Goal: Task Accomplishment & Management: Complete application form

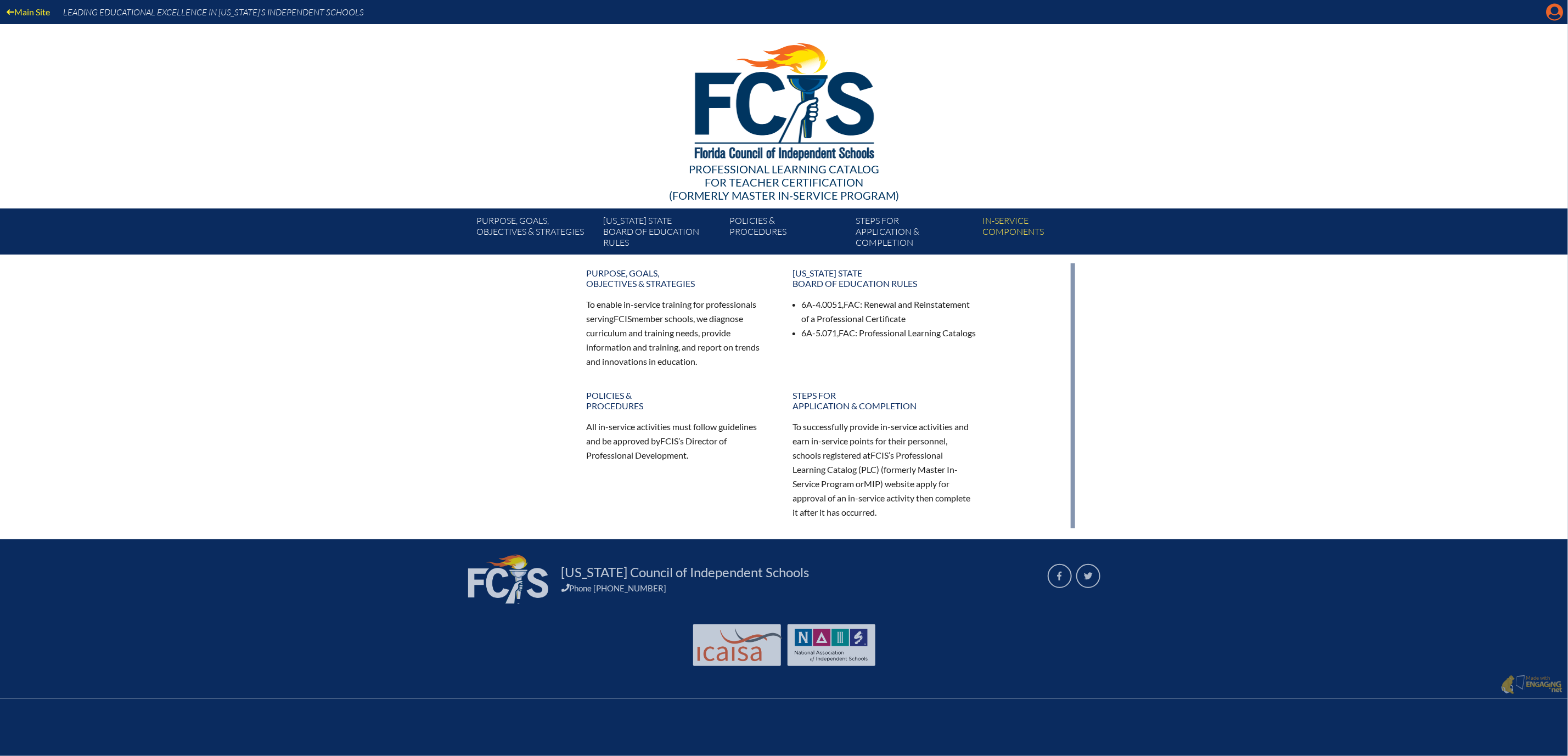
click at [1551, 14] on icon "Manage account" at bounding box center [1555, 12] width 18 height 18
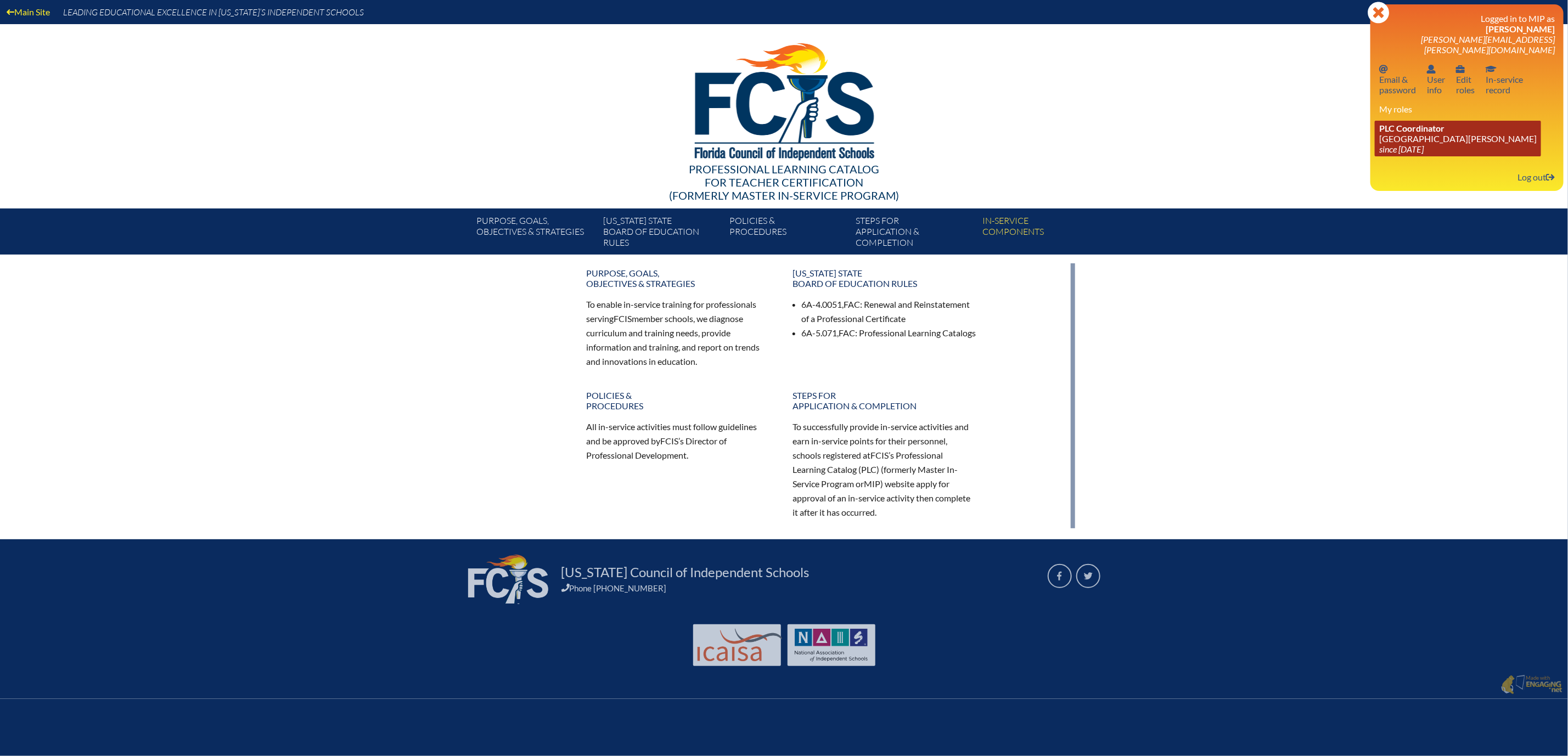
click at [1394, 156] on link "PLC Coordinator Mount Dora Christian Academy since 2024 Jun 30" at bounding box center [1457, 139] width 166 height 35
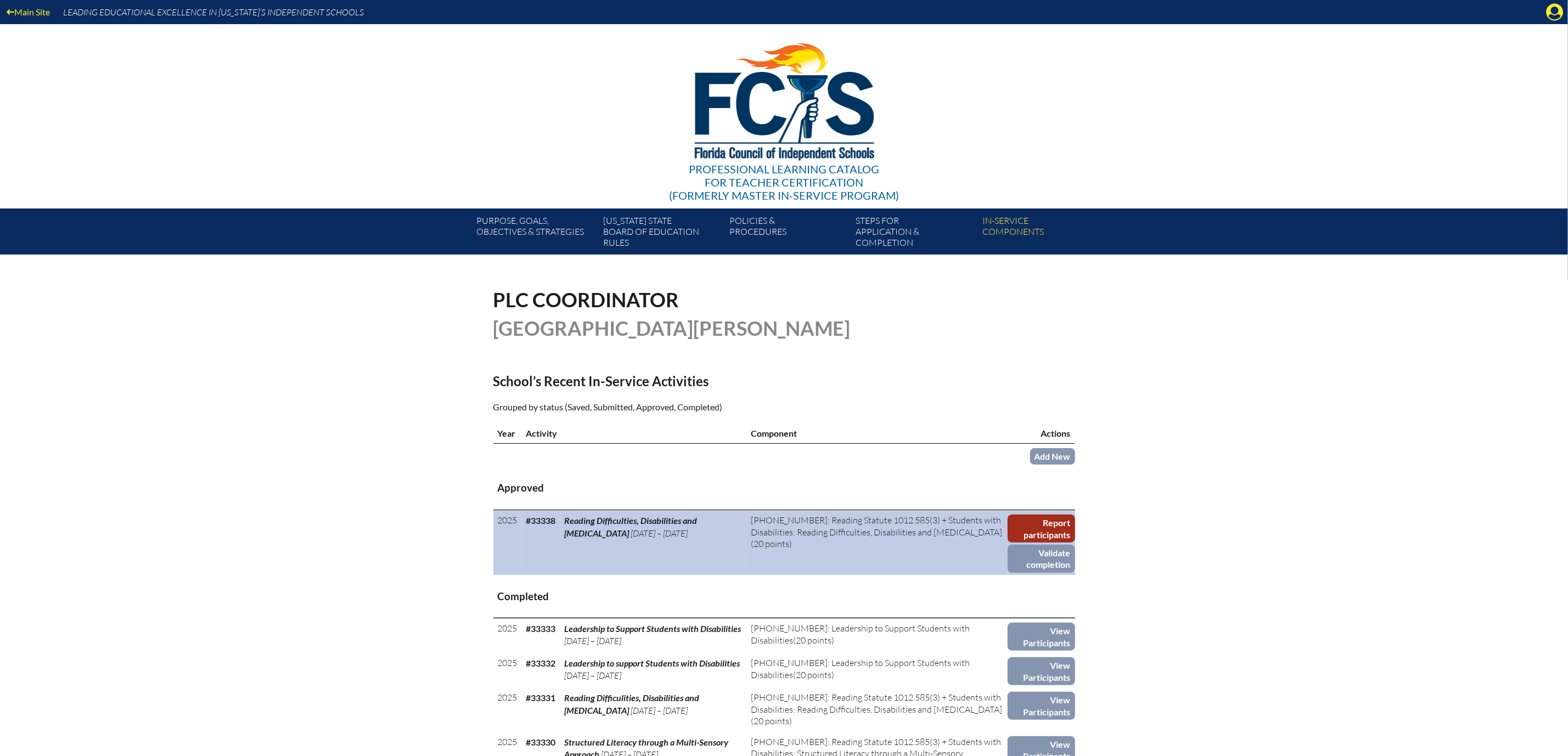
click at [1076, 543] on link "Report participants" at bounding box center [1041, 528] width 67 height 28
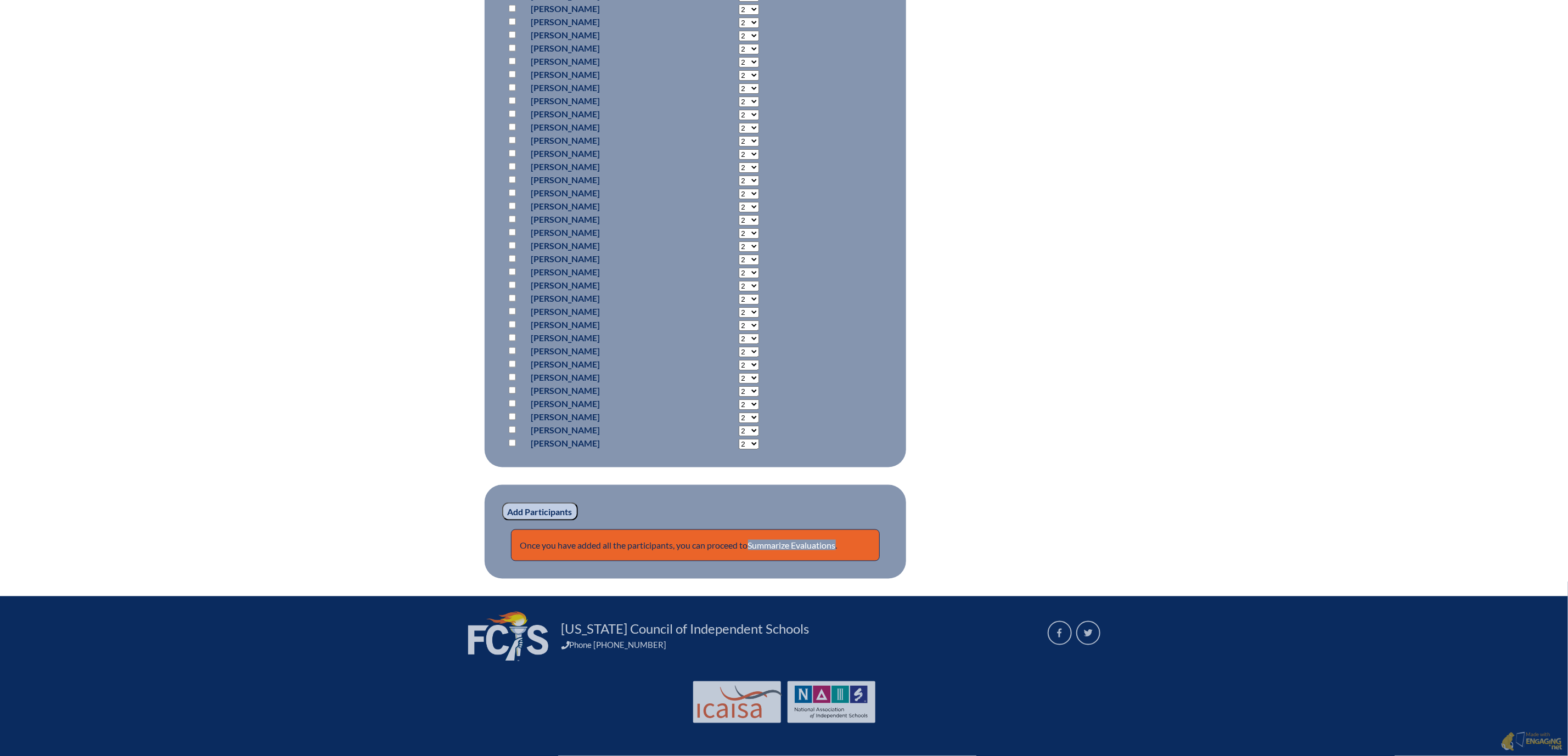
scroll to position [1316, 0]
click at [790, 540] on link "Summarize Evaluations" at bounding box center [792, 544] width 87 height 10
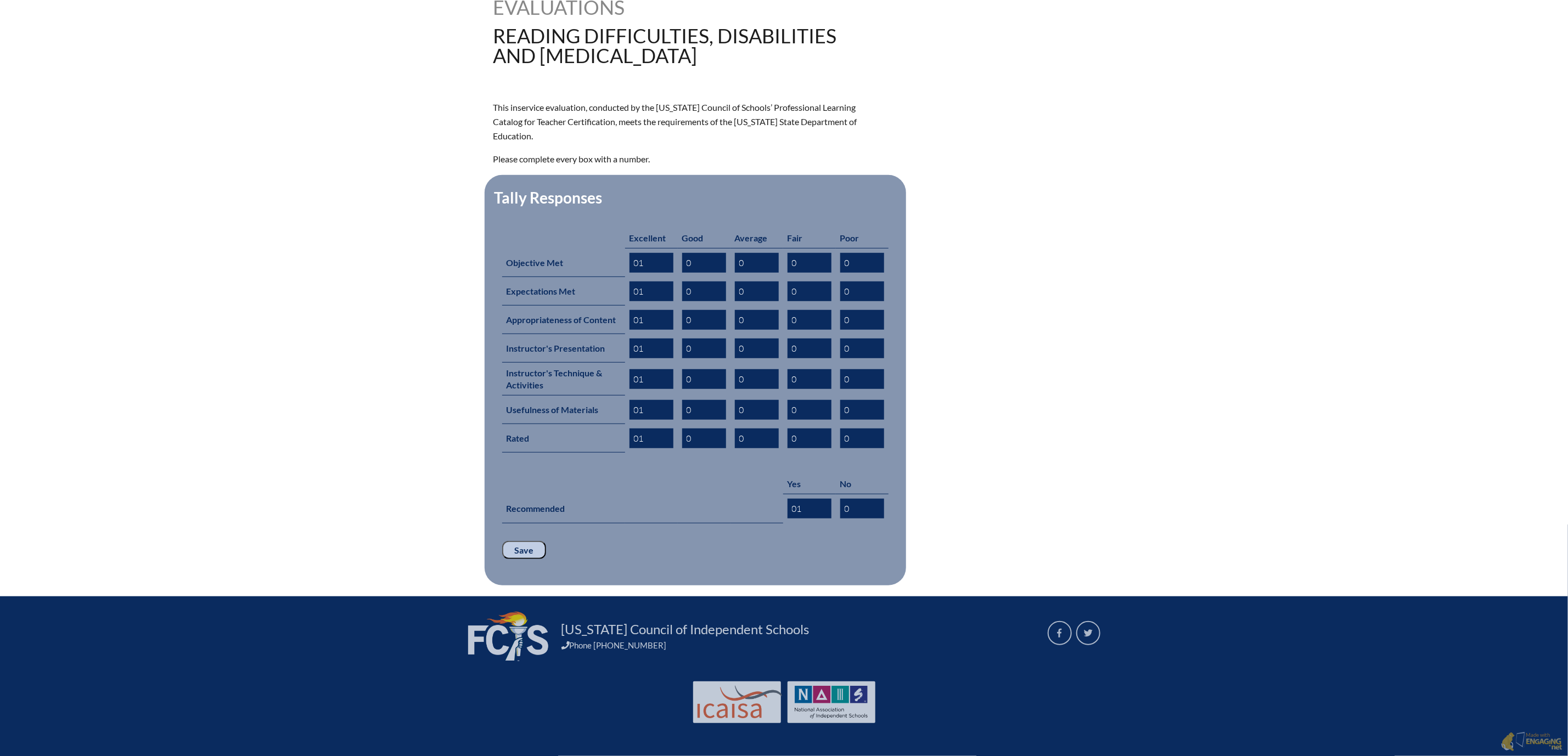
scroll to position [496, 0]
click at [502, 541] on input "Save" at bounding box center [524, 550] width 44 height 18
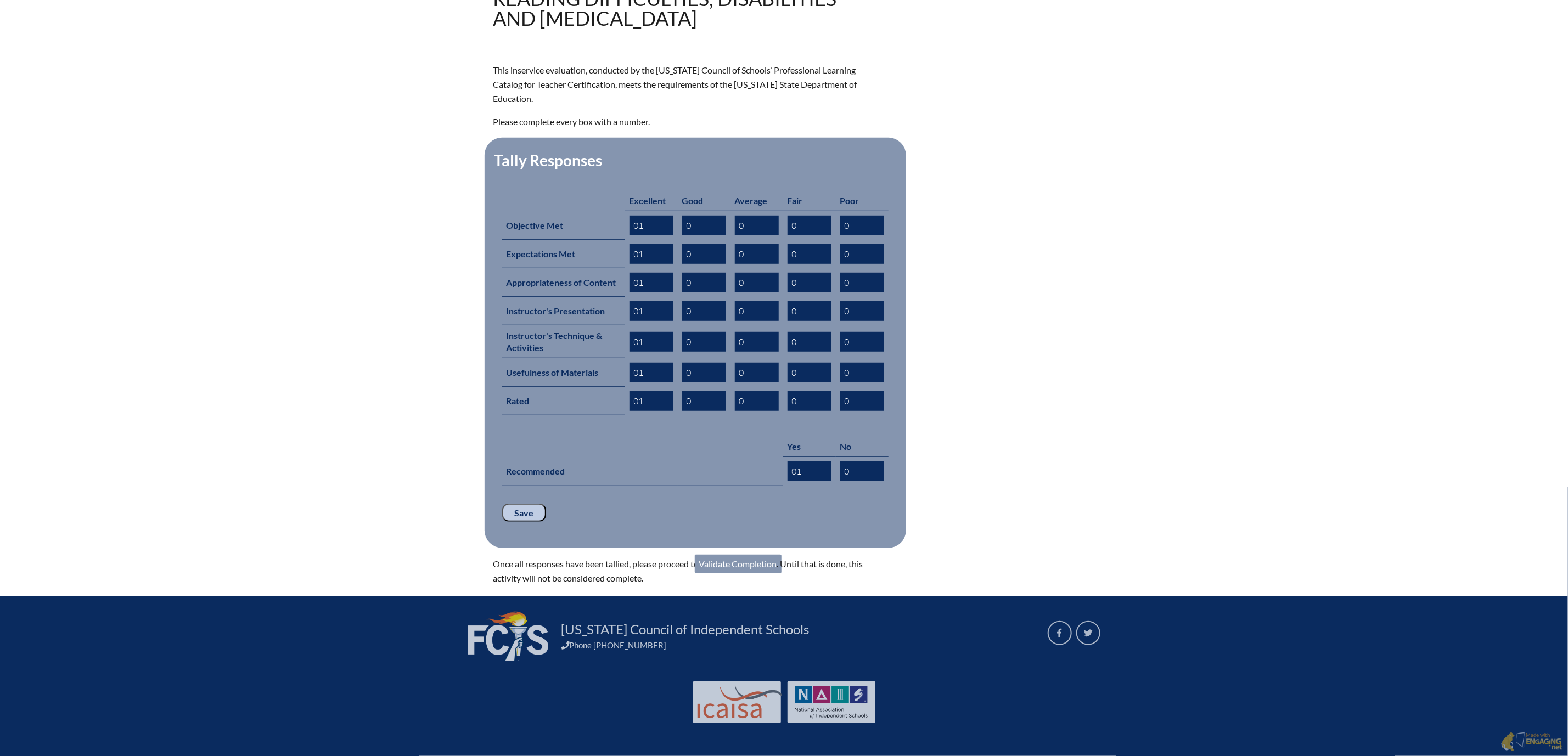
scroll to position [542, 0]
click at [719, 555] on link "Validate Completion" at bounding box center [738, 564] width 87 height 18
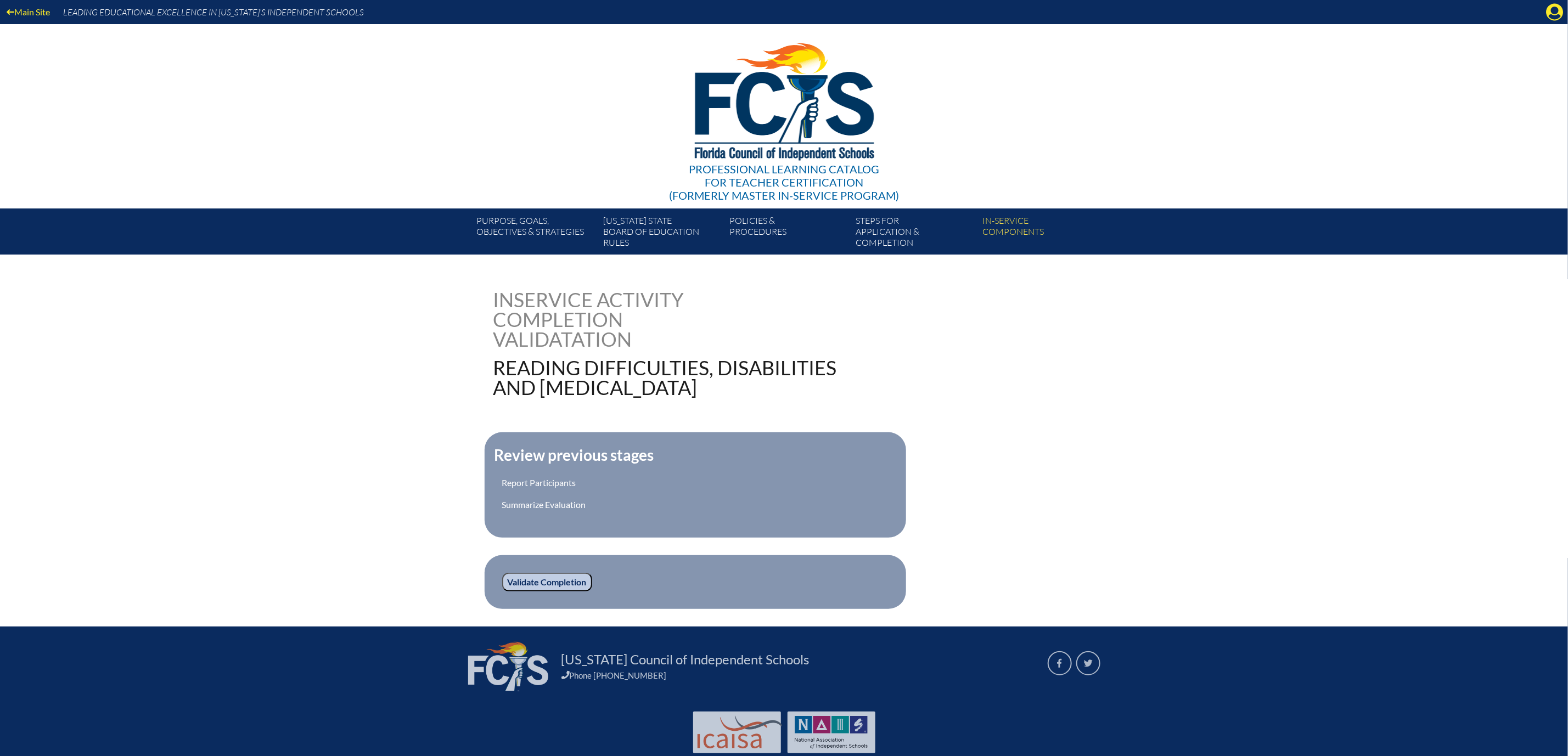
click at [502, 592] on input "Validate Completion" at bounding box center [547, 581] width 90 height 18
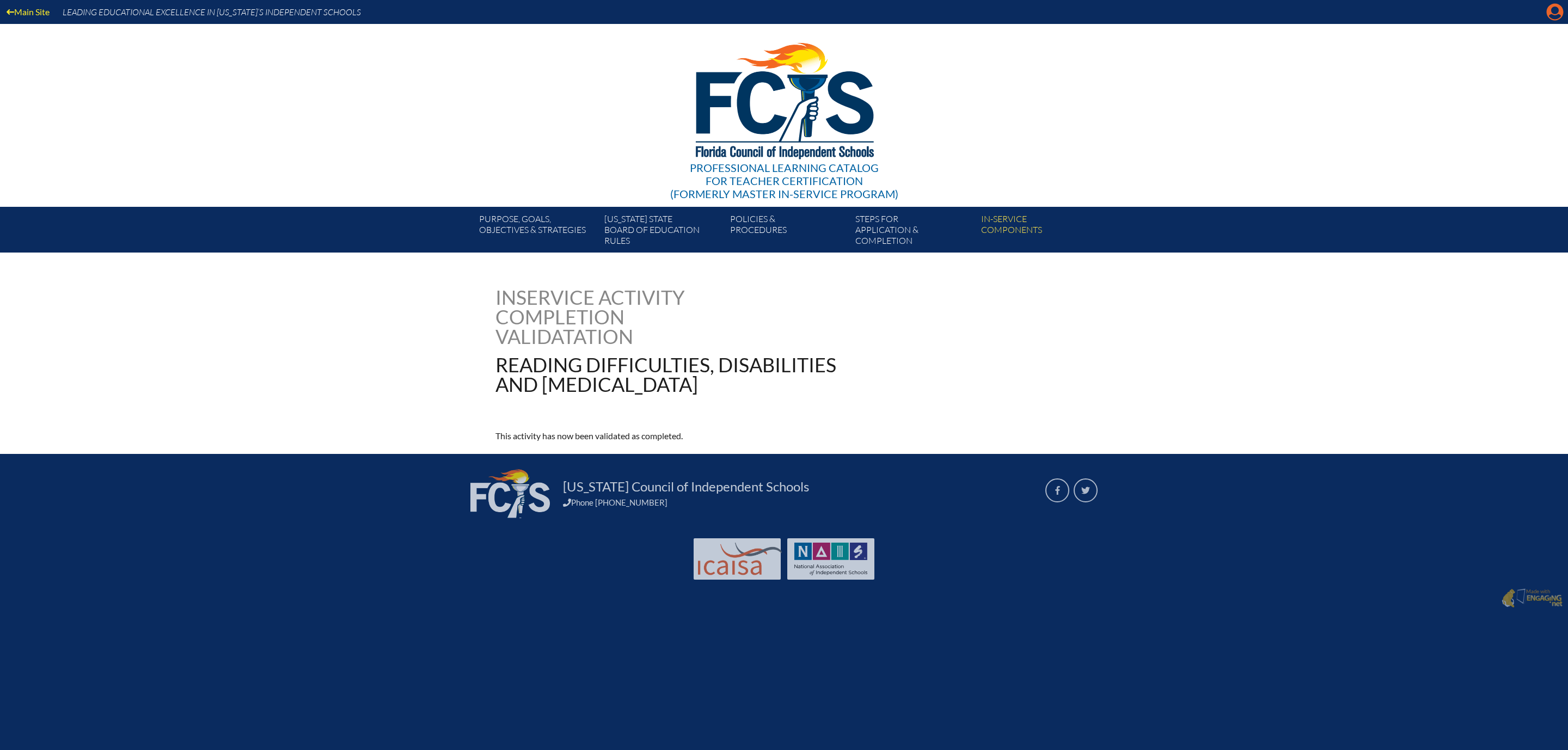
click at [1552, 17] on icon "Manage account" at bounding box center [1555, 12] width 18 height 17
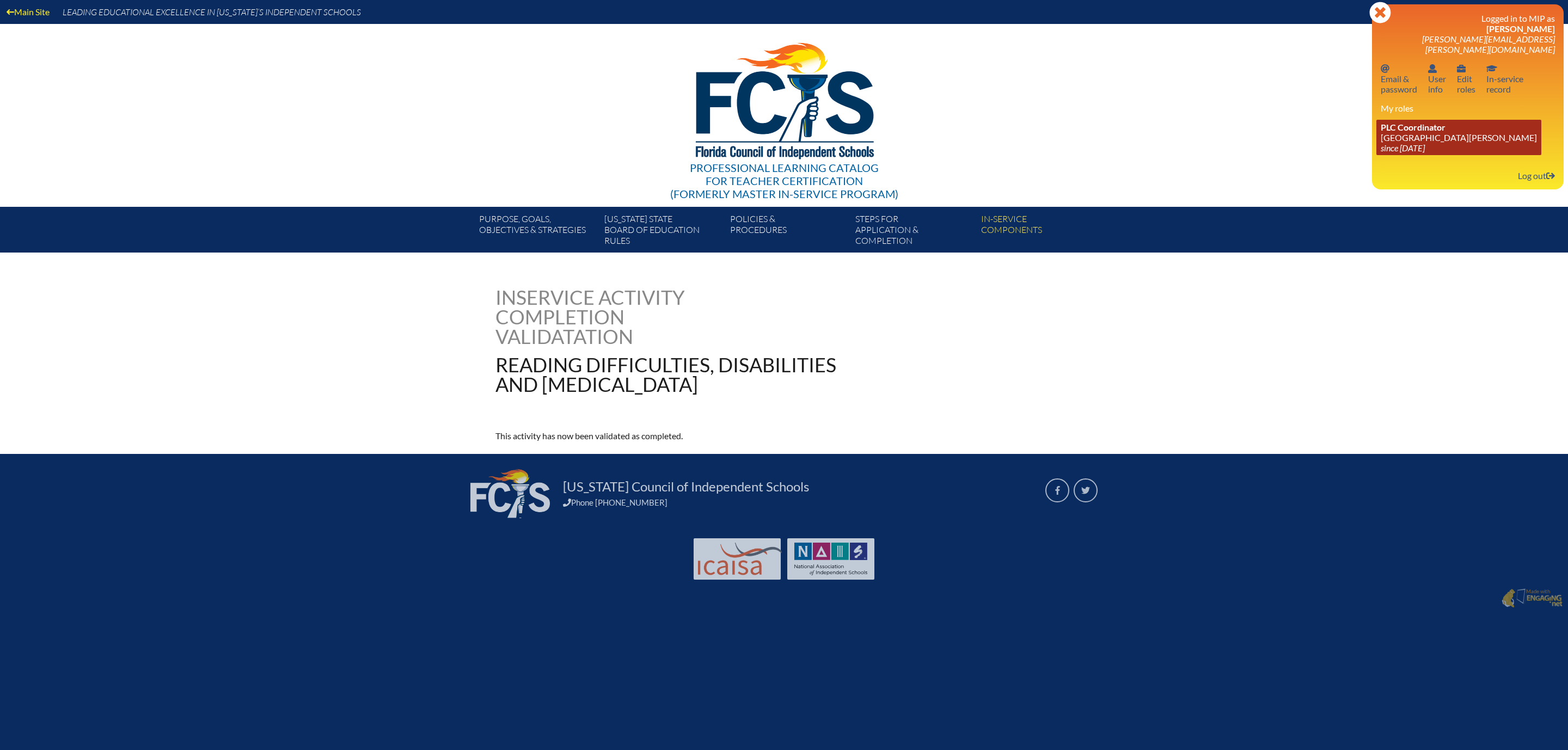
click at [1376, 155] on link "PLC Coordinator Mount Dora Christian Academy since 2024 Jun 30" at bounding box center [1458, 138] width 165 height 35
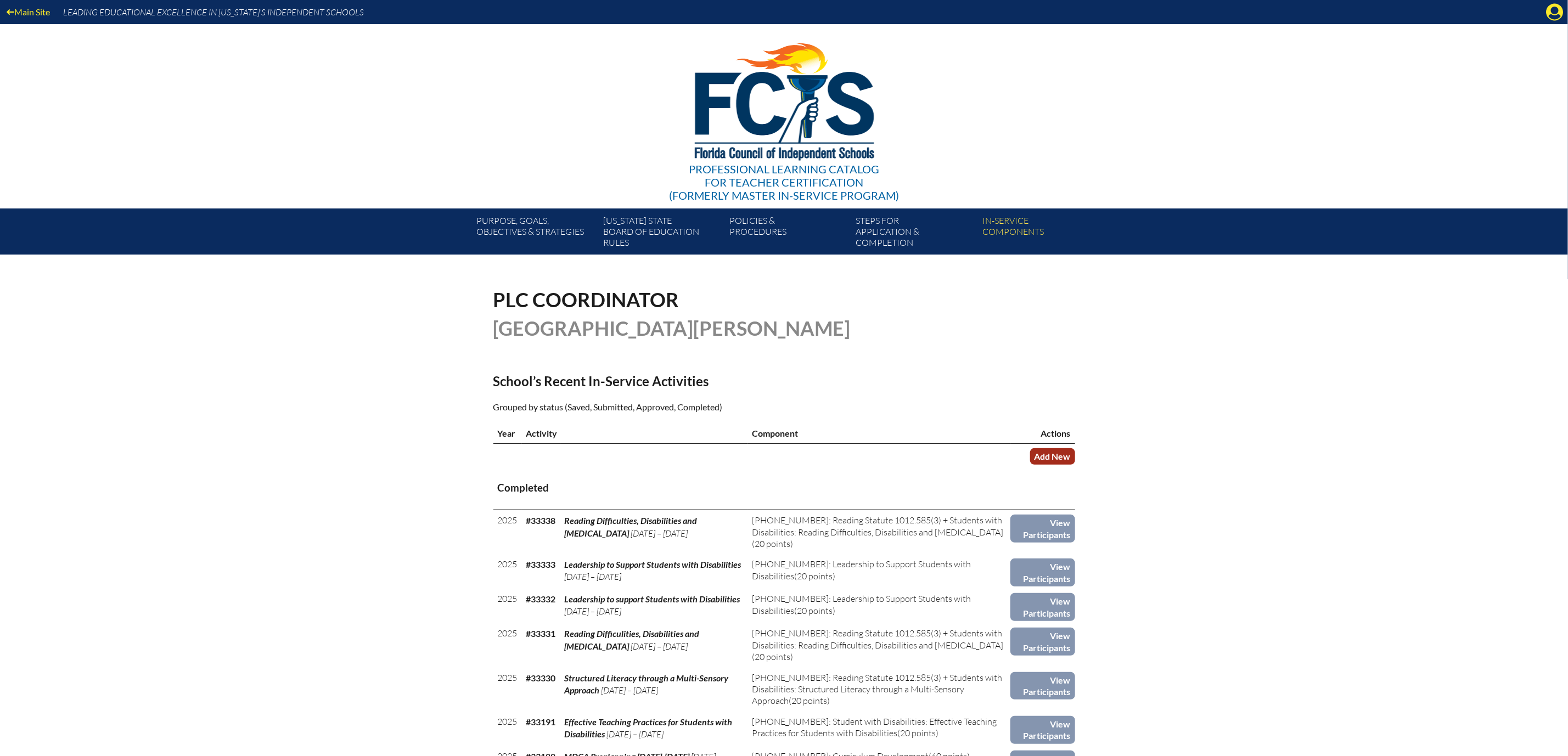
click at [1076, 464] on link "Add New" at bounding box center [1052, 456] width 45 height 16
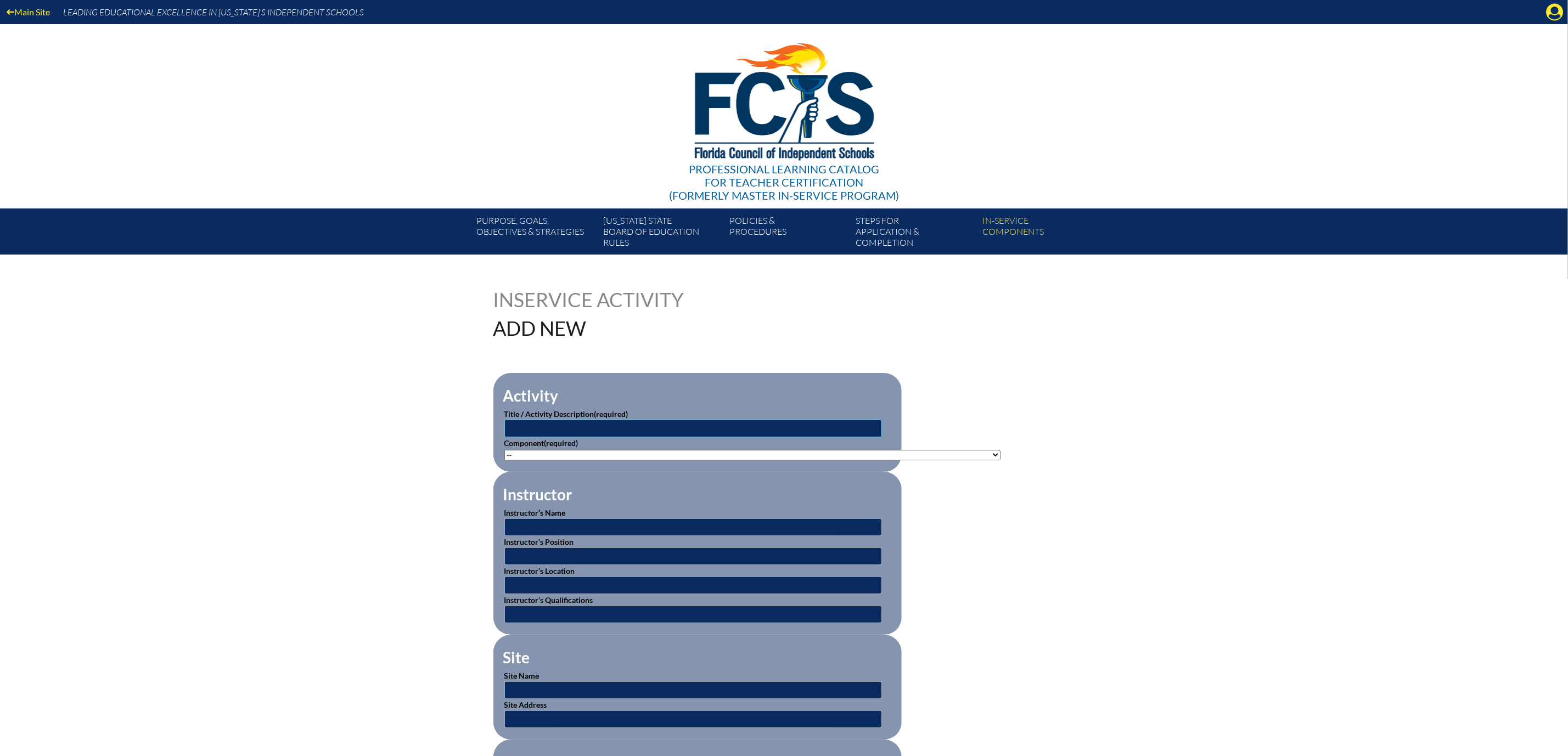
click at [802, 437] on input "text" at bounding box center [693, 429] width 378 height 18
type input "reading Difficulities, Disabilities and [MEDICAL_DATA]"
click at [1001, 460] on select"]"] "-- 1-000-001: Appropriate Art Activities 1-000-002: Concept and Art Process for…" at bounding box center [752, 455] width 496 height 10
select select"]"] "156770"
click at [504, 460] on select"]"] "-- 1-000-001: Appropriate Art Activities 1-000-002: Concept and Art Process for…" at bounding box center [752, 455] width 496 height 10
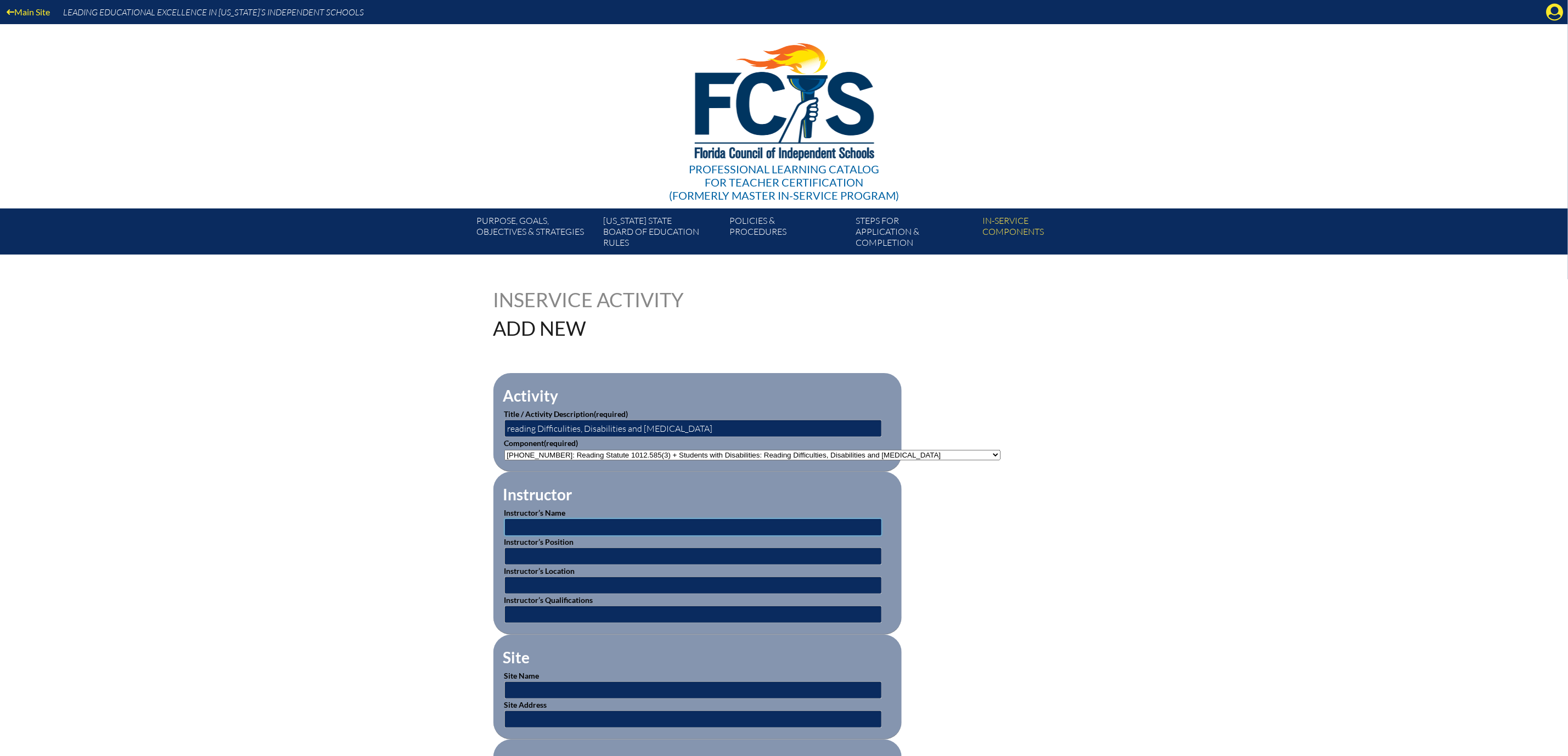
click at [561, 536] on input "text" at bounding box center [693, 528] width 378 height 18
type input "BEESS Portal"
click at [505, 594] on input "text" at bounding box center [693, 585] width 378 height 18
type input "Online"
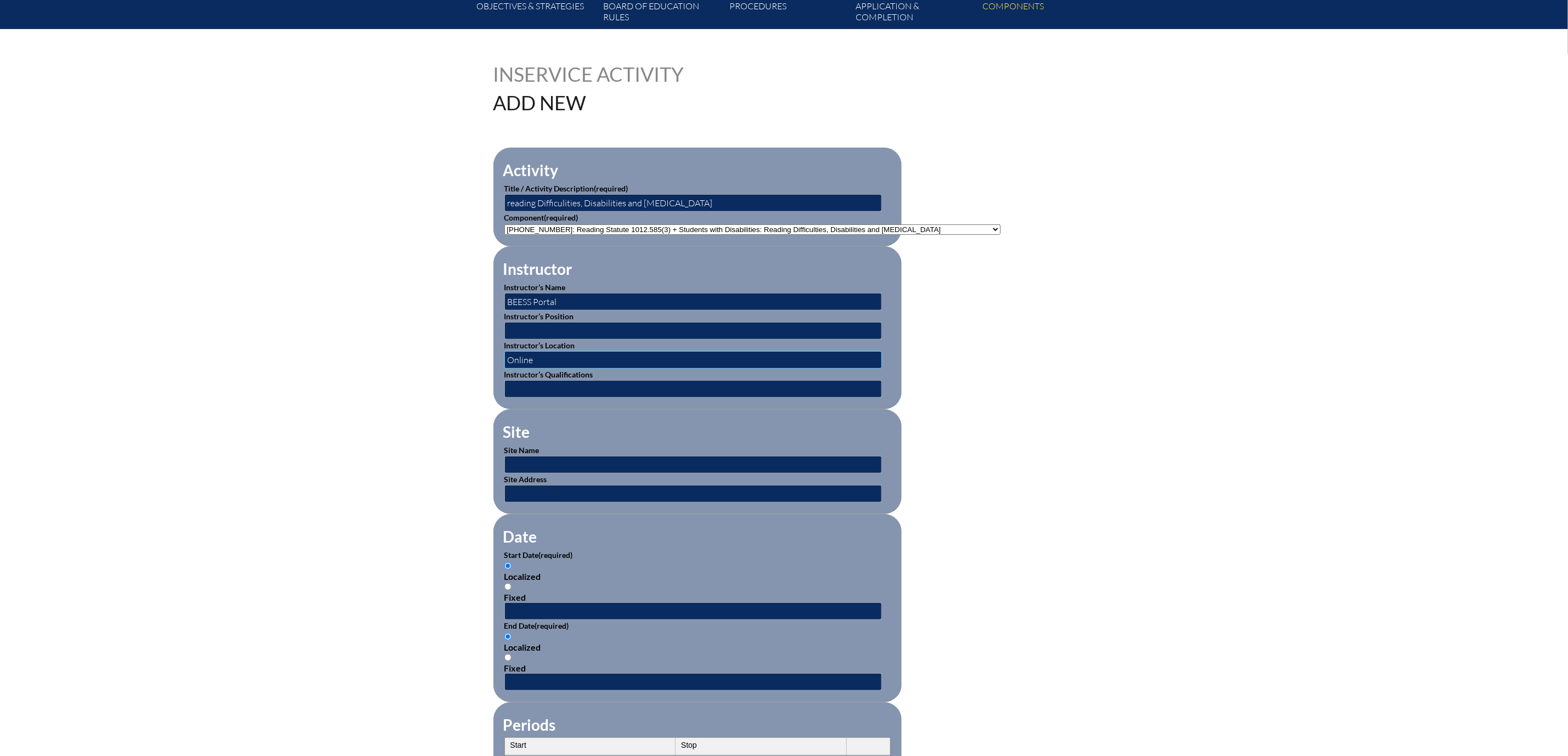
scroll to position [247, 0]
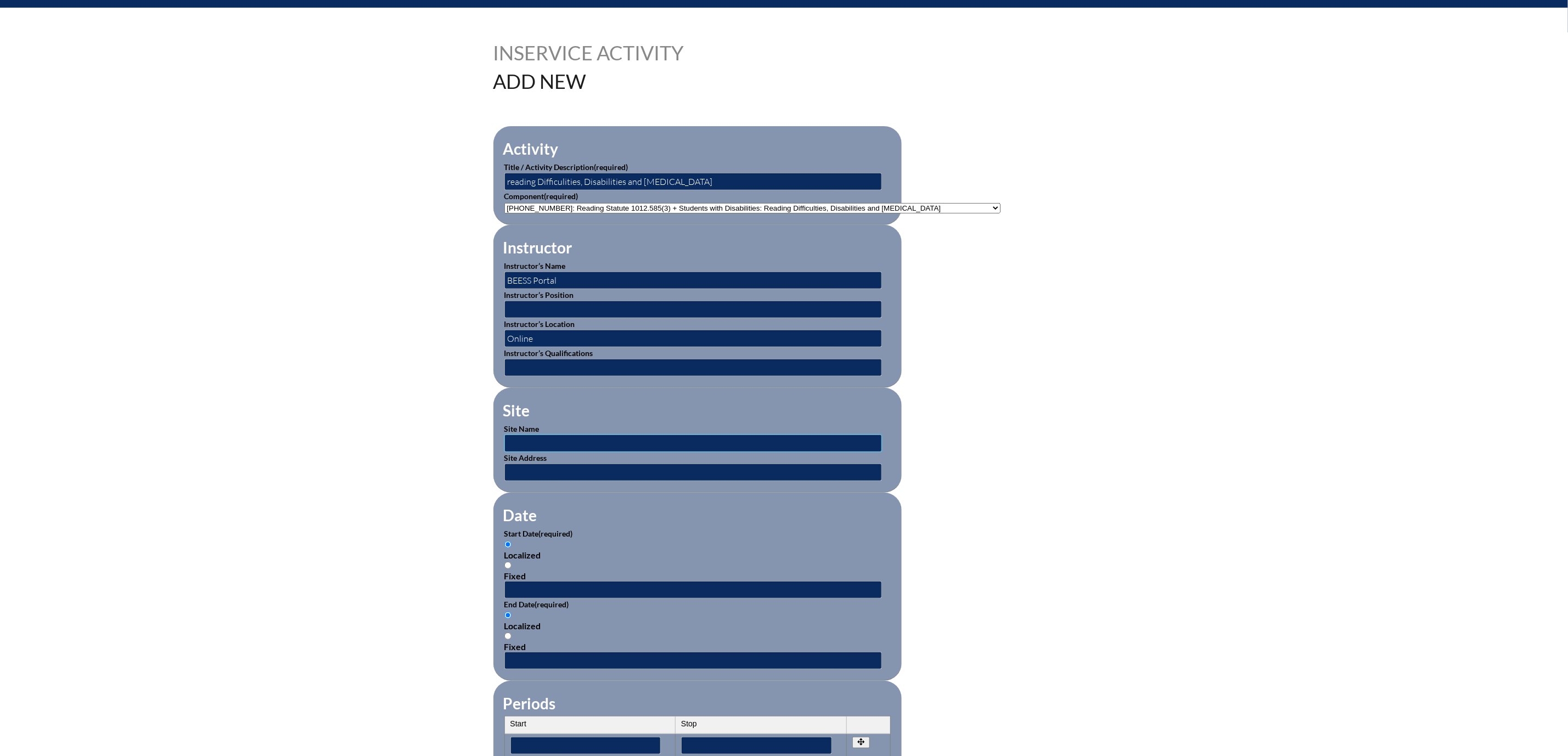
click at [504, 452] on input "text" at bounding box center [693, 443] width 378 height 18
type input "BEESS Portal"
click at [525, 481] on input "text" at bounding box center [693, 472] width 378 height 18
type input "Online"
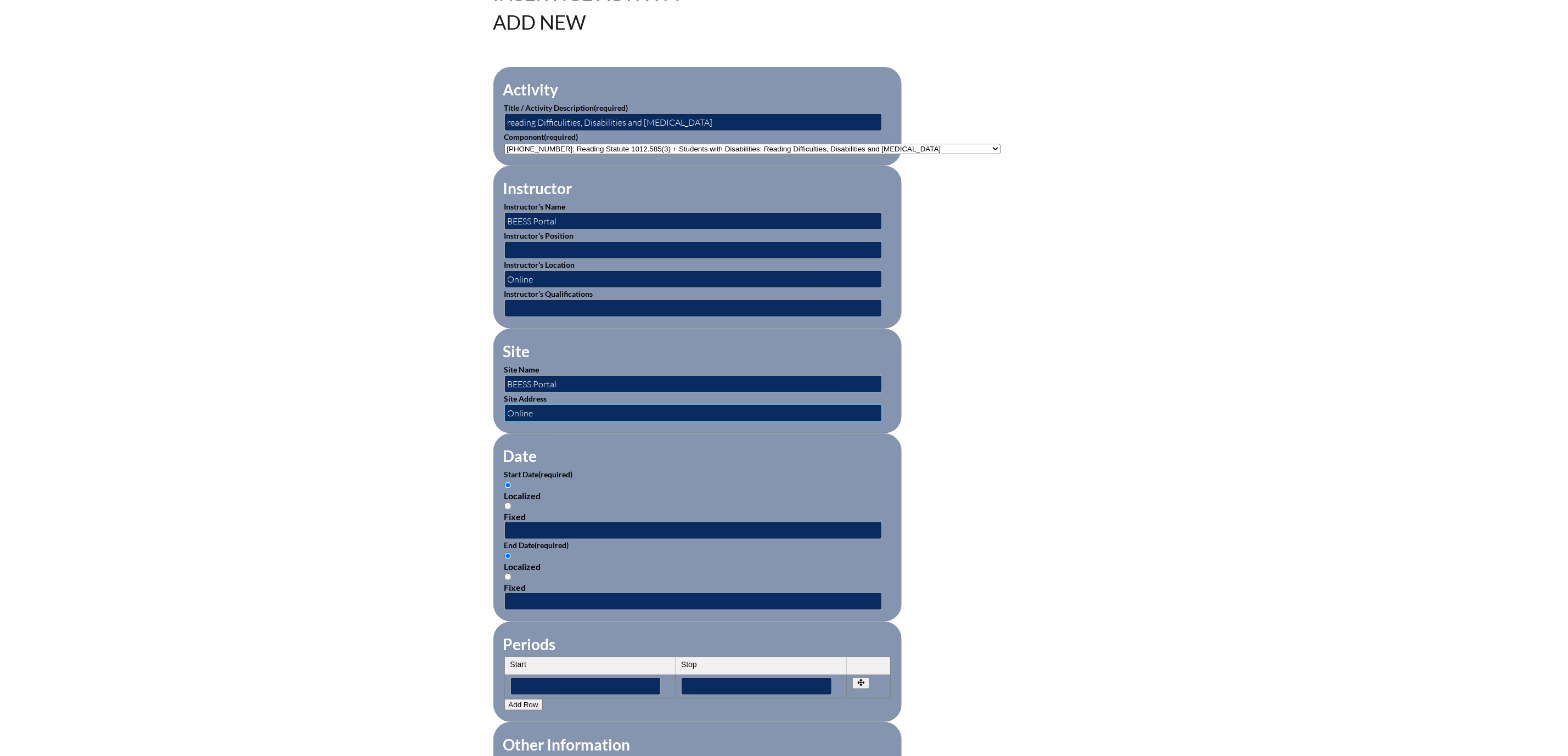
scroll to position [494, 0]
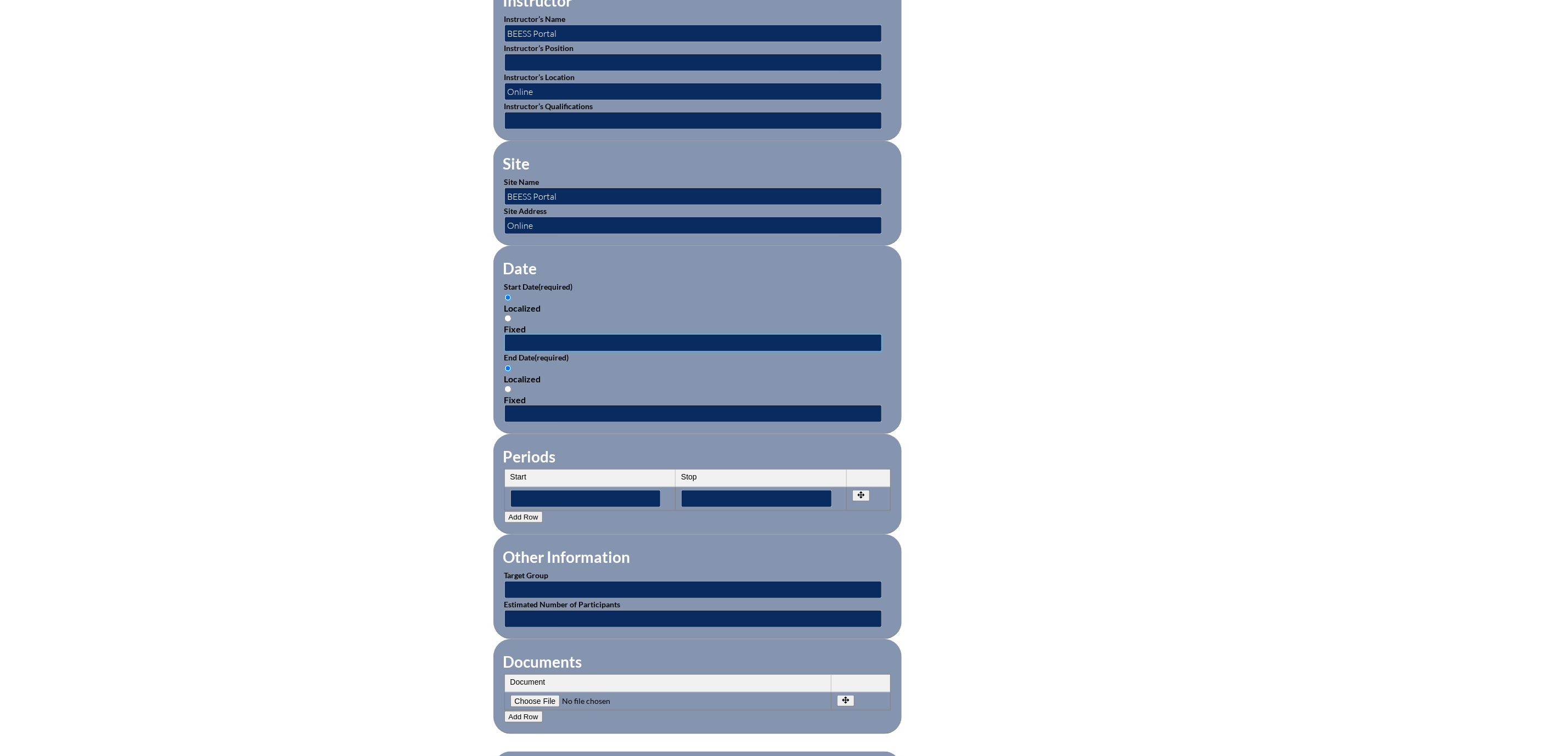
click at [504, 352] on input "text" at bounding box center [693, 343] width 378 height 18
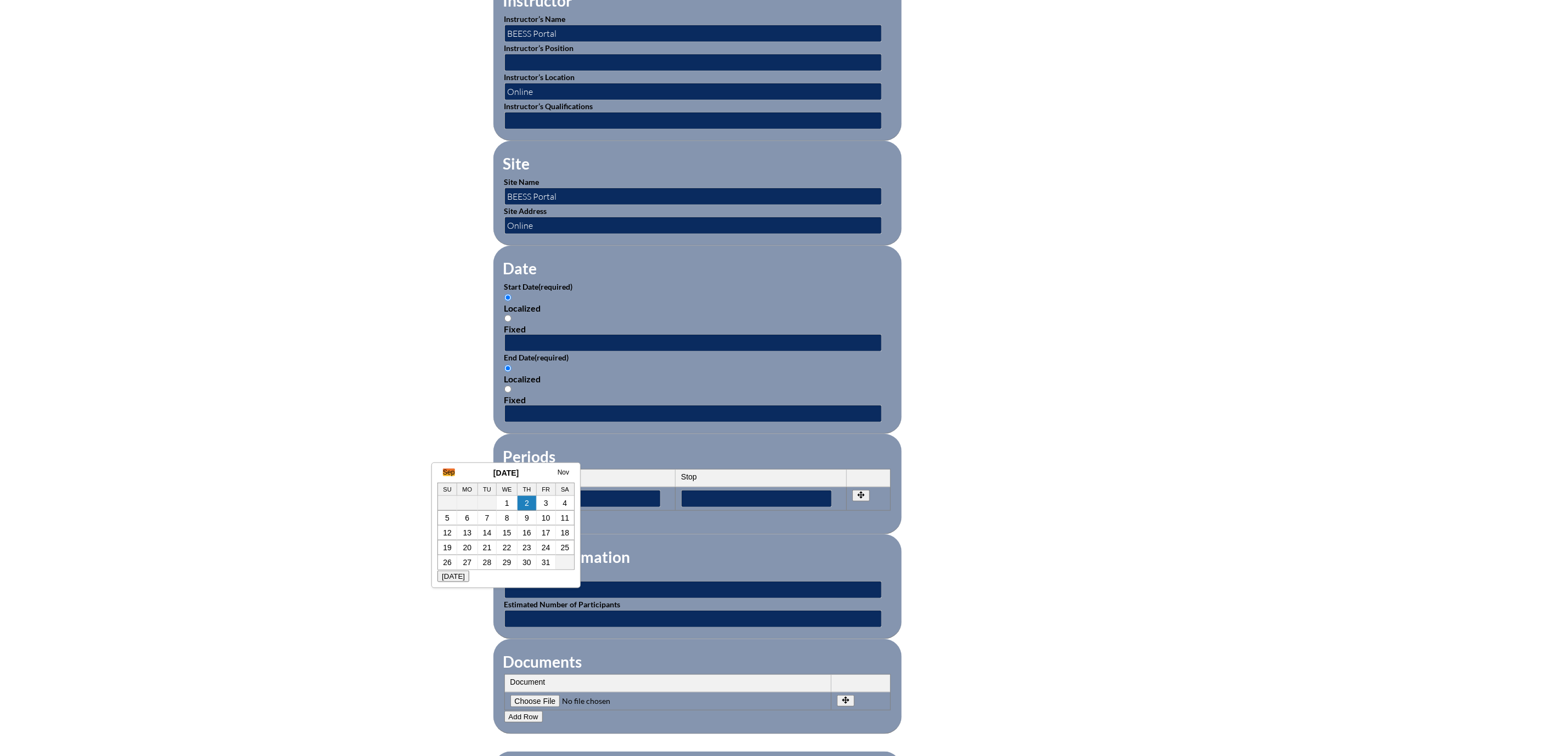
click at [448, 471] on link "Sep" at bounding box center [448, 472] width 11 height 8
click at [440, 470] on link "Aug" at bounding box center [437, 472] width 11 height 8
click at [460, 557] on td "26" at bounding box center [464, 563] width 19 height 14
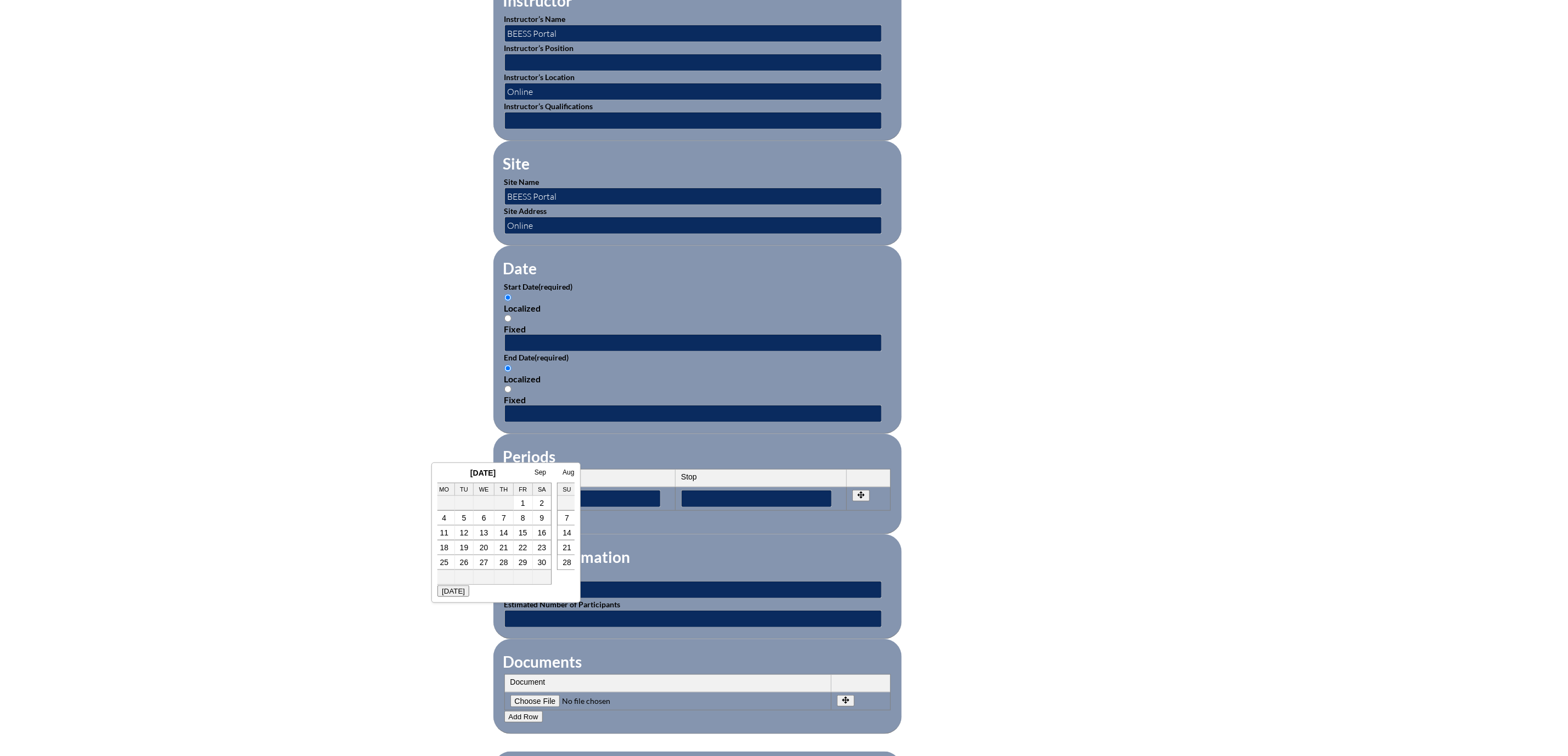
click at [463, 558] on link "26" at bounding box center [464, 562] width 9 height 9
type input "2025-08-26 3:27 PM"
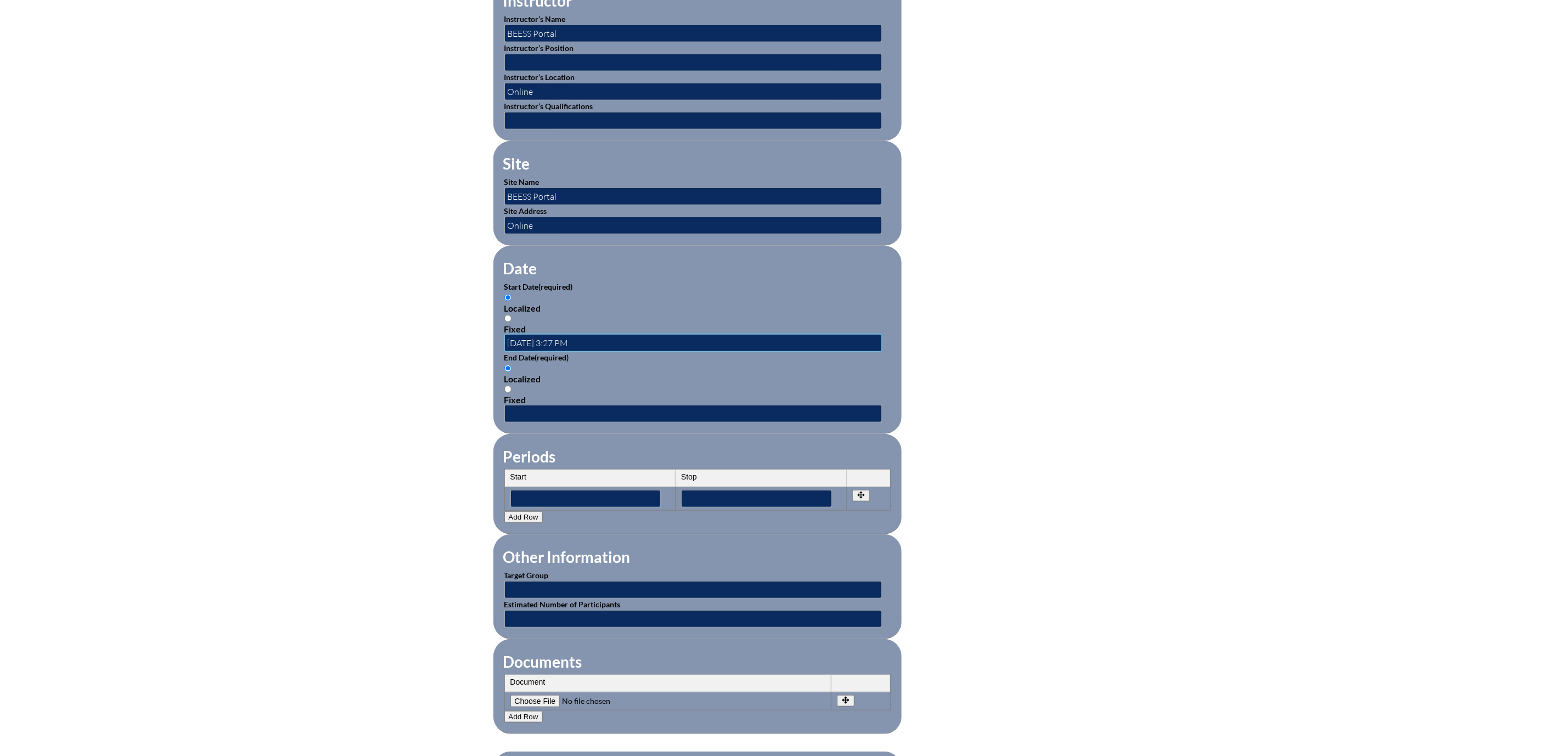
scroll to position [0, 0]
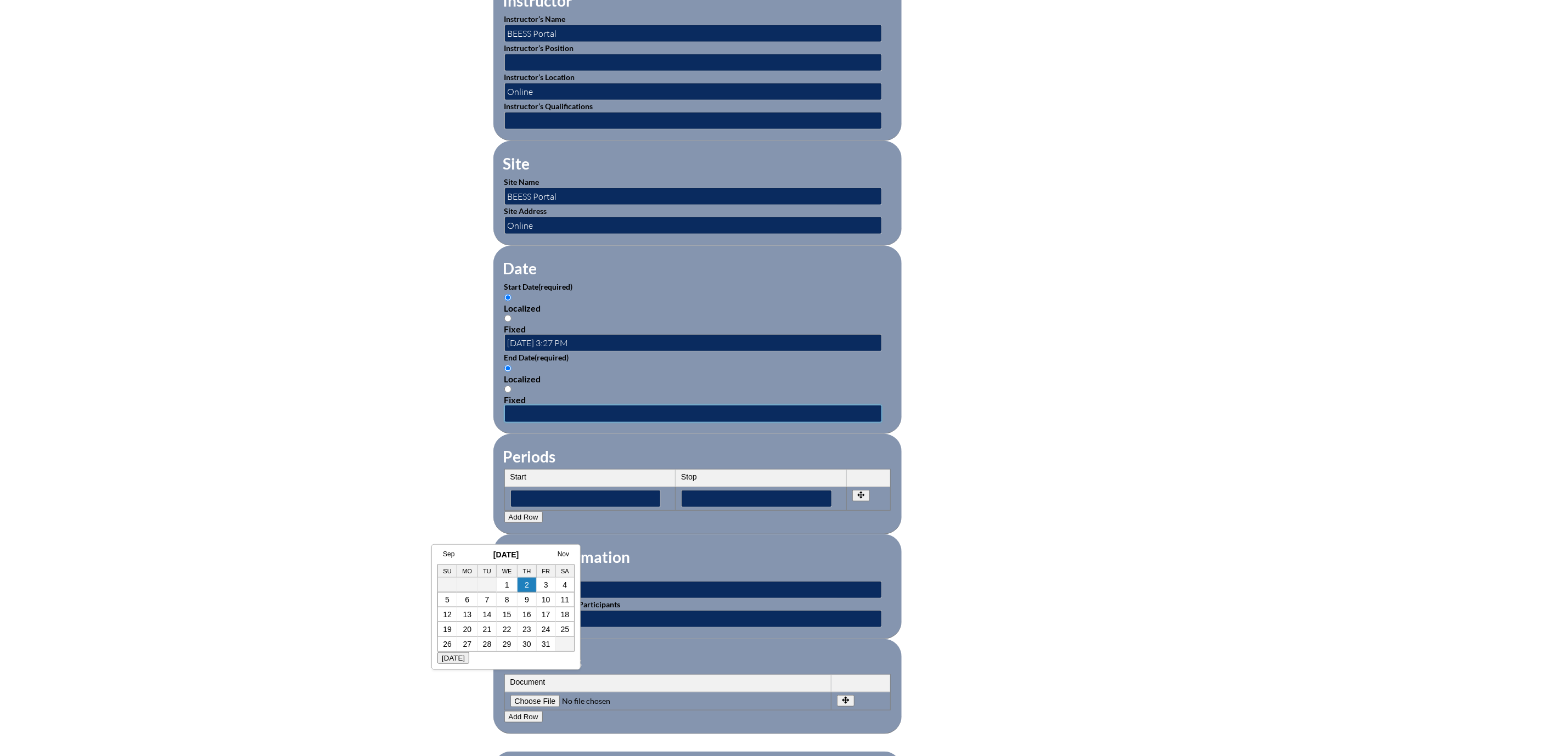
click at [504, 422] on input "text" at bounding box center [693, 414] width 378 height 18
click at [447, 553] on link "Sep" at bounding box center [448, 554] width 11 height 8
click at [438, 553] on link "Aug" at bounding box center [437, 554] width 11 height 8
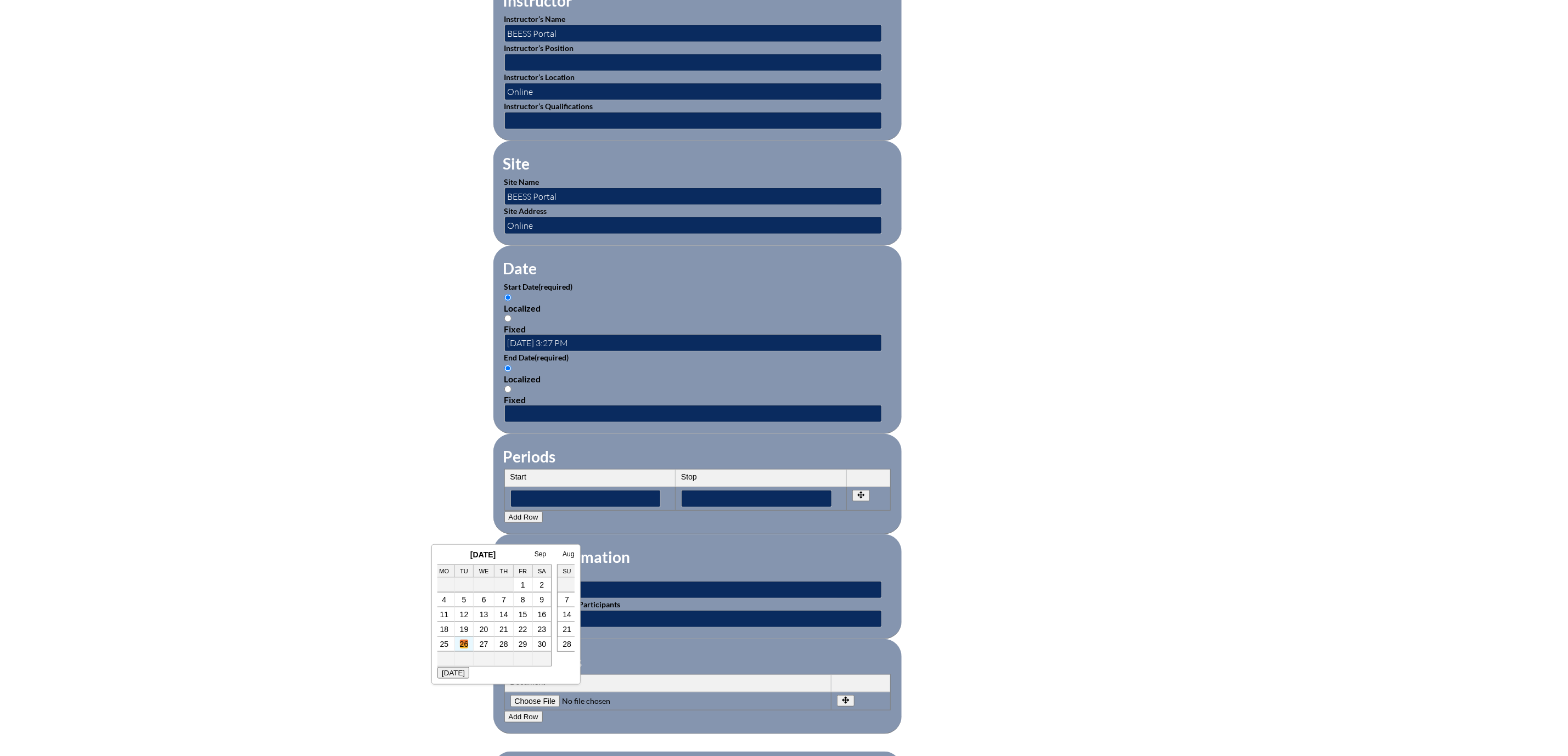
click at [462, 645] on link "26" at bounding box center [464, 644] width 9 height 9
type input "2025-08-26 3:27 PM"
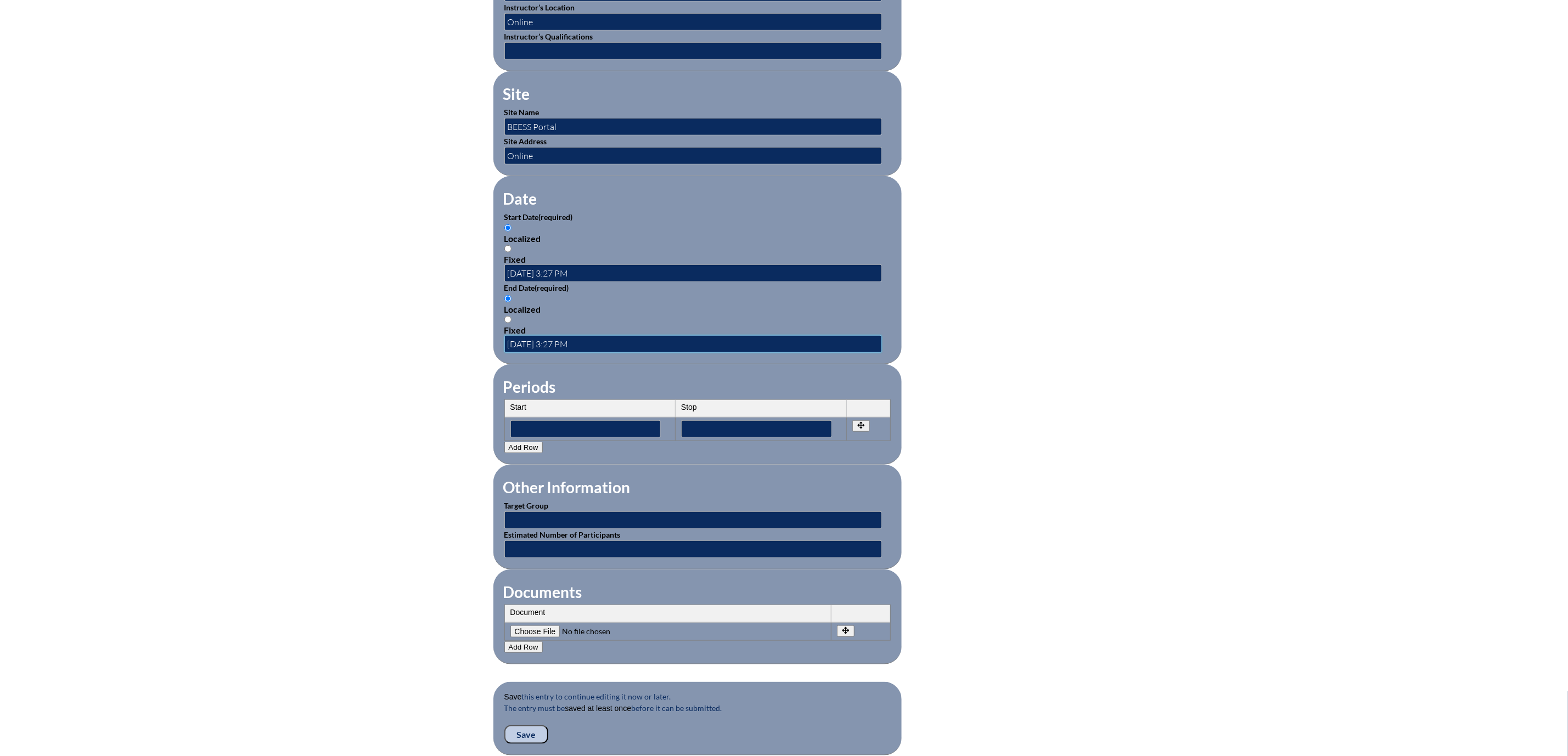
scroll to position [658, 0]
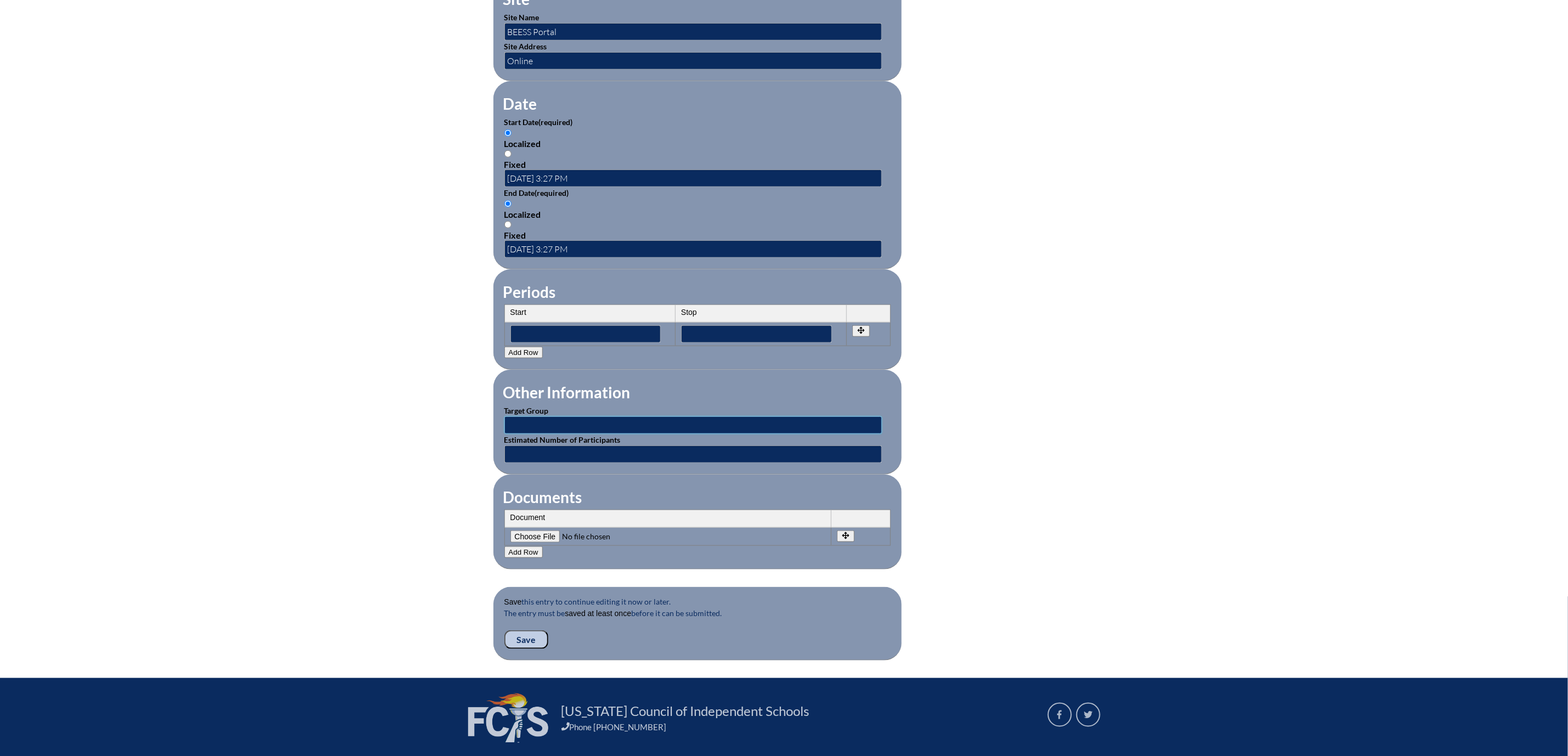
click at [504, 434] on input "text" at bounding box center [693, 425] width 378 height 18
type input "Teachers"
click at [504, 463] on input "text" at bounding box center [693, 455] width 378 height 18
type input "1"
click at [510, 543] on input"] "file" at bounding box center [585, 536] width 149 height 12
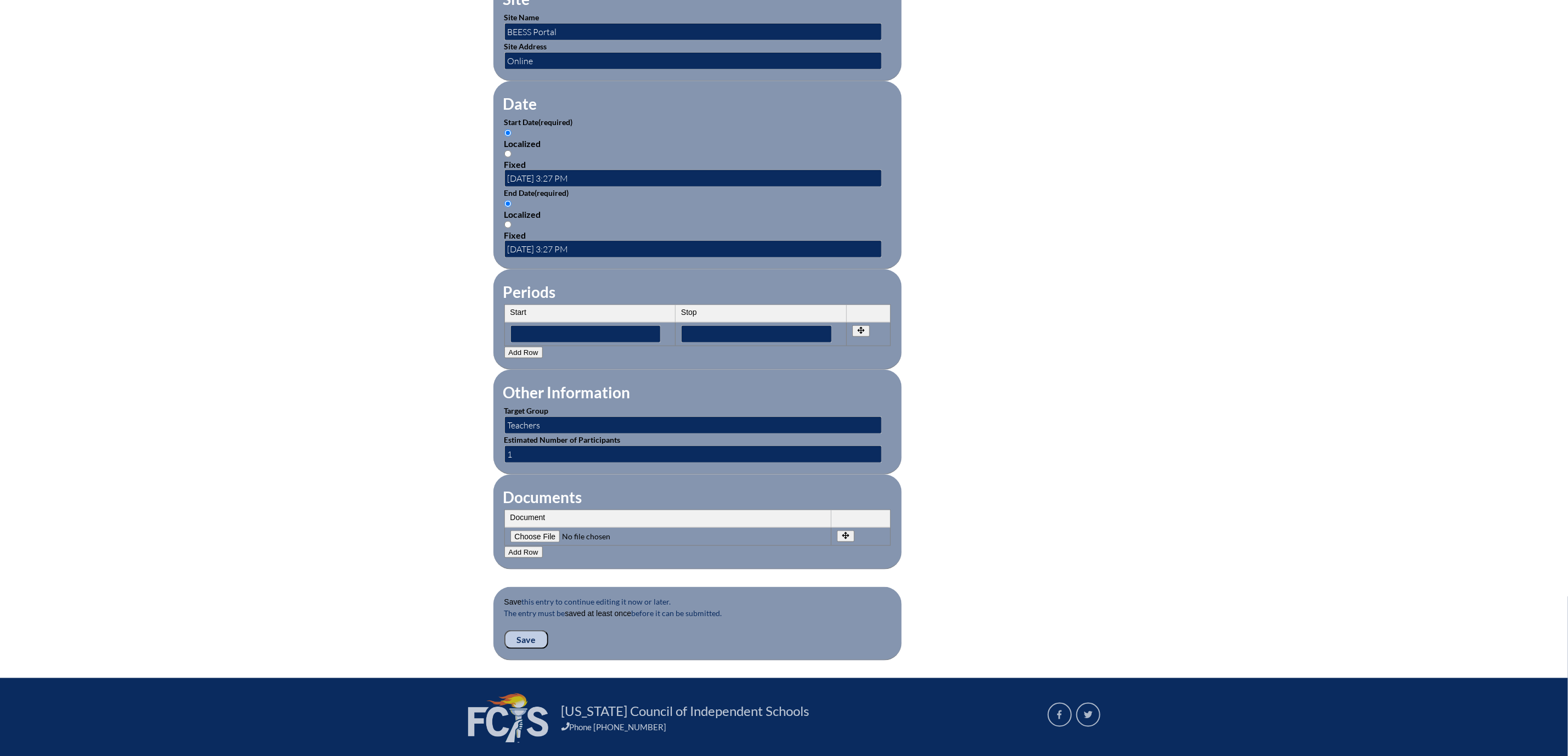
type input"] "C:\fakepath\Reading Difficulties, Disabilities and Dyslexia Elodie Wacaster.pdf"
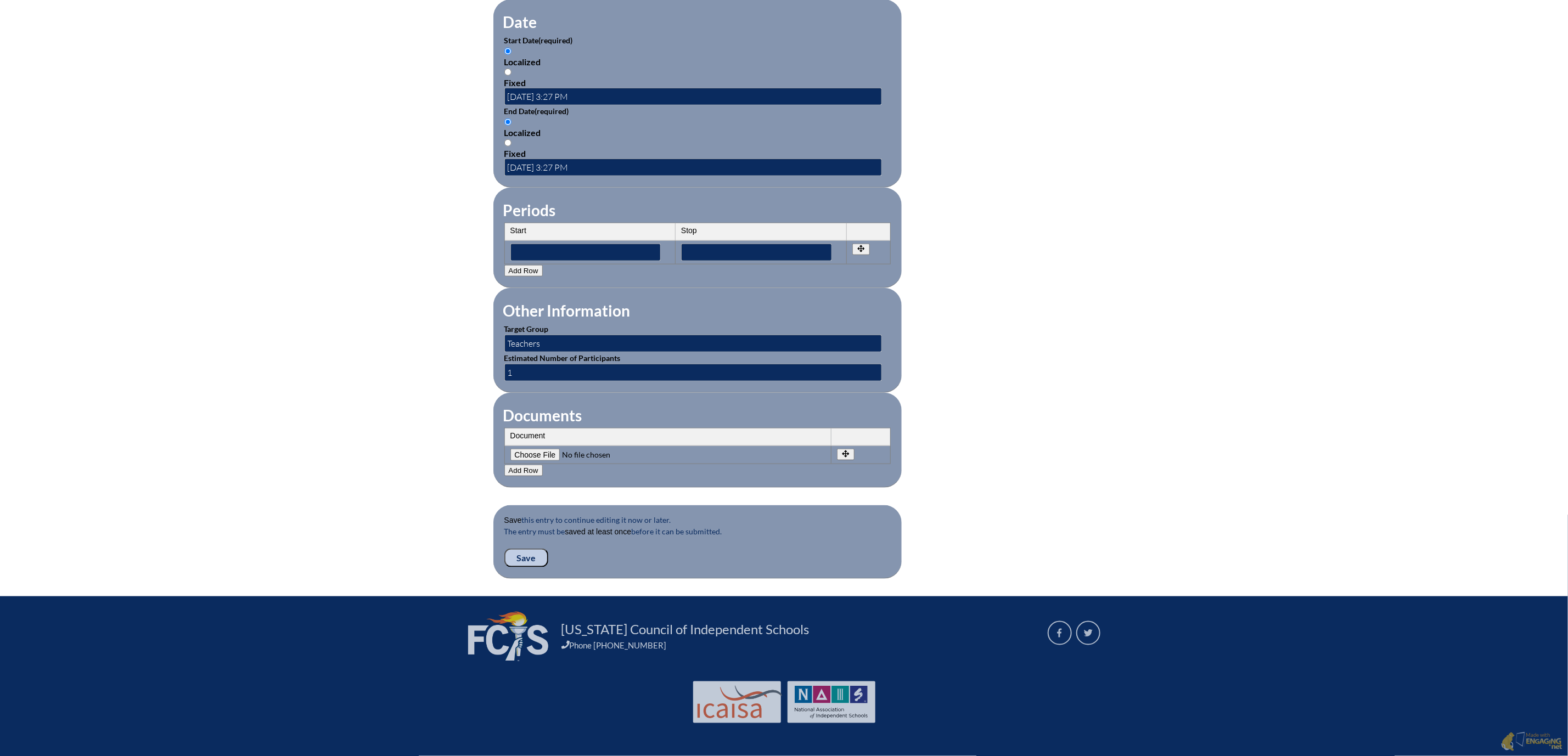
scroll to position [905, 0]
click at [504, 548] on input "Save" at bounding box center [526, 557] width 44 height 18
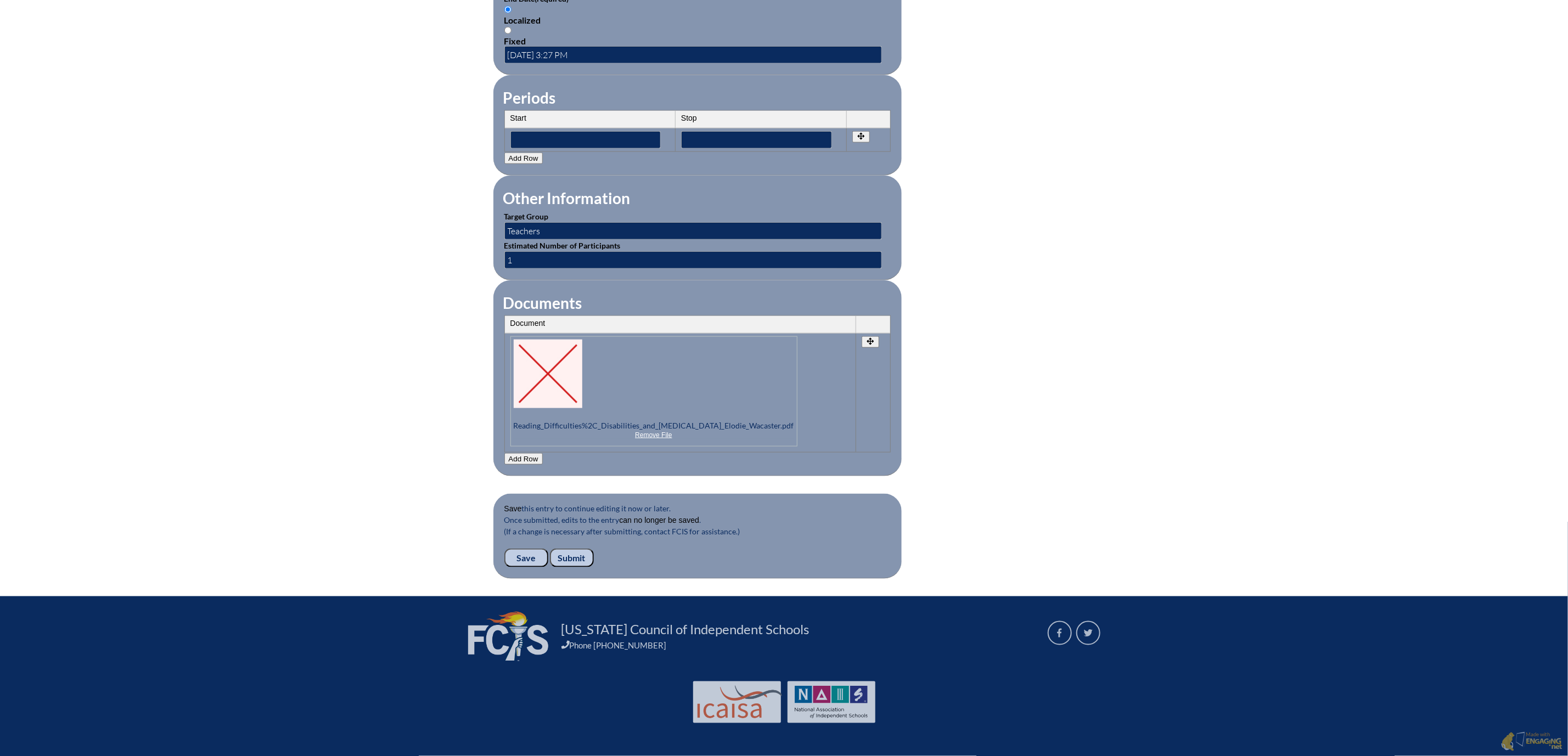
scroll to position [1057, 0]
click at [550, 548] on input "Submit" at bounding box center [572, 557] width 44 height 18
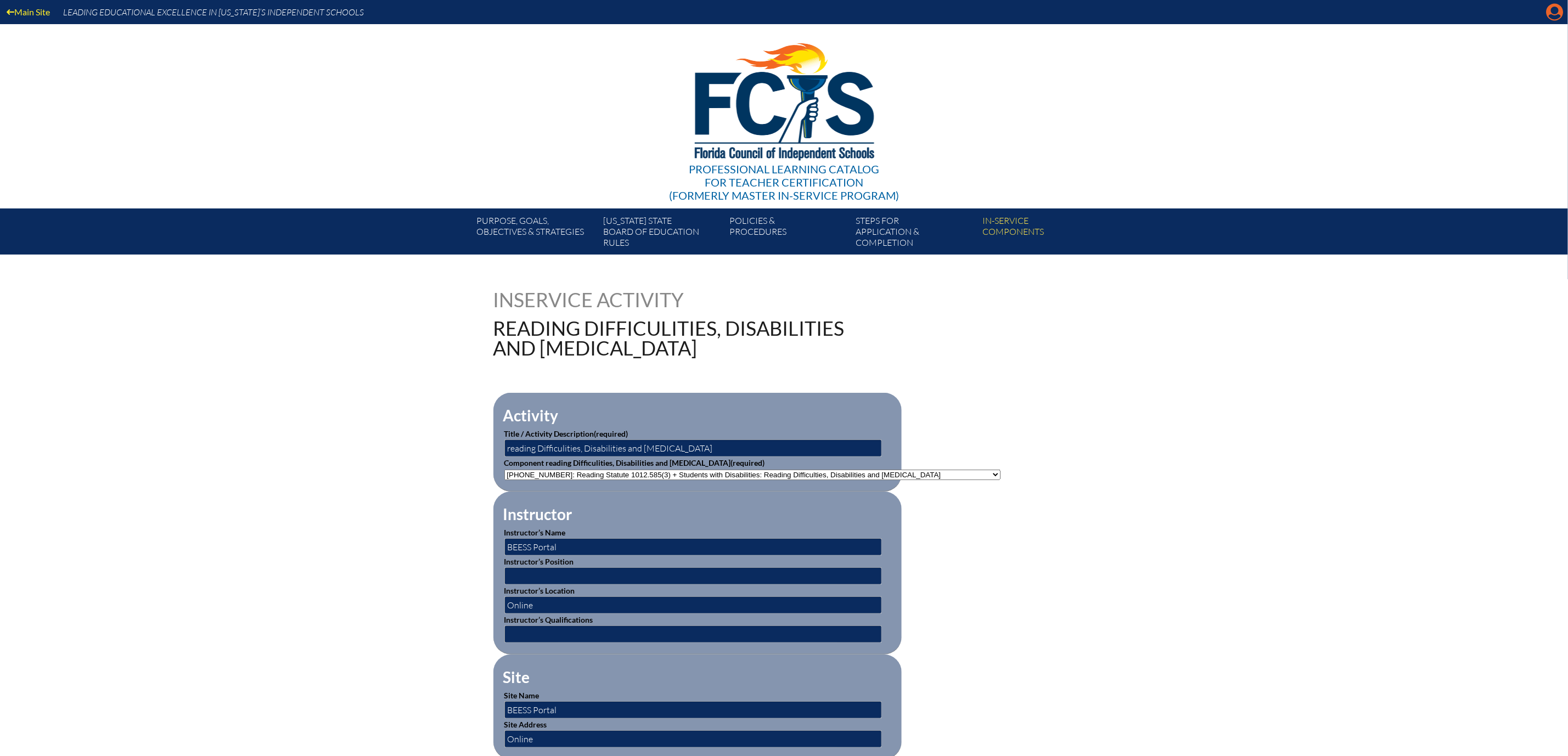
click at [1546, 15] on icon at bounding box center [1554, 12] width 17 height 17
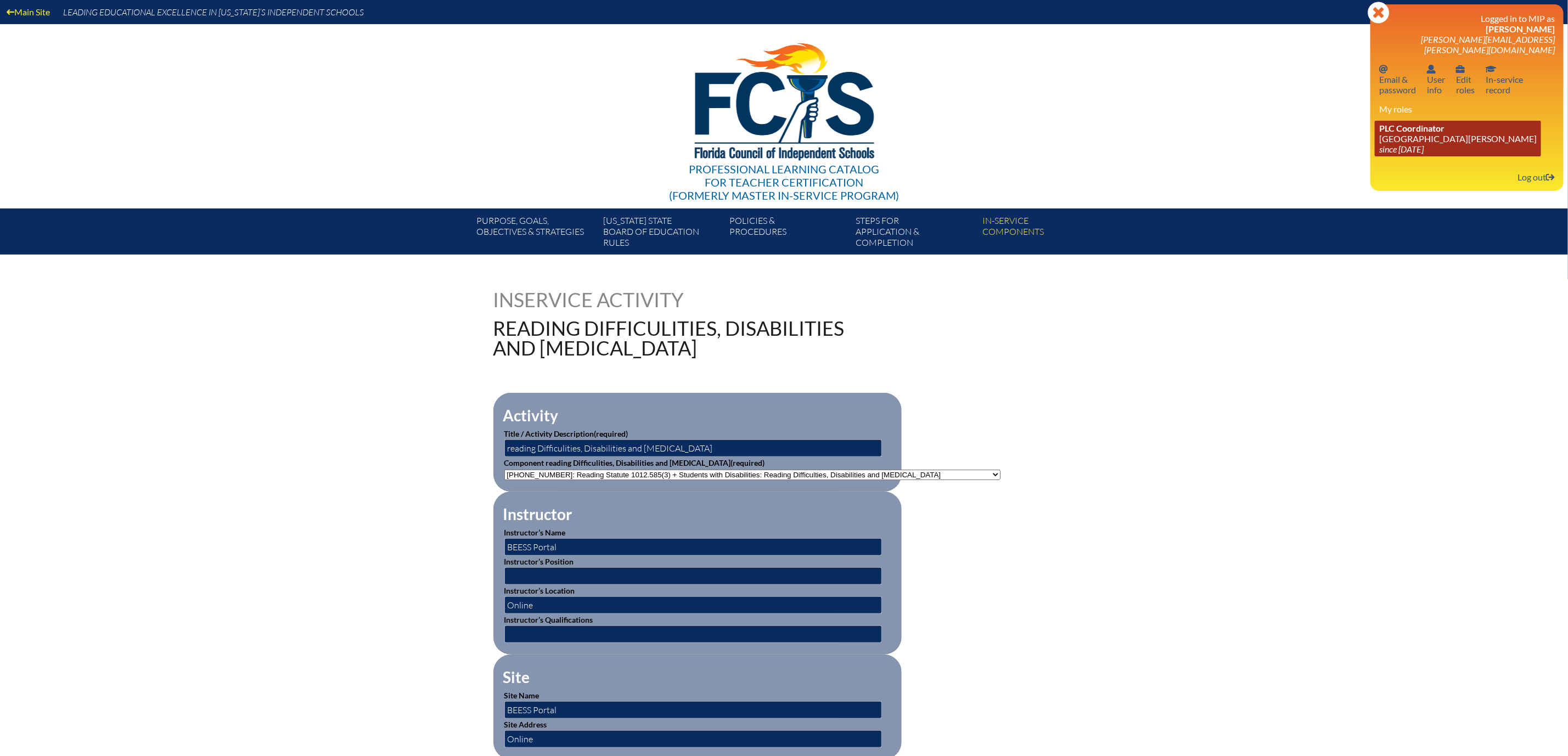
click at [1396, 156] on link "PLC Coordinator Mount Dora Christian Academy since 2024 Jun 30" at bounding box center [1457, 139] width 166 height 35
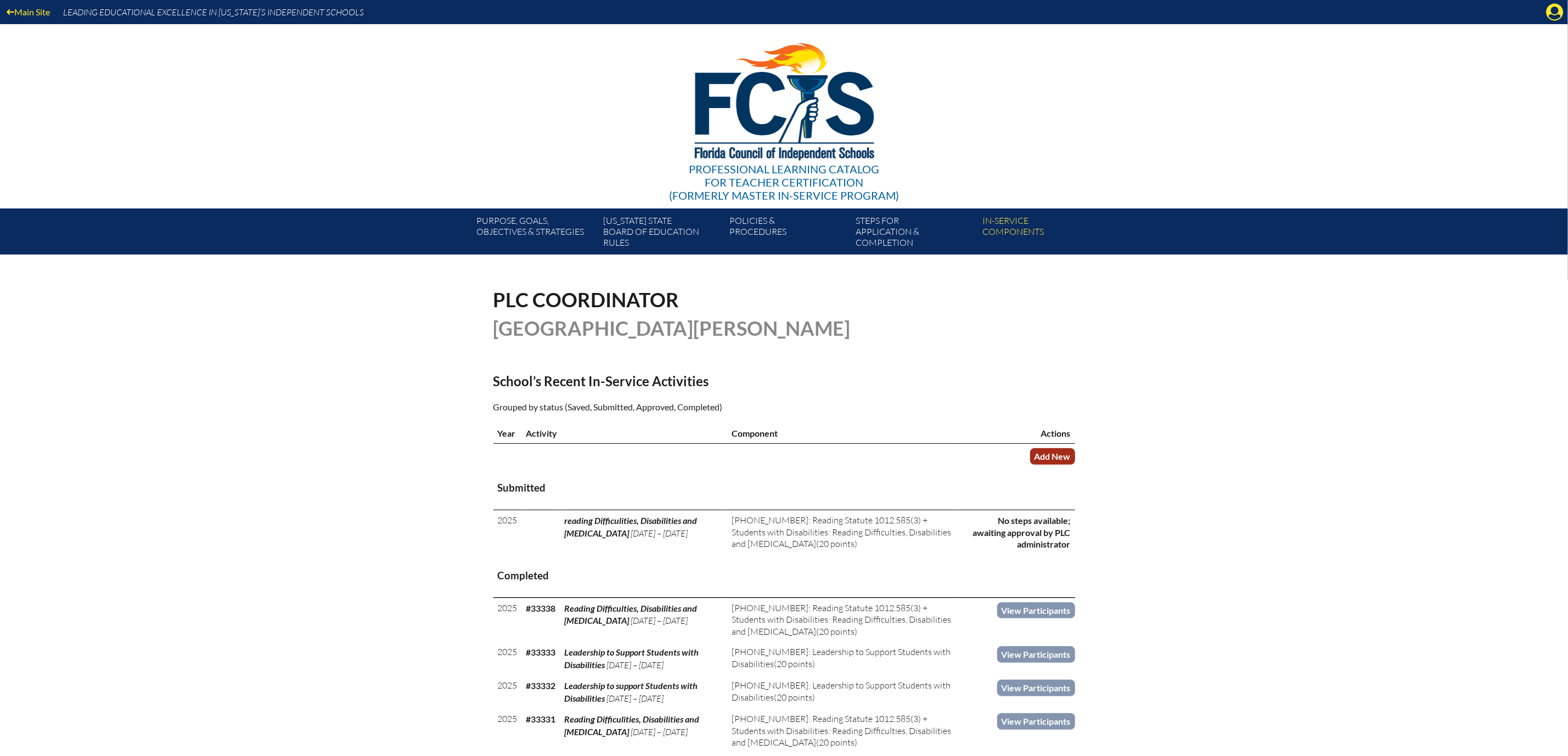
click at [1076, 464] on link "Add New" at bounding box center [1052, 456] width 45 height 16
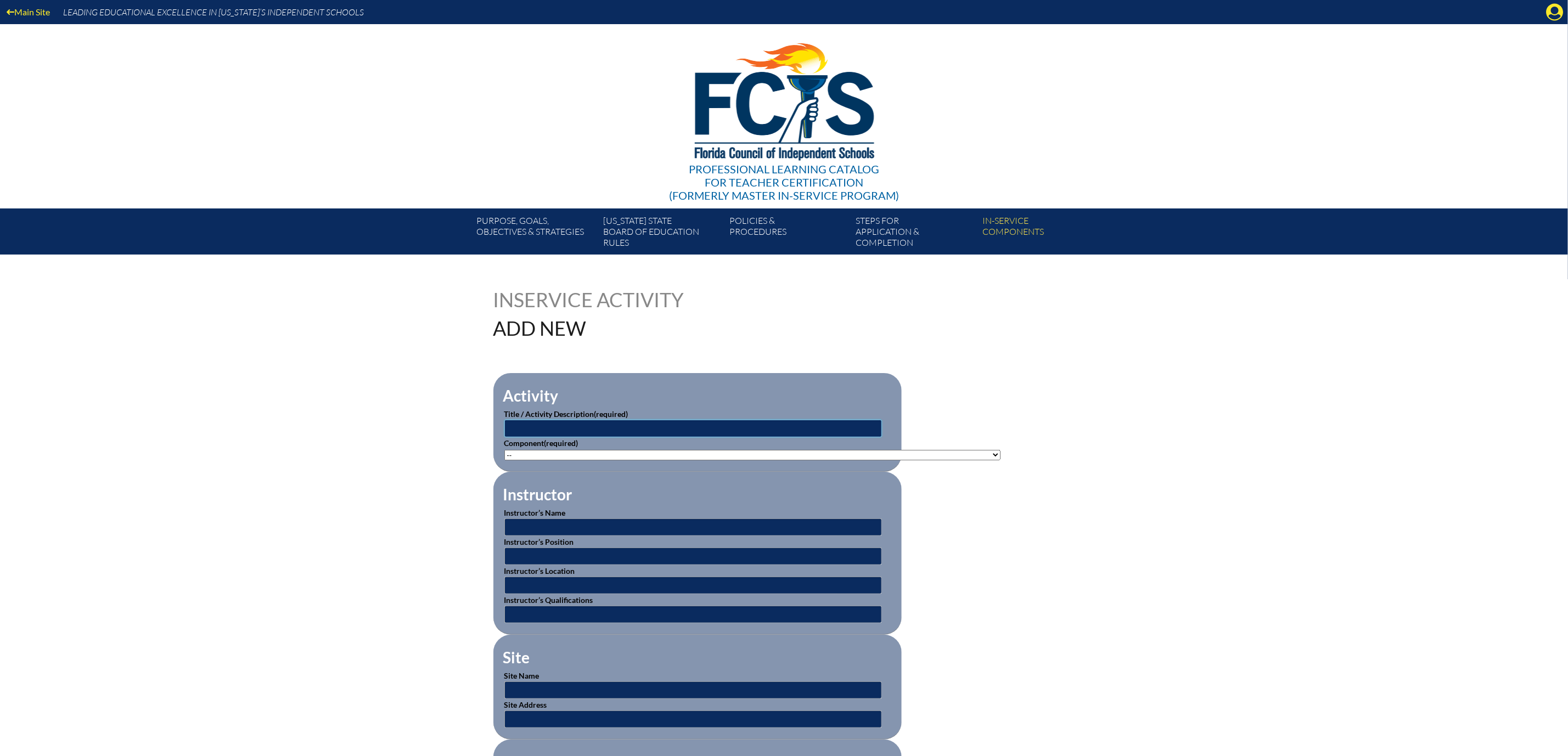
click at [573, 437] on input "text" at bounding box center [693, 429] width 378 height 18
type input "Structured Literacy through a Multi-Sensory Approach"
click at [1001, 460] on select"]"] "-- 1-000-001: Appropriate Art Activities 1-000-002: Concept and Art Process for…" at bounding box center [752, 455] width 496 height 10
select select"]"] "140419"
click at [504, 460] on select"]"] "-- 1-000-001: Appropriate Art Activities 1-000-002: Concept and Art Process for…" at bounding box center [752, 455] width 496 height 10
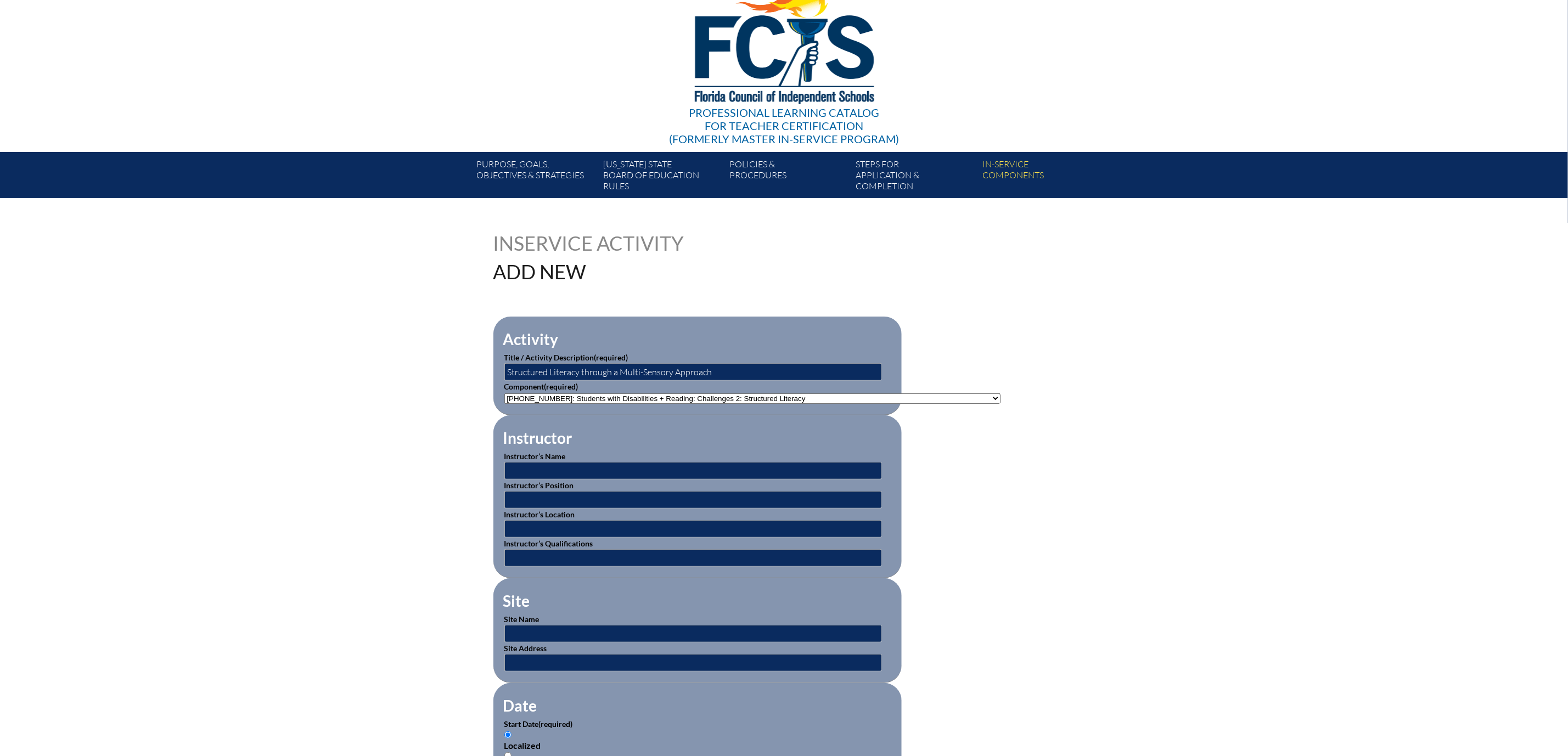
scroll to position [164, 0]
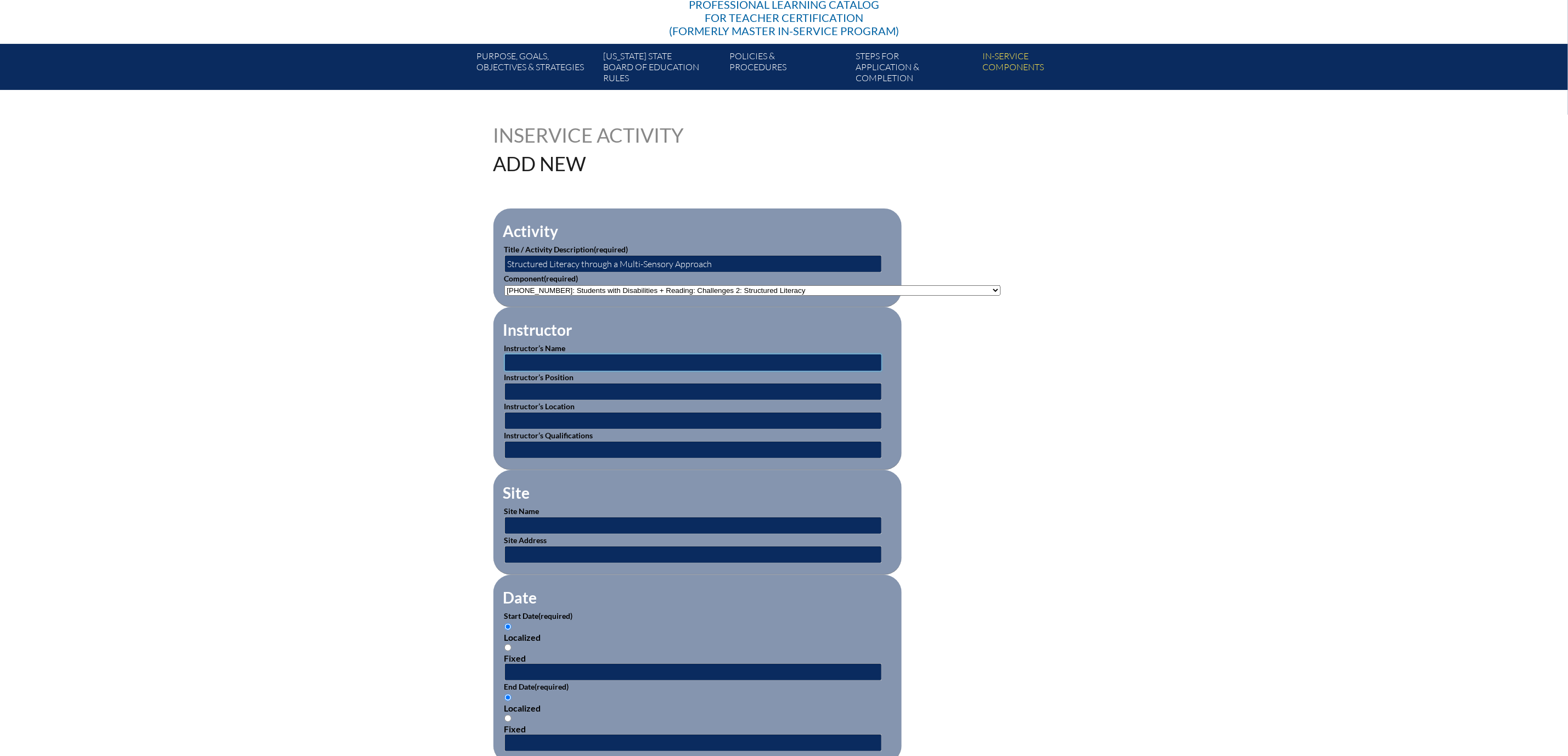
click at [524, 371] on input "text" at bounding box center [693, 362] width 378 height 18
type input "BEESS Portal"
click at [512, 430] on input "text" at bounding box center [693, 421] width 378 height 18
type input "Online"
click at [504, 535] on input "text" at bounding box center [693, 526] width 378 height 18
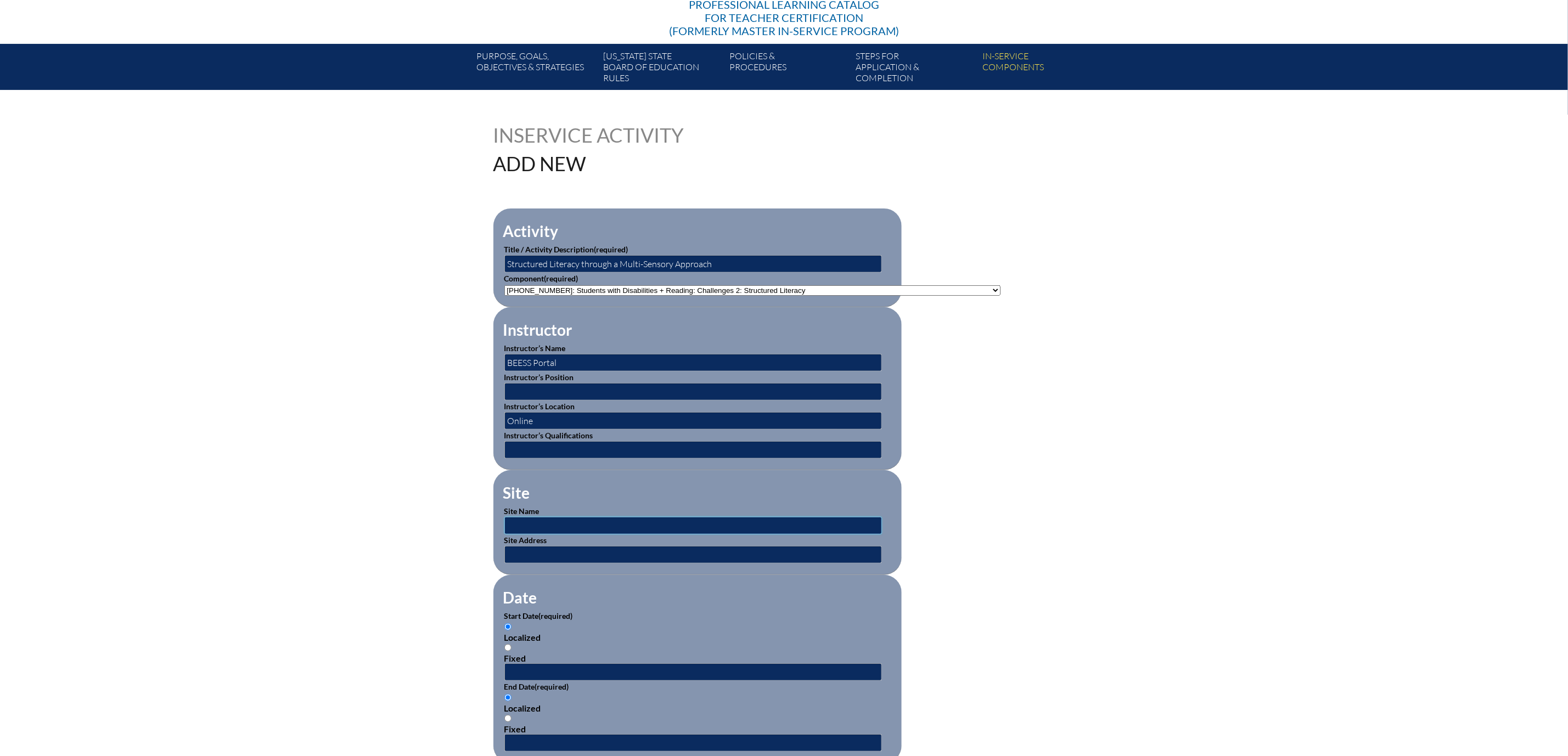
type input "BEESS Portal"
click at [509, 564] on input "text" at bounding box center [693, 555] width 378 height 18
type input "Online"
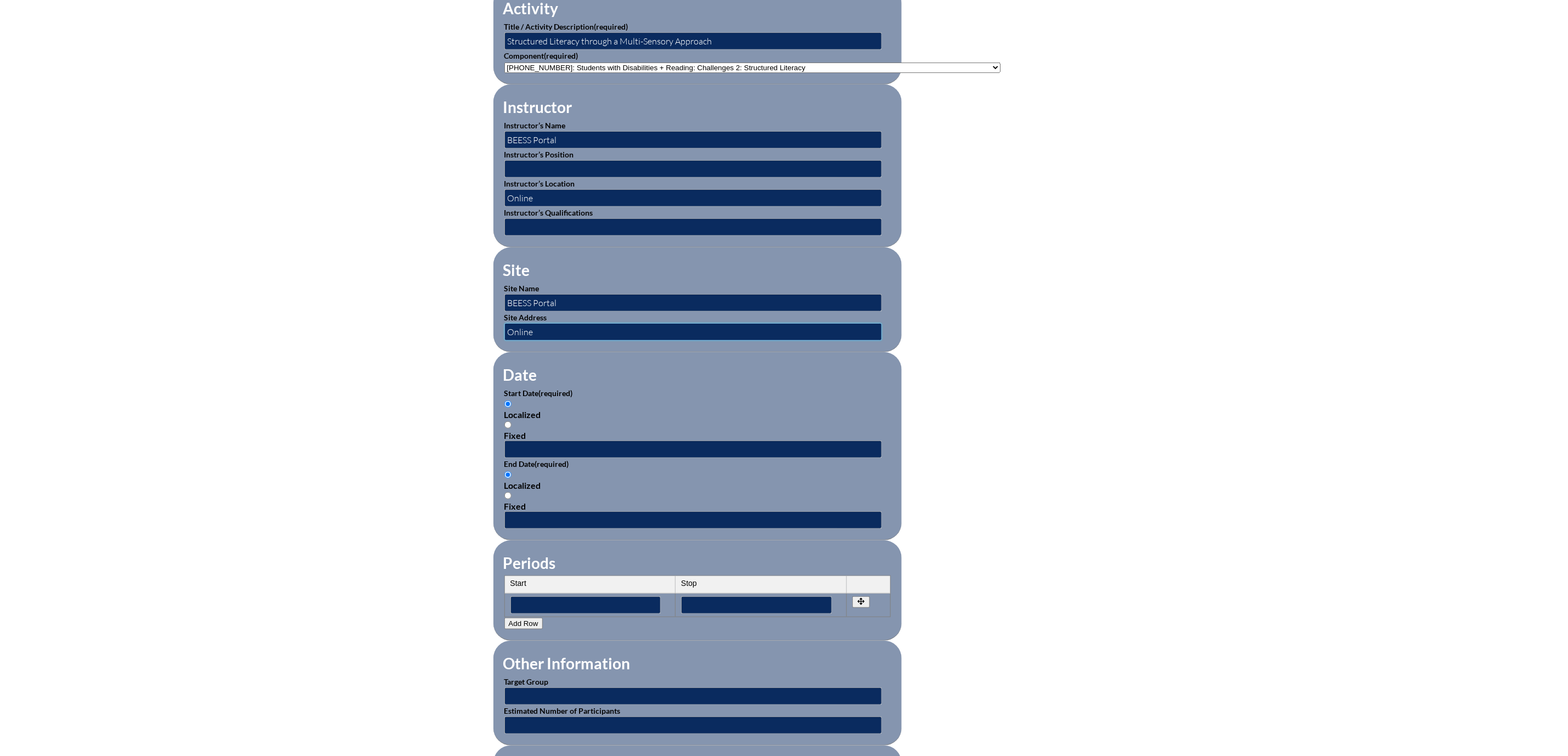
scroll to position [411, 0]
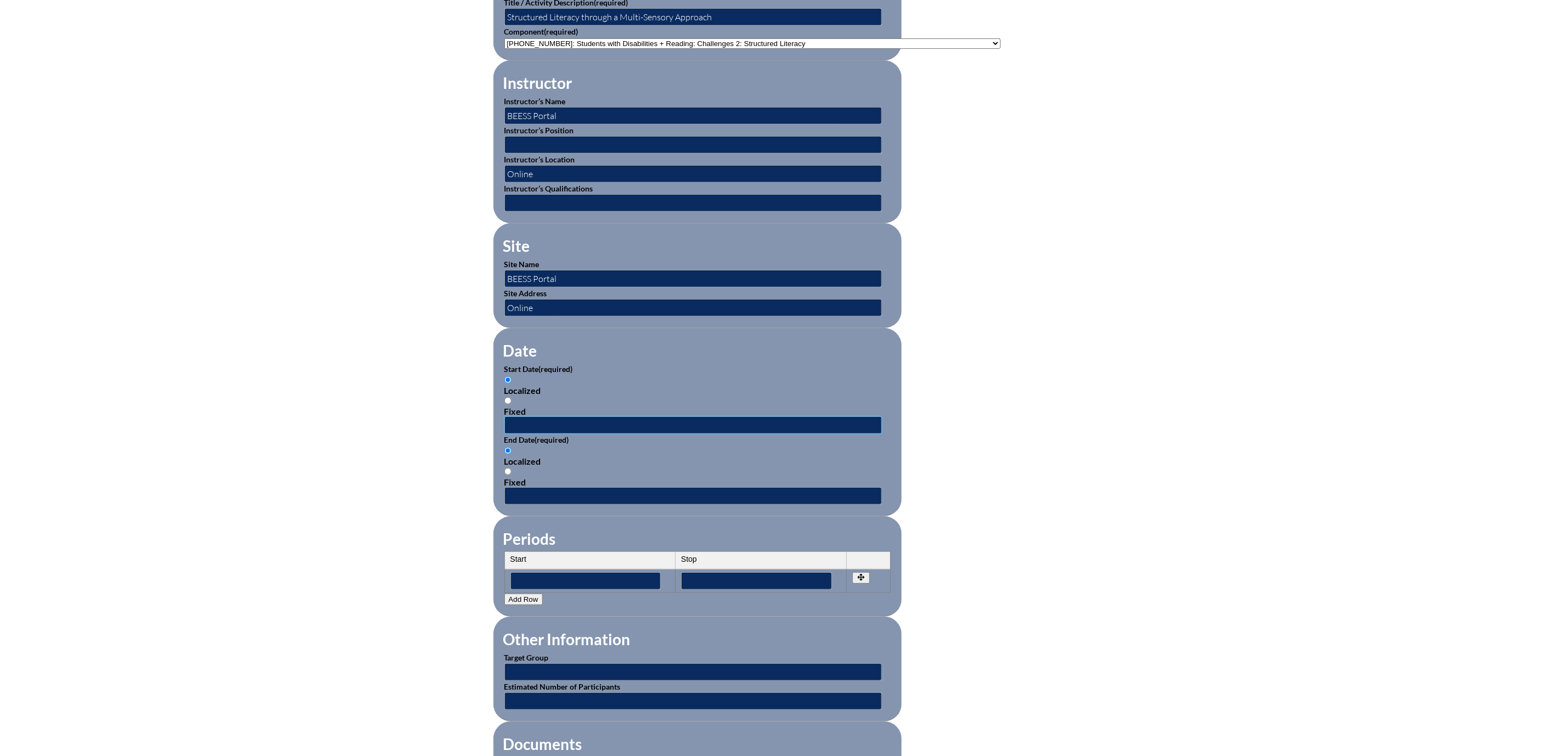
click at [504, 434] on input "text" at bounding box center [693, 425] width 378 height 18
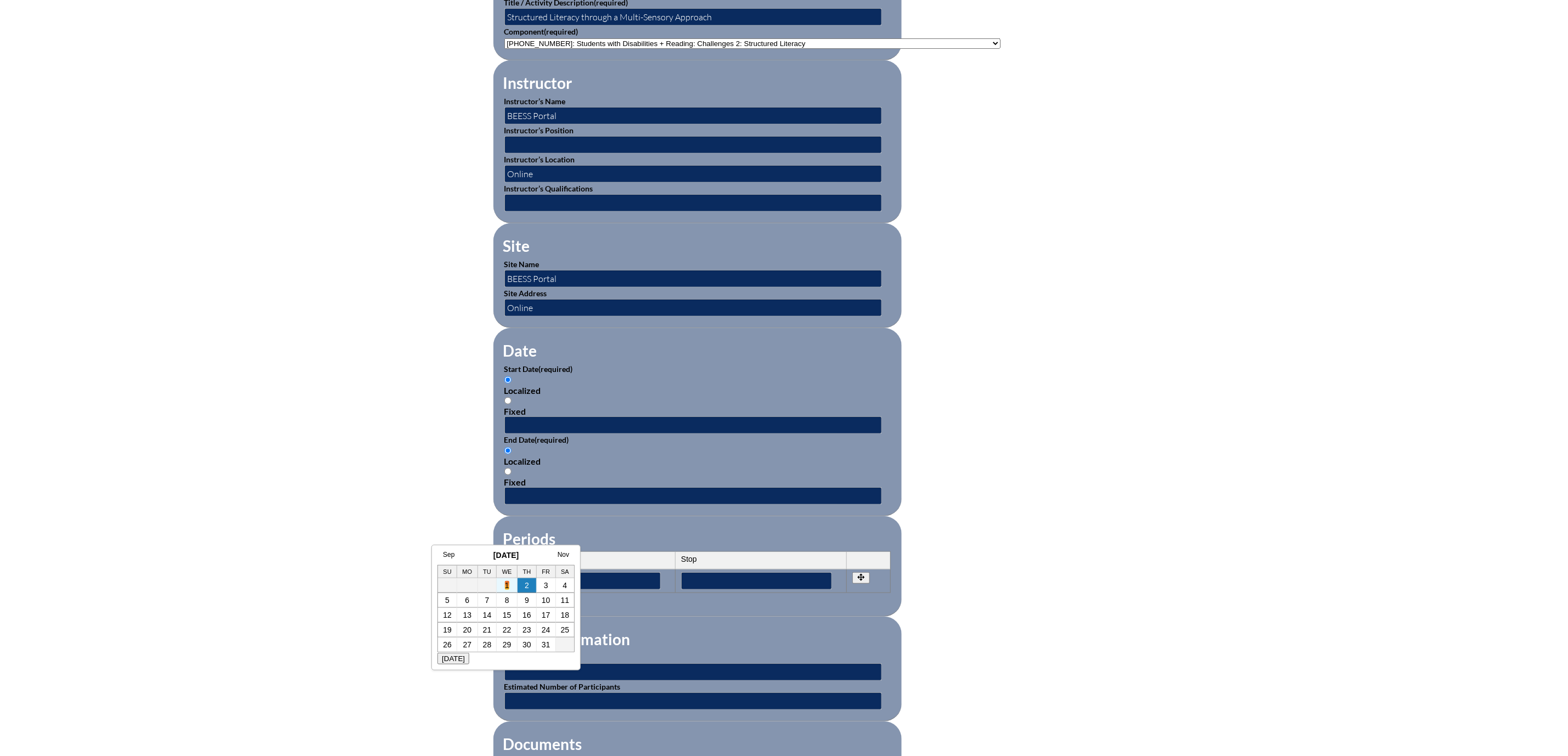
click at [508, 584] on link "1" at bounding box center [507, 585] width 4 height 9
type input "2025-10-01 3:29 PM"
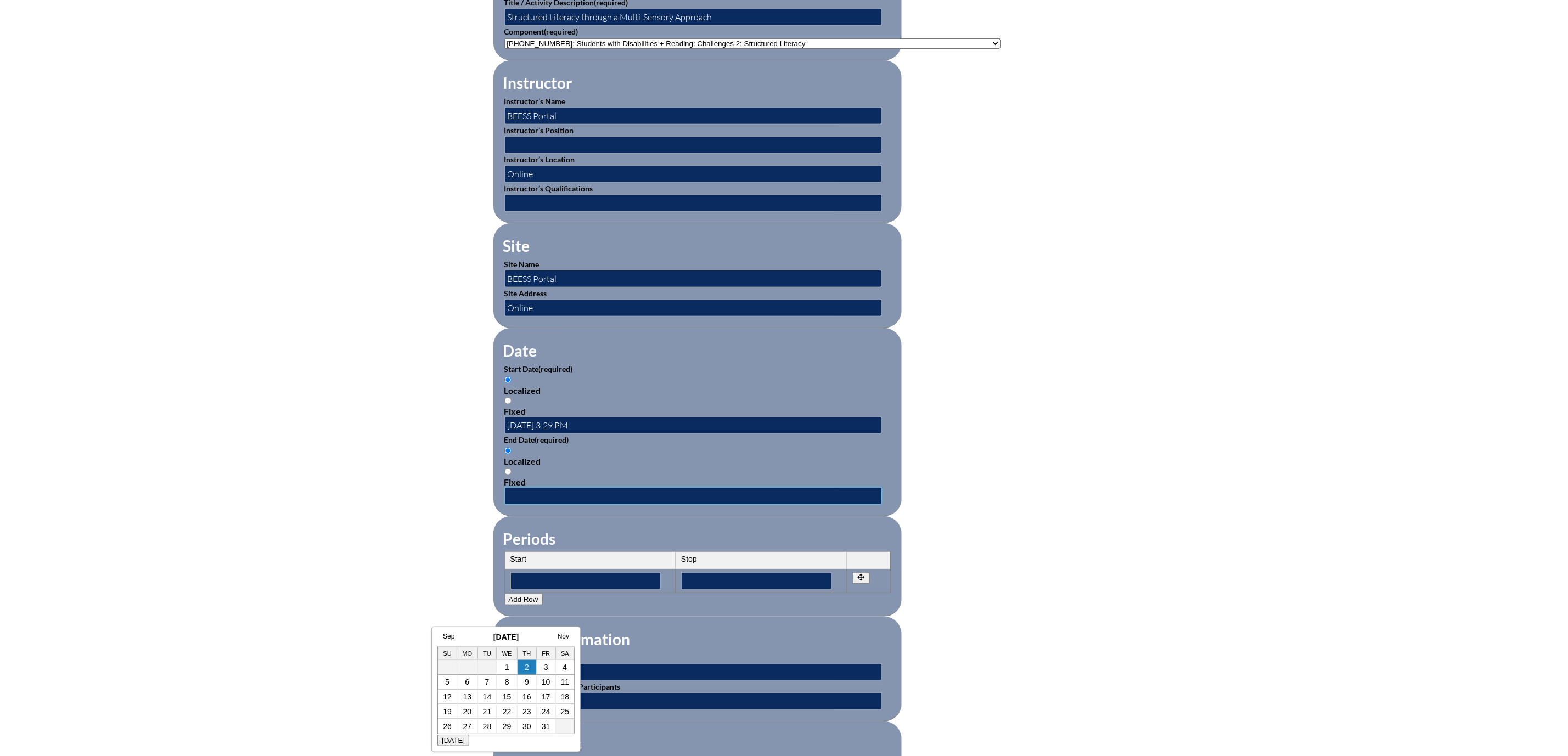
click at [504, 505] on input "text" at bounding box center [693, 496] width 378 height 18
click at [507, 663] on link "1" at bounding box center [507, 667] width 4 height 9
type input "2025-10-01 3:29 PM"
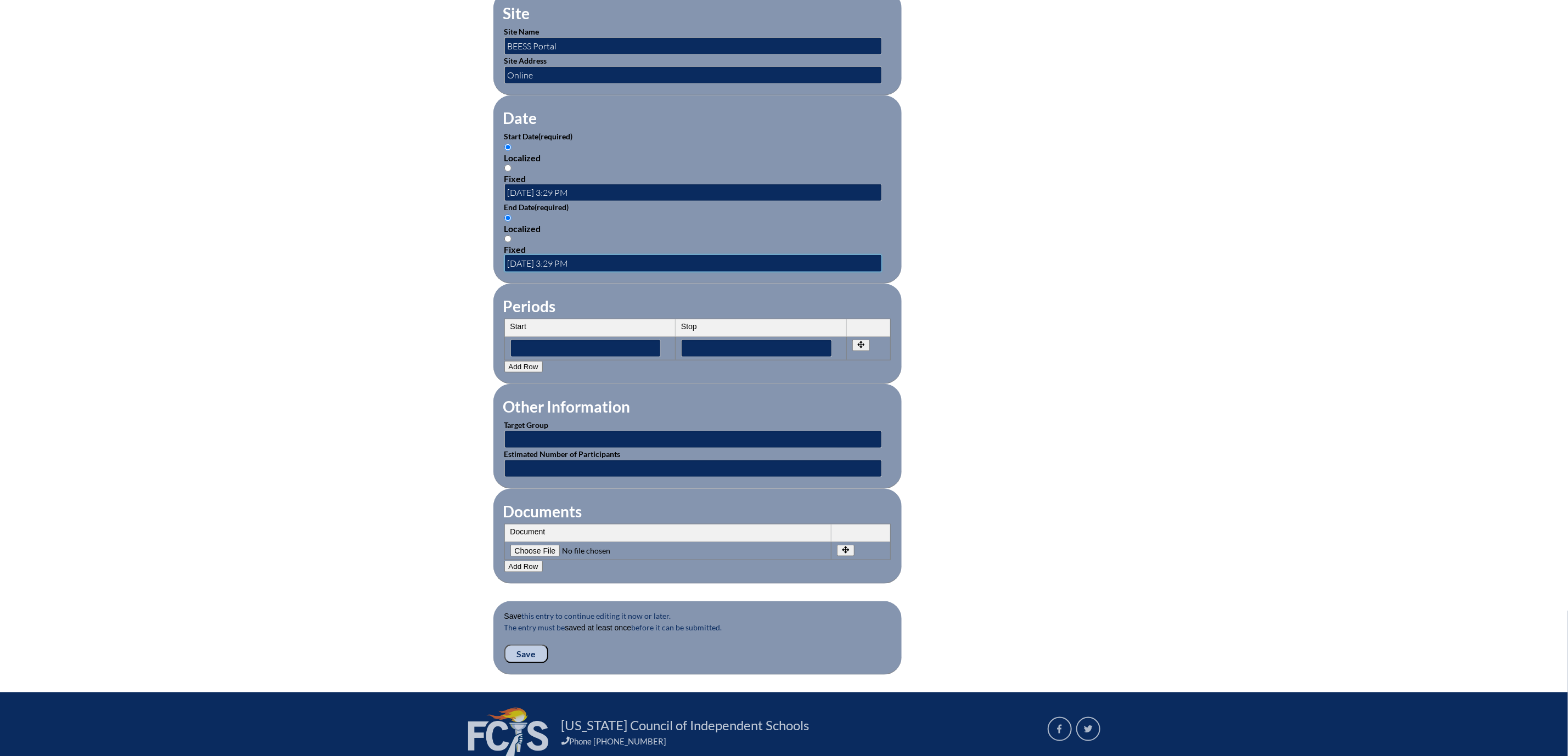
scroll to position [741, 0]
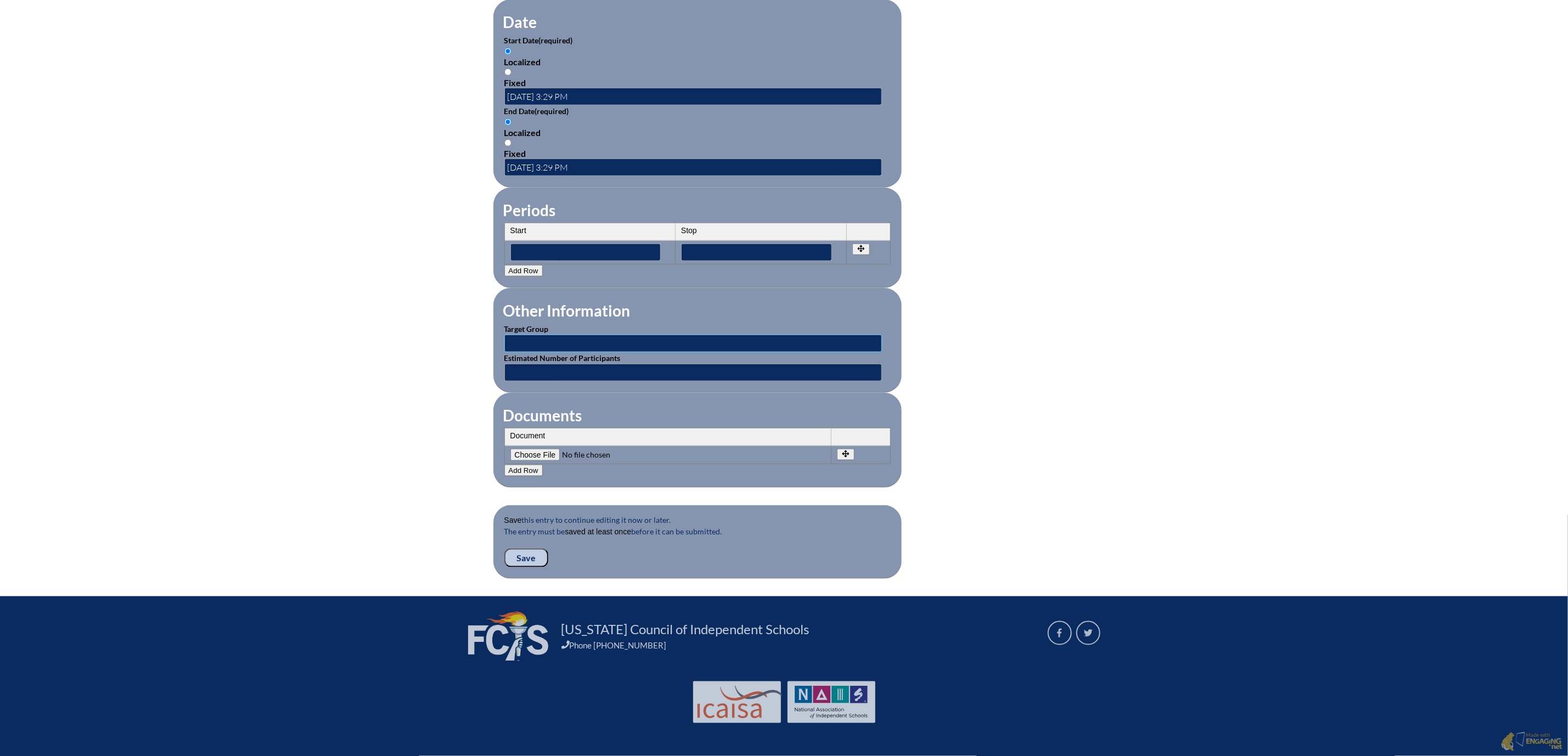
click at [504, 352] on input "text" at bounding box center [693, 343] width 378 height 18
type input "Teachers"
click at [514, 382] on input "text" at bounding box center [693, 373] width 378 height 18
type input "1"
click at [510, 461] on input"] "file" at bounding box center [585, 455] width 149 height 12
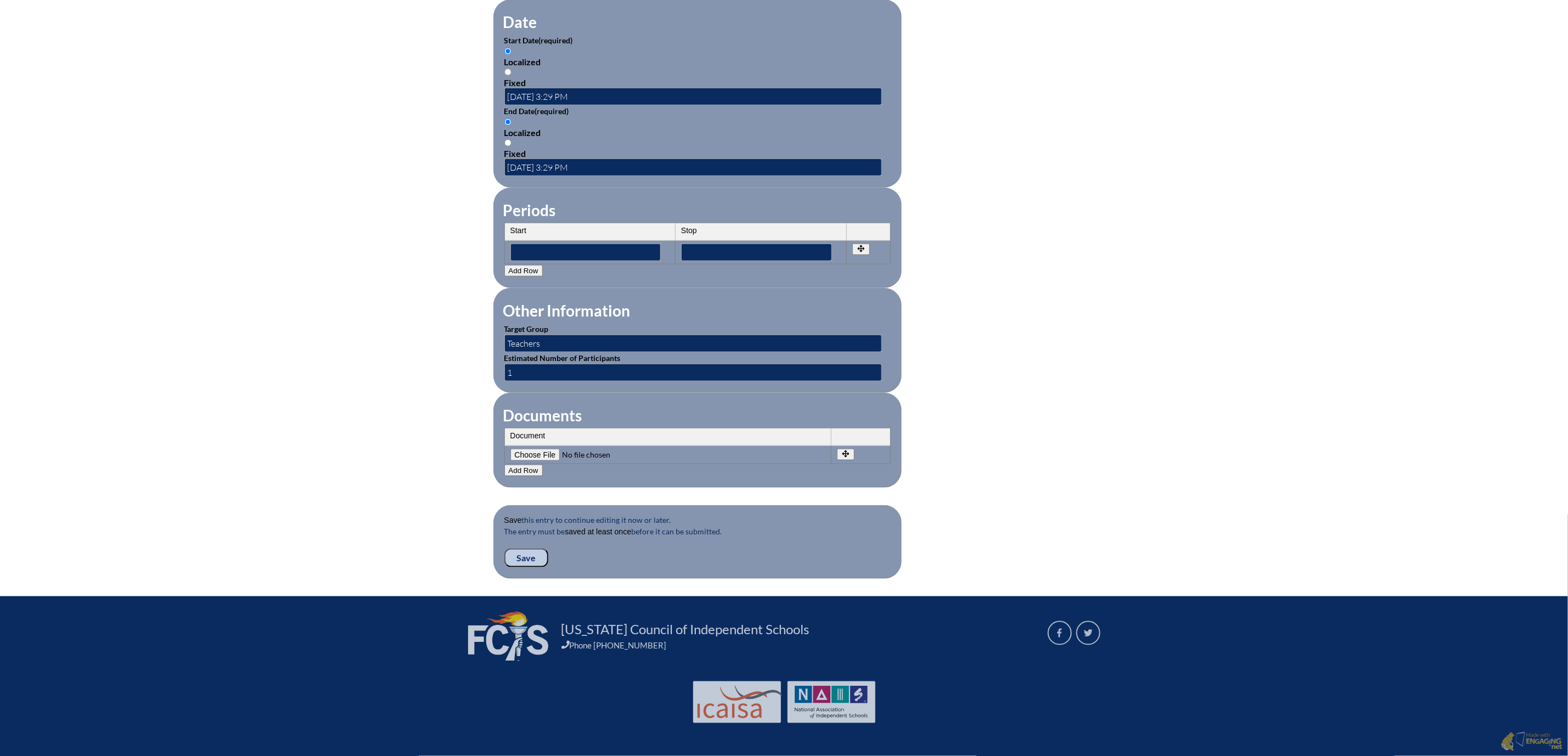
type input"] "C:\fakepath\Structured Literacy through a Mulit-Sensory Approach Elodie Wacaste…"
click at [504, 568] on input "Save" at bounding box center [526, 557] width 44 height 18
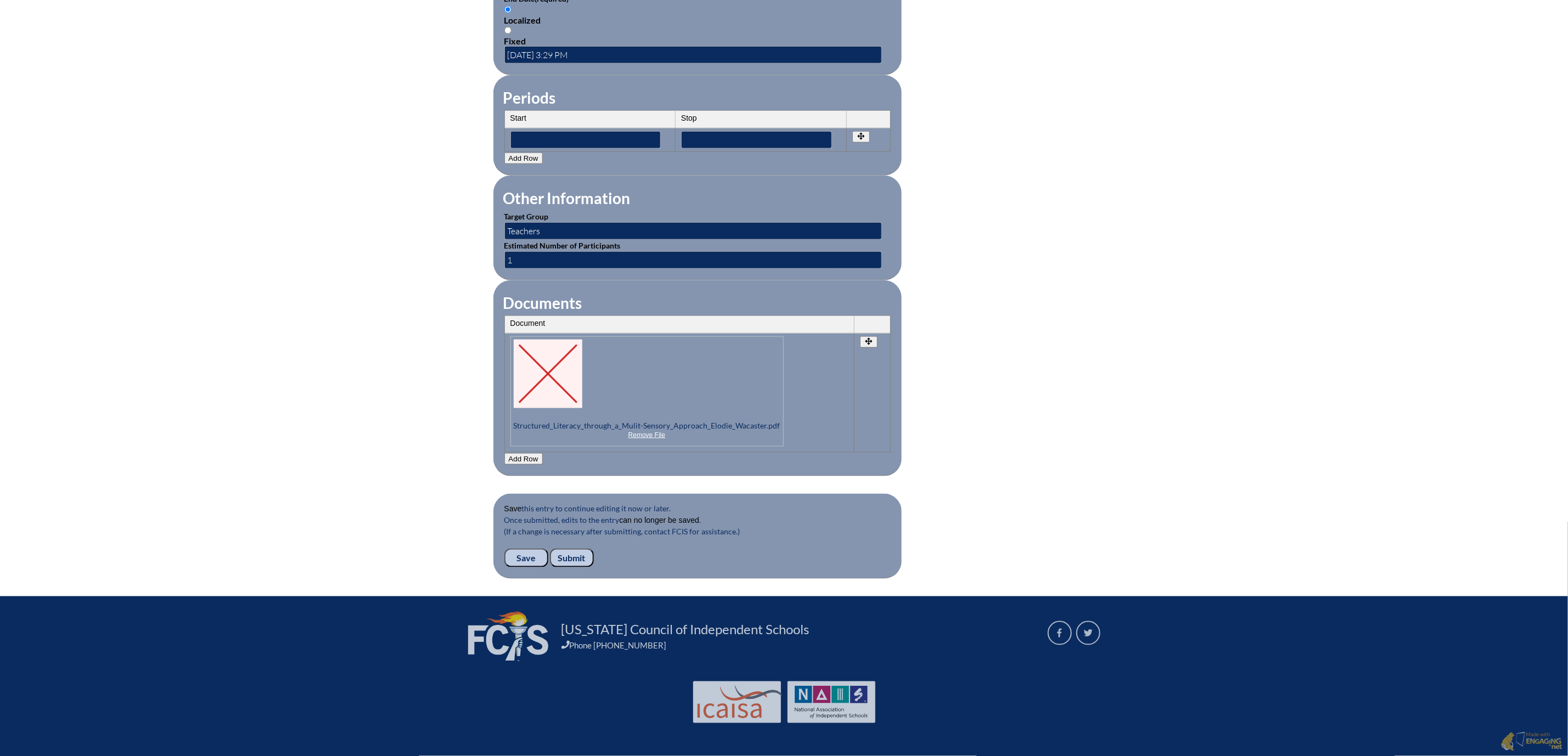
scroll to position [1057, 0]
click at [550, 548] on input "Submit" at bounding box center [572, 557] width 44 height 18
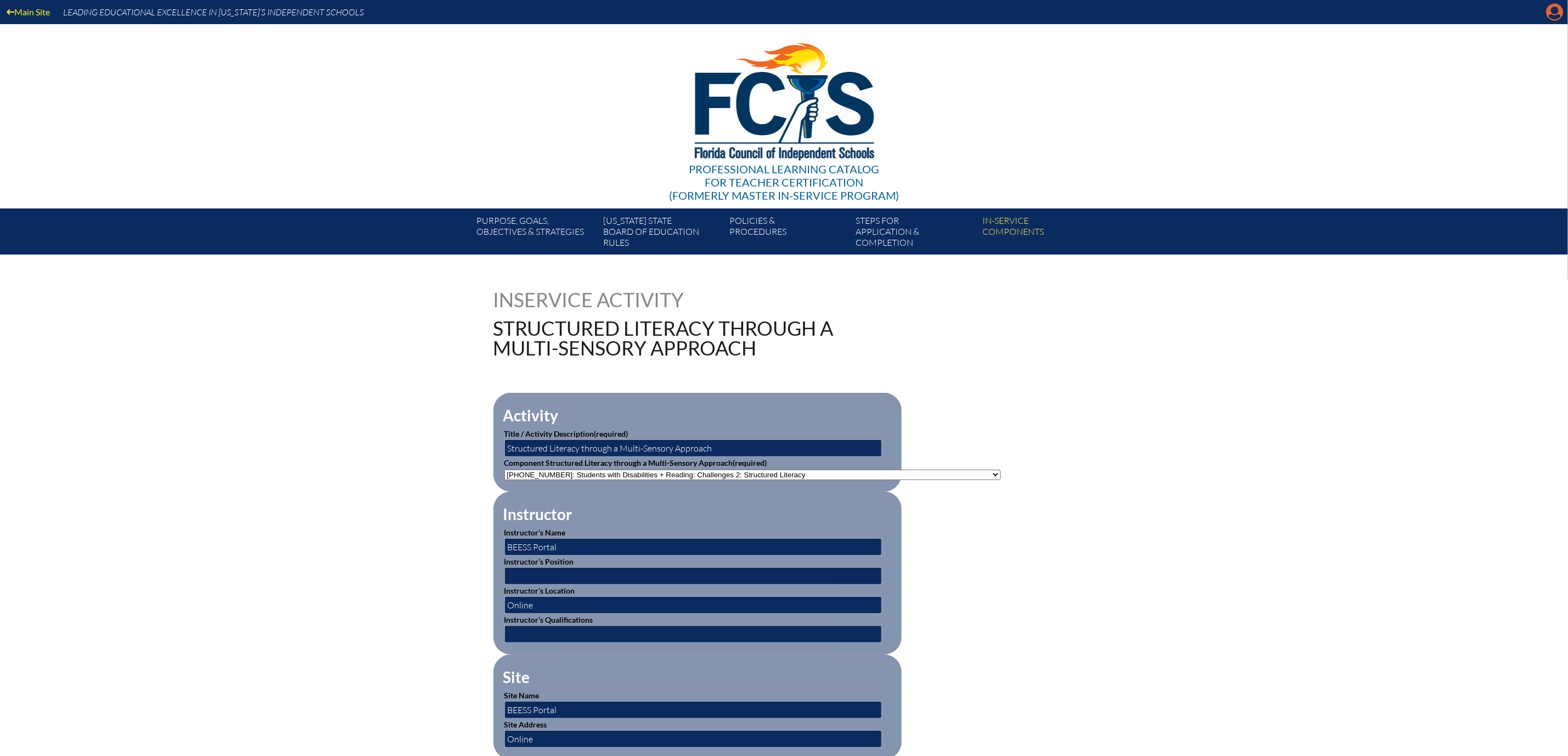
click at [1552, 10] on icon "Manage account" at bounding box center [1555, 12] width 18 height 18
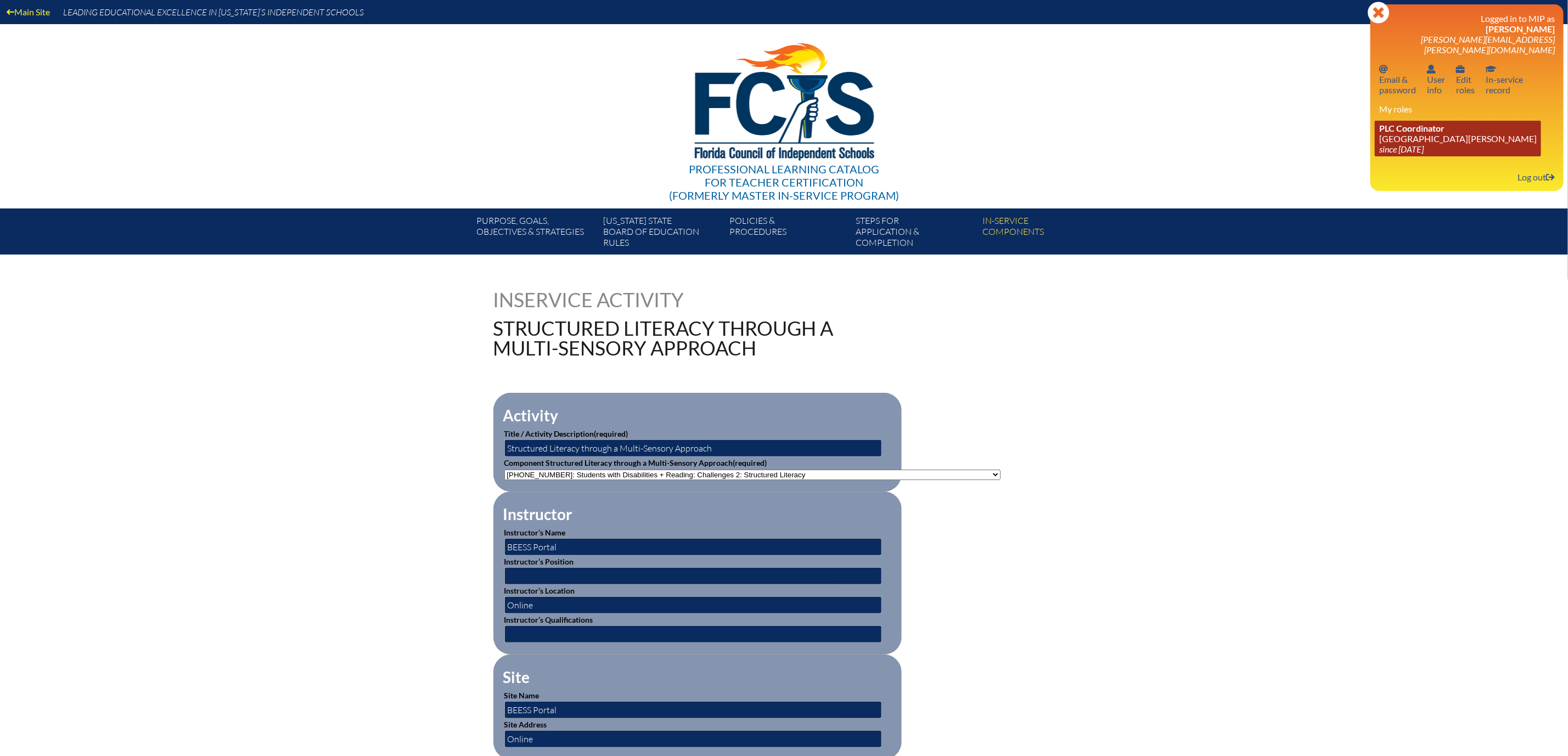
click at [1388, 156] on link "PLC Coordinator [GEOGRAPHIC_DATA][PERSON_NAME] since [DATE]" at bounding box center [1457, 139] width 166 height 35
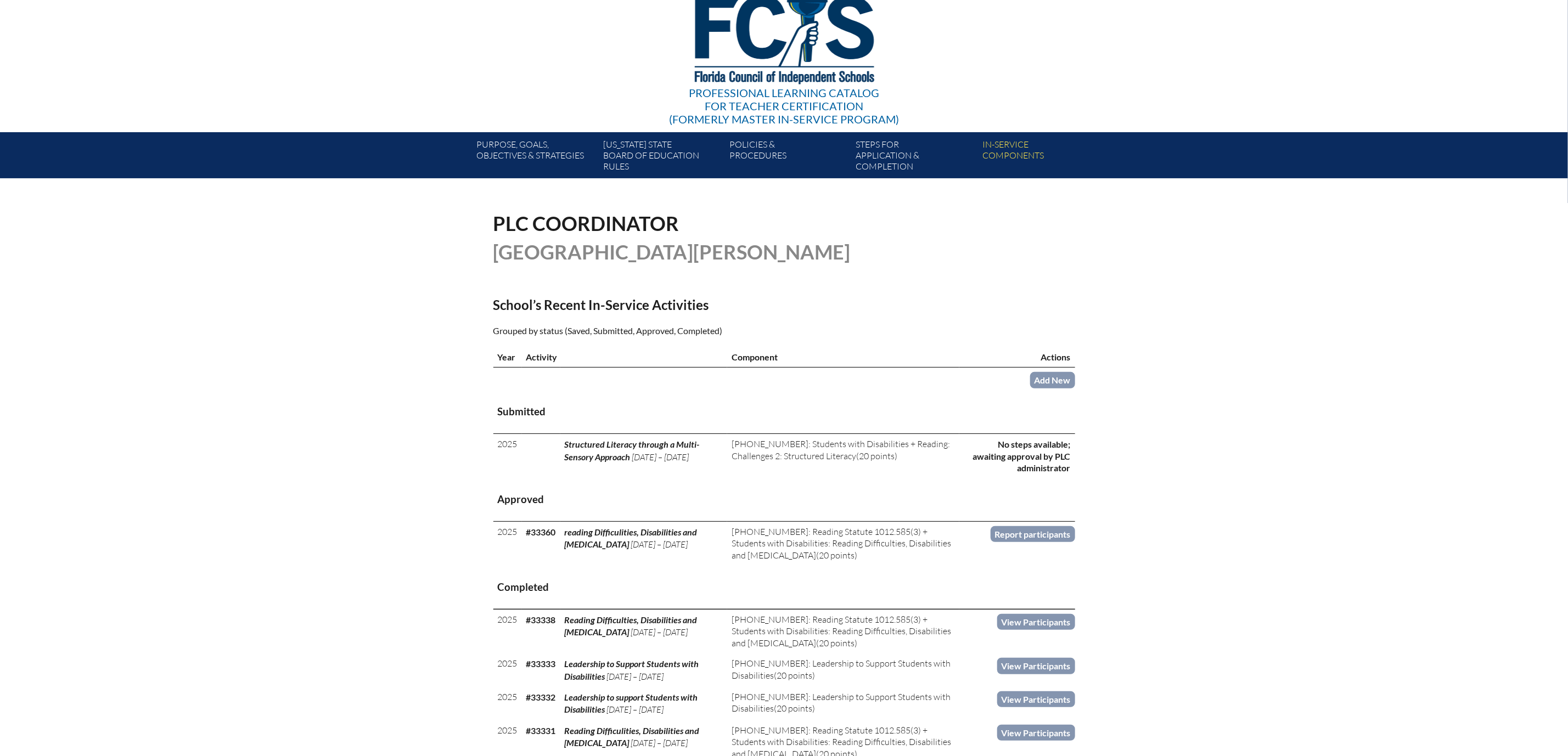
scroll to position [164, 0]
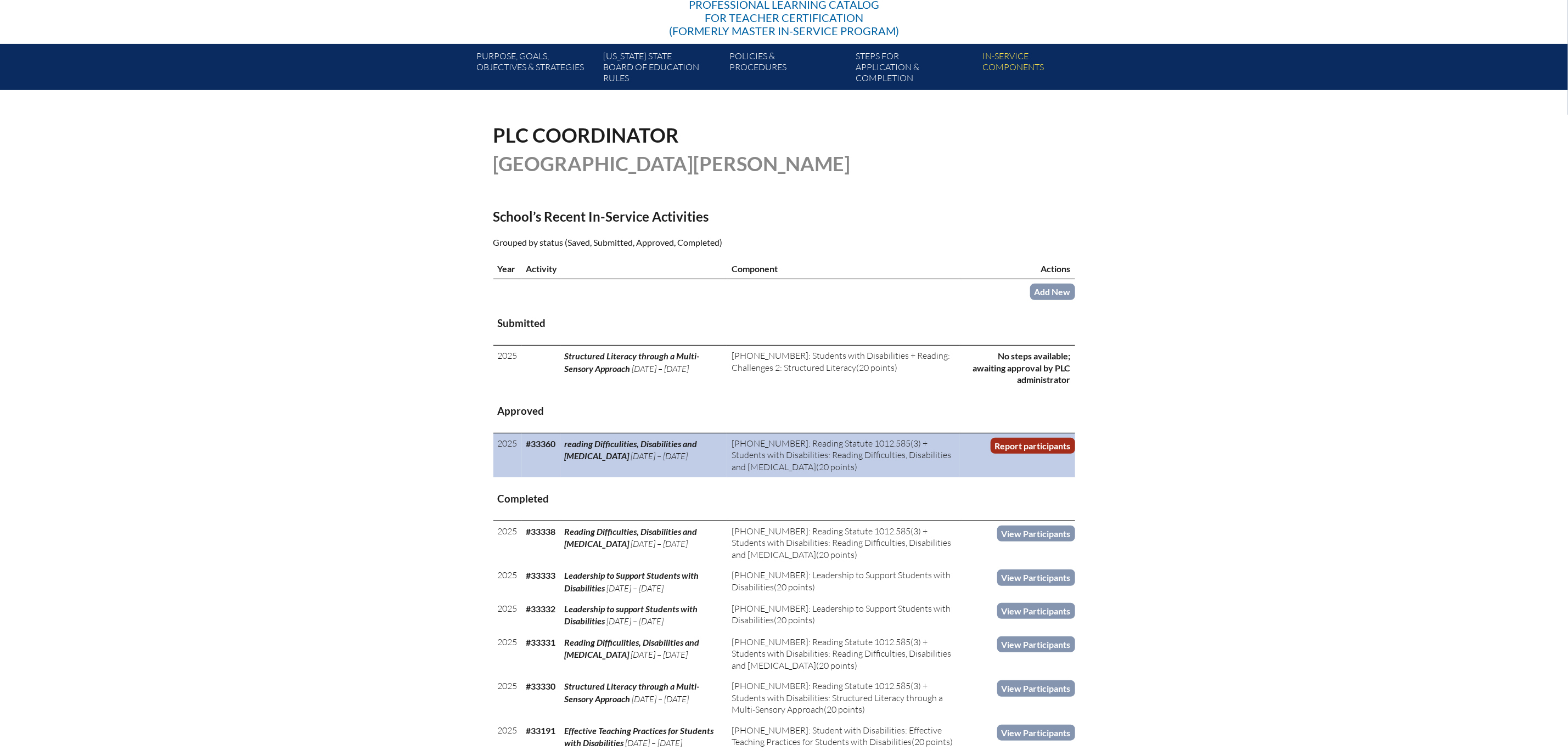
click at [1076, 454] on link "Report participants" at bounding box center [1032, 446] width 84 height 16
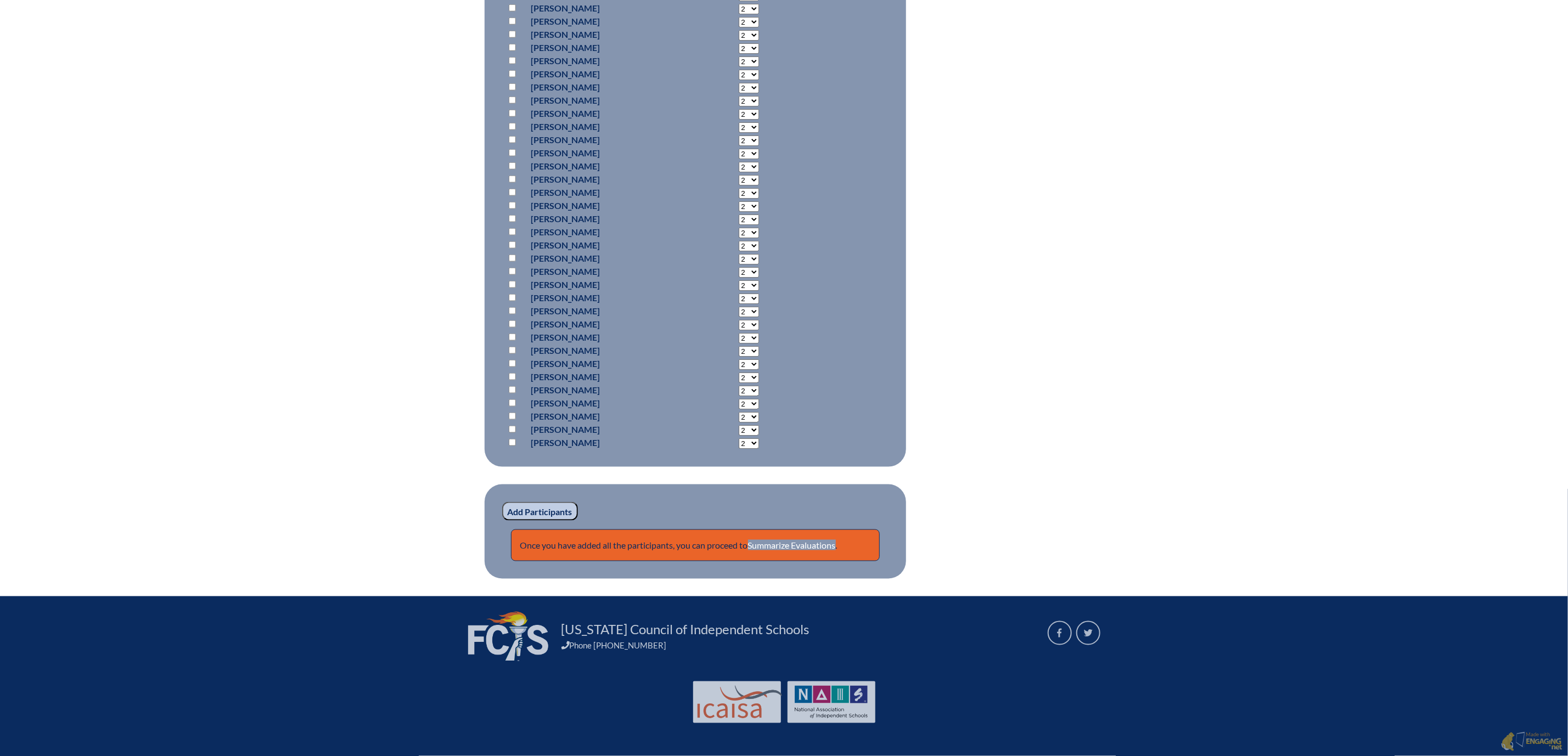
scroll to position [1152, 0]
click at [508, 394] on input "checkbox" at bounding box center [512, 390] width 7 height 7
checkbox input "true"
click at [739, 396] on select "2 3 4 5 6 7 8 9 10 11 12 13 14 15 16 17 18 19 20 0" at bounding box center [748, 390] width 20 height 10
select select "20"
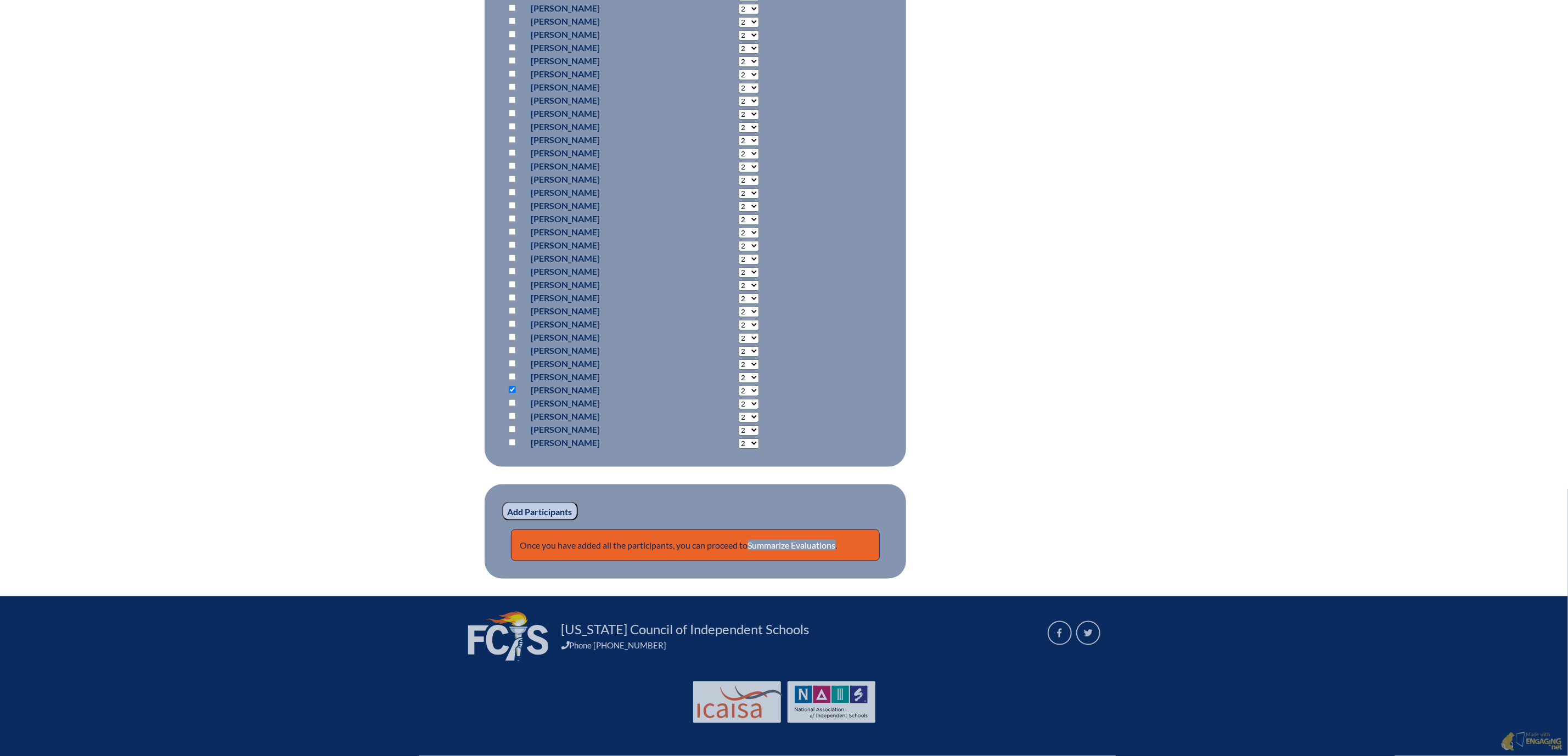
click at [739, 396] on select "2 3 4 5 6 7 8 9 10 11 12 13 14 15 16 17 18 19 20 0" at bounding box center [748, 390] width 20 height 10
click at [502, 520] on input "Add Participants" at bounding box center [540, 511] width 75 height 18
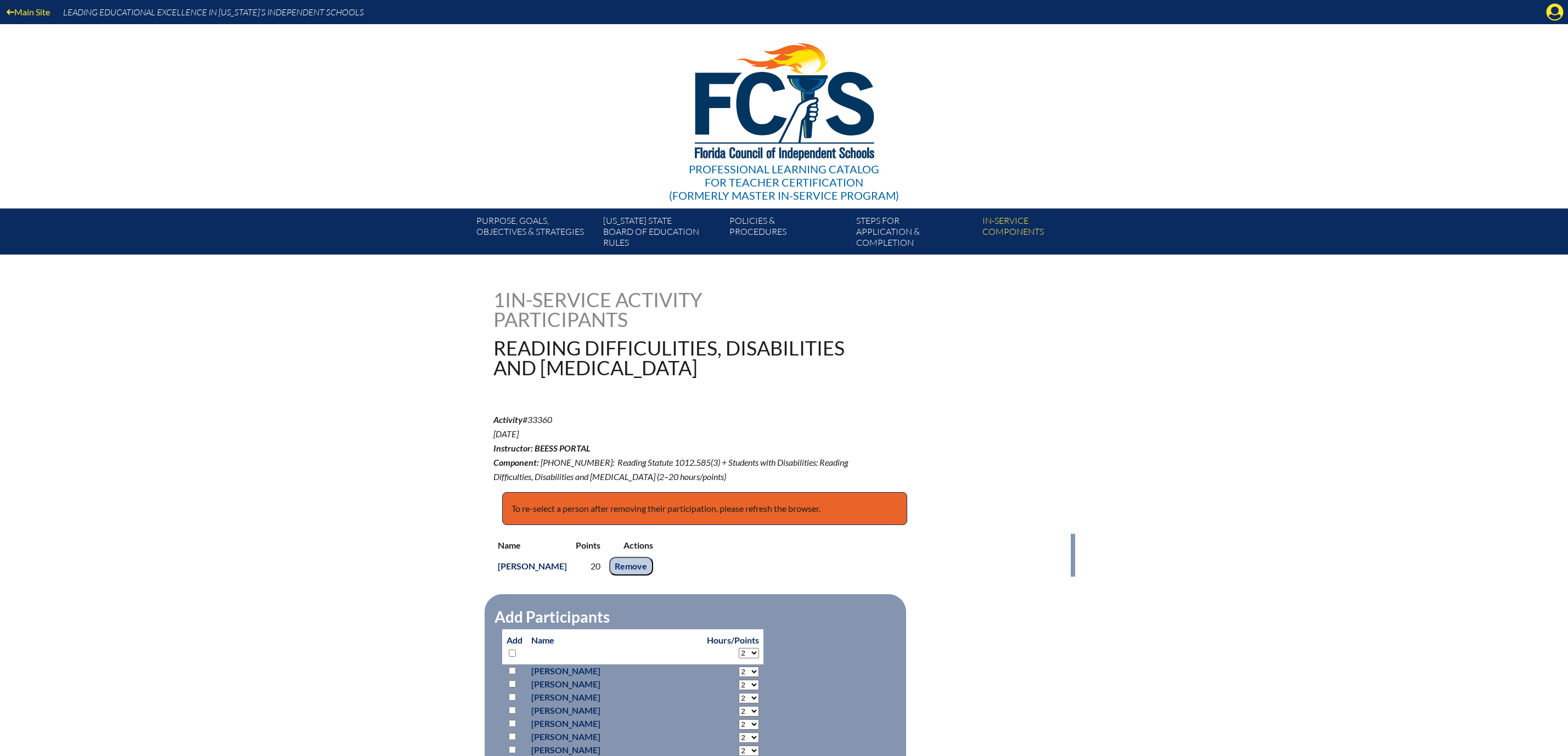
scroll to position [1226, 0]
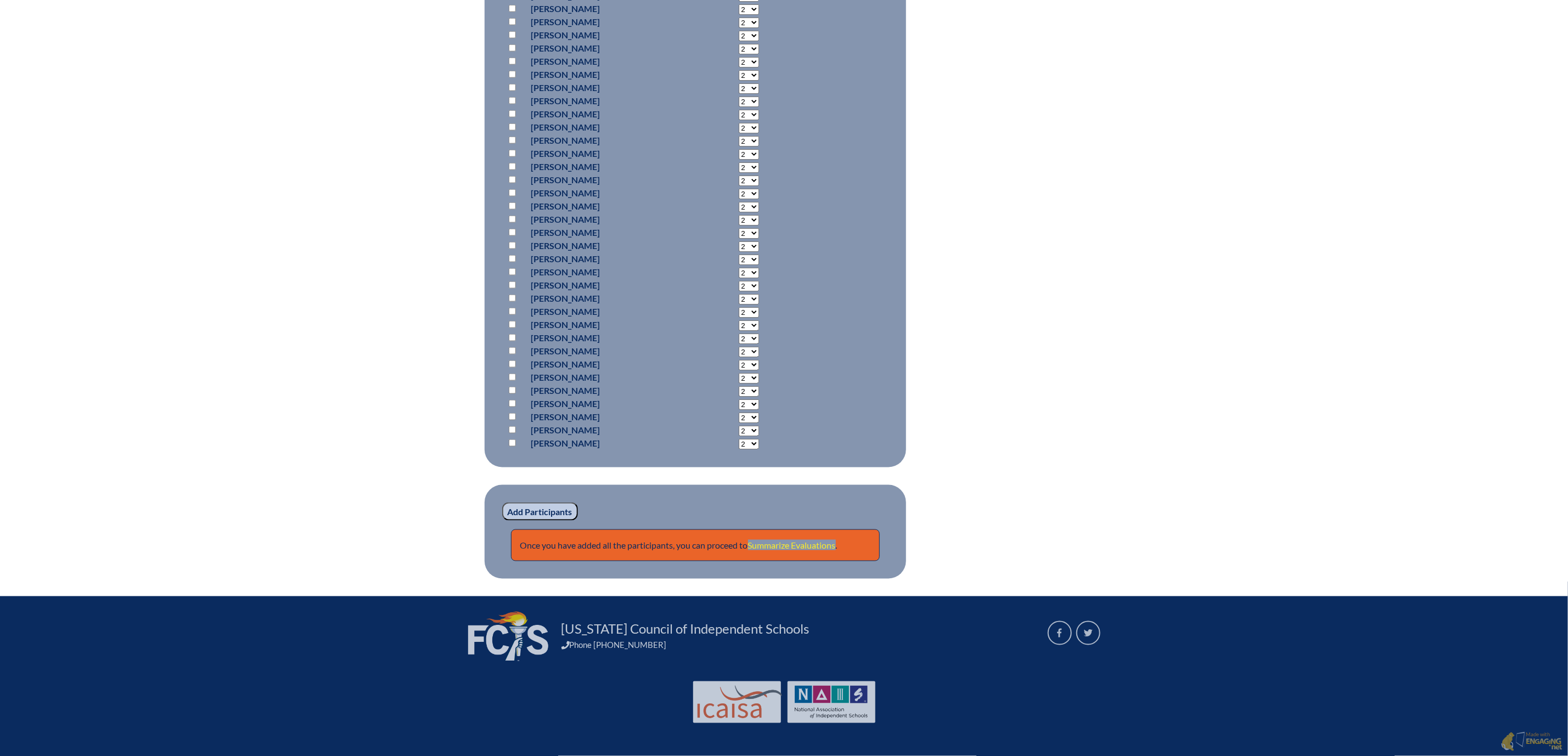
click at [804, 550] on link "Summarize Evaluations" at bounding box center [792, 544] width 87 height 10
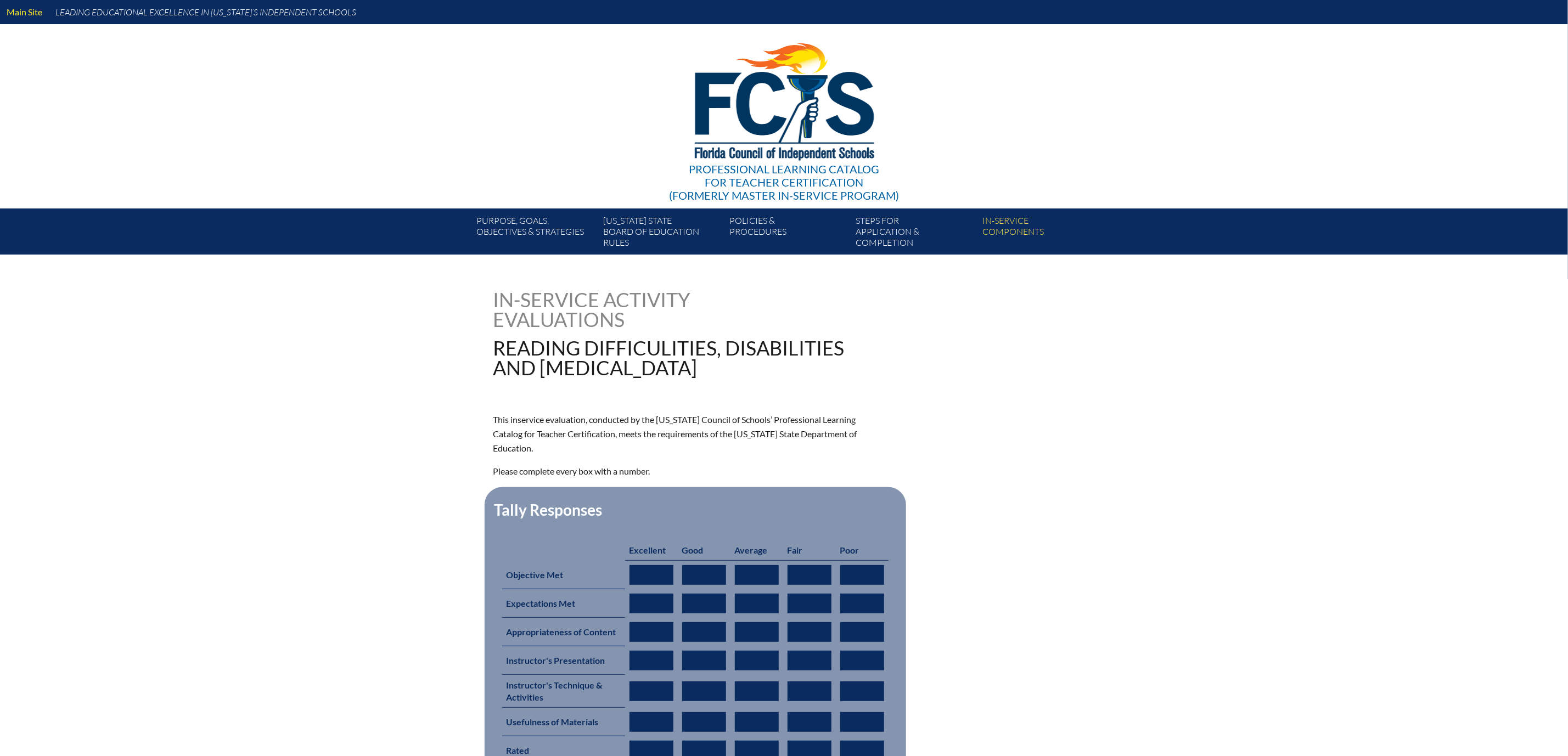
type input "0"
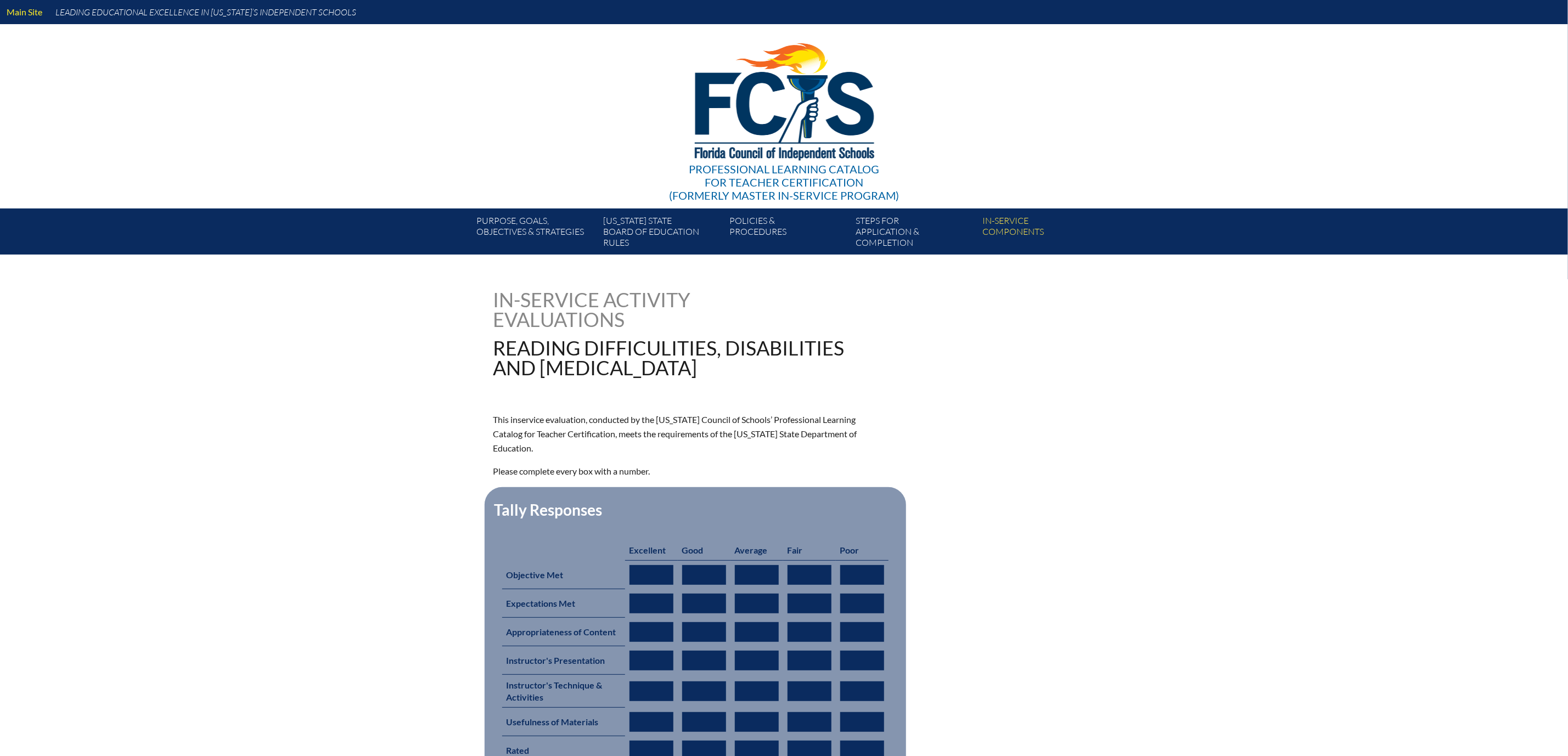
type input "0"
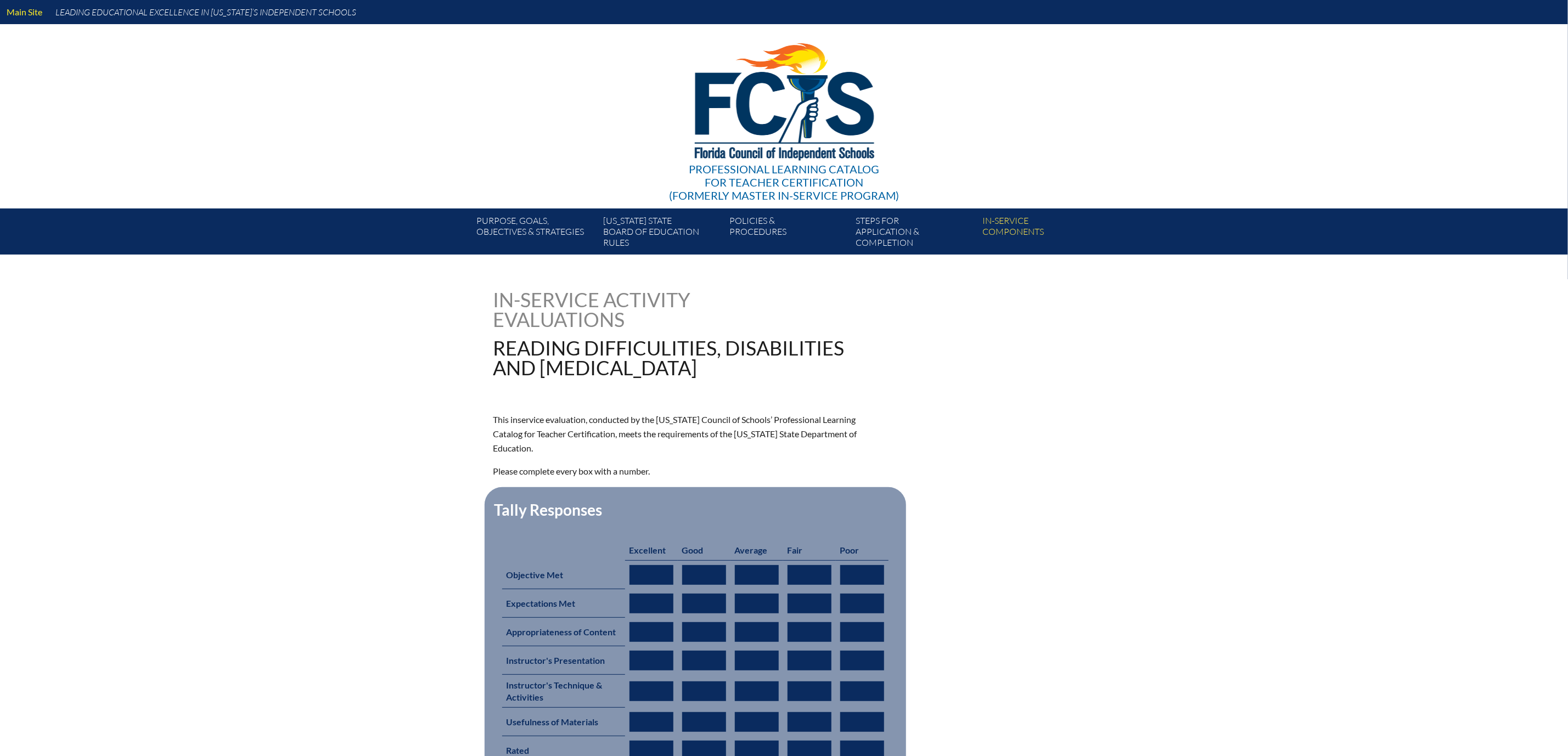
type input "0"
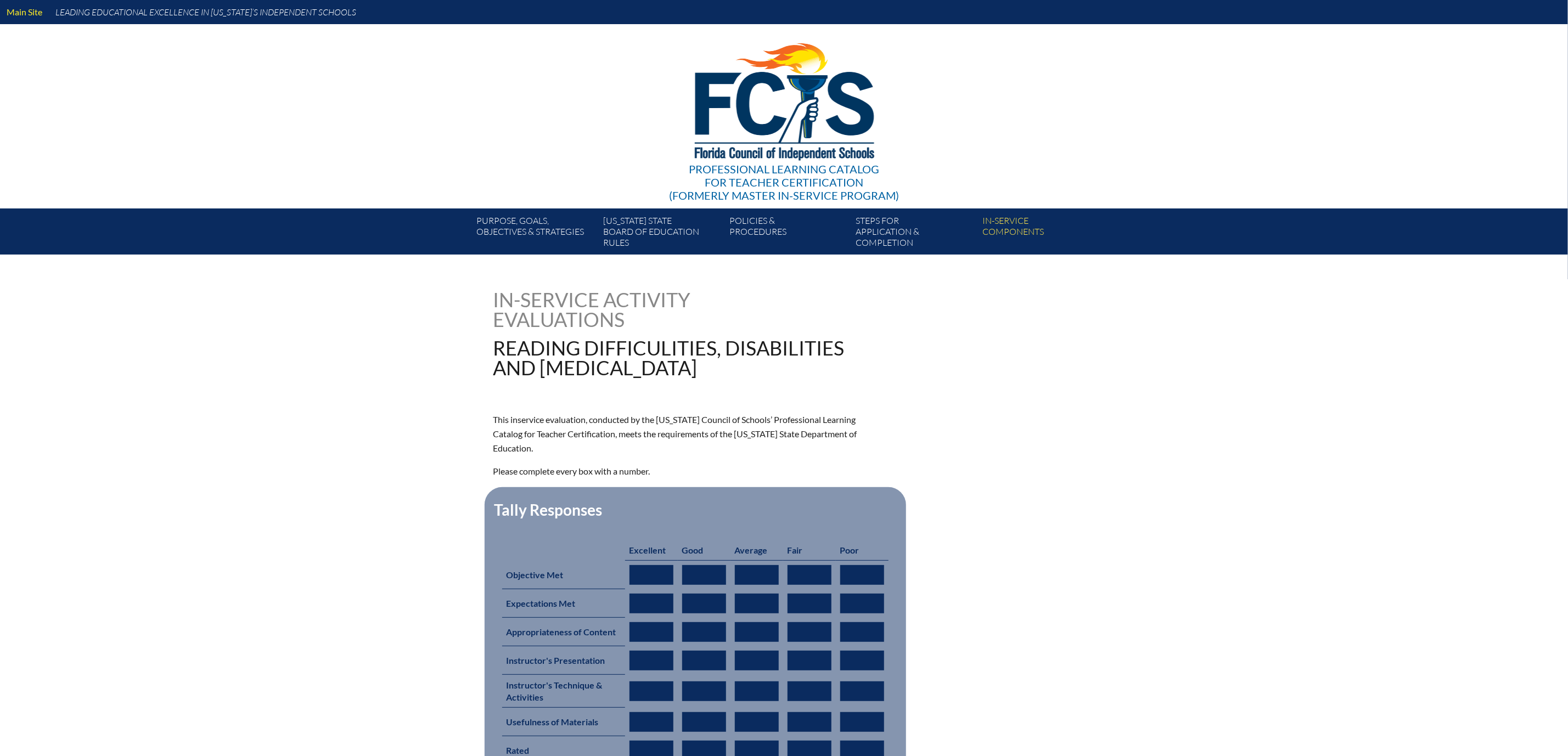
type input "0"
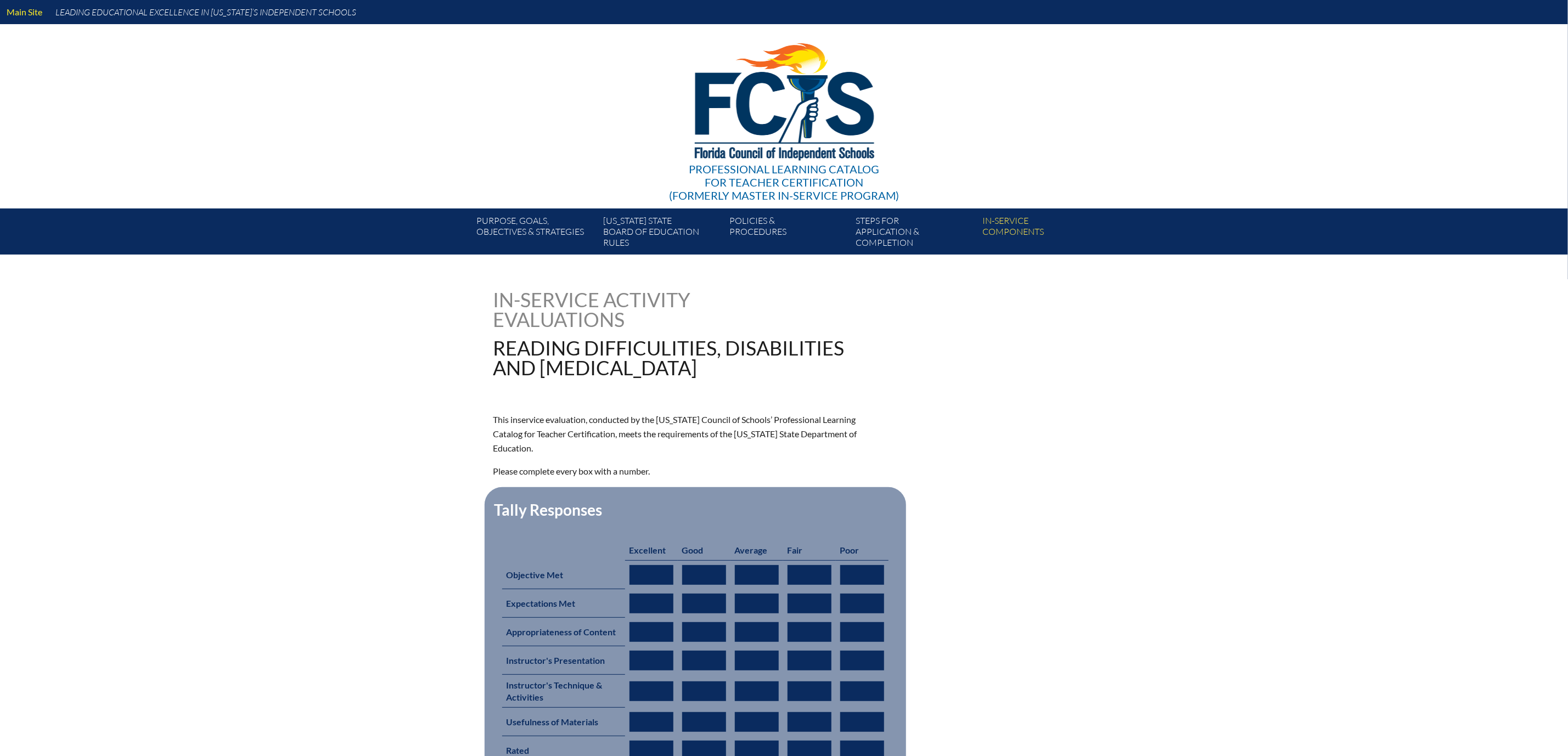
type input "0"
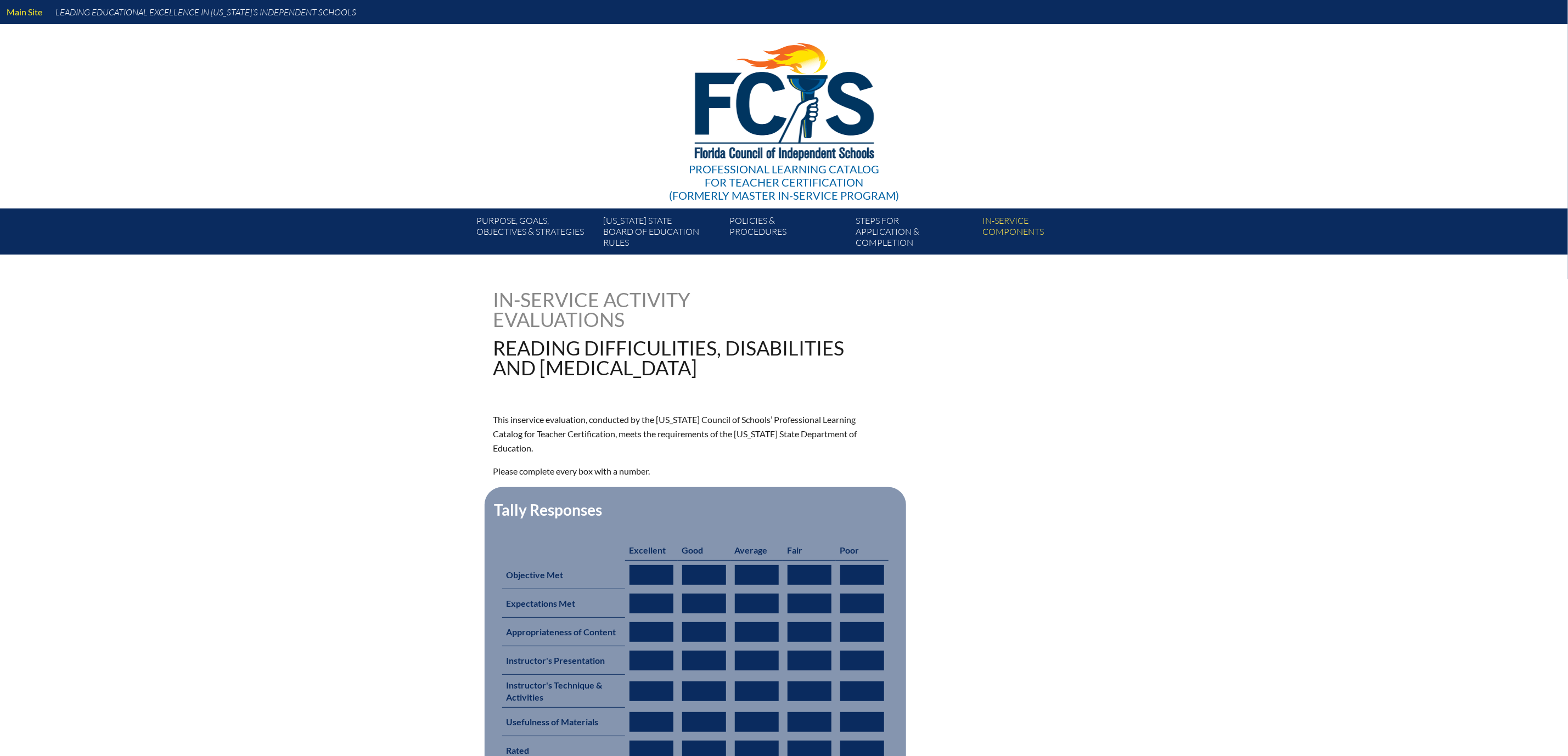
type input "0"
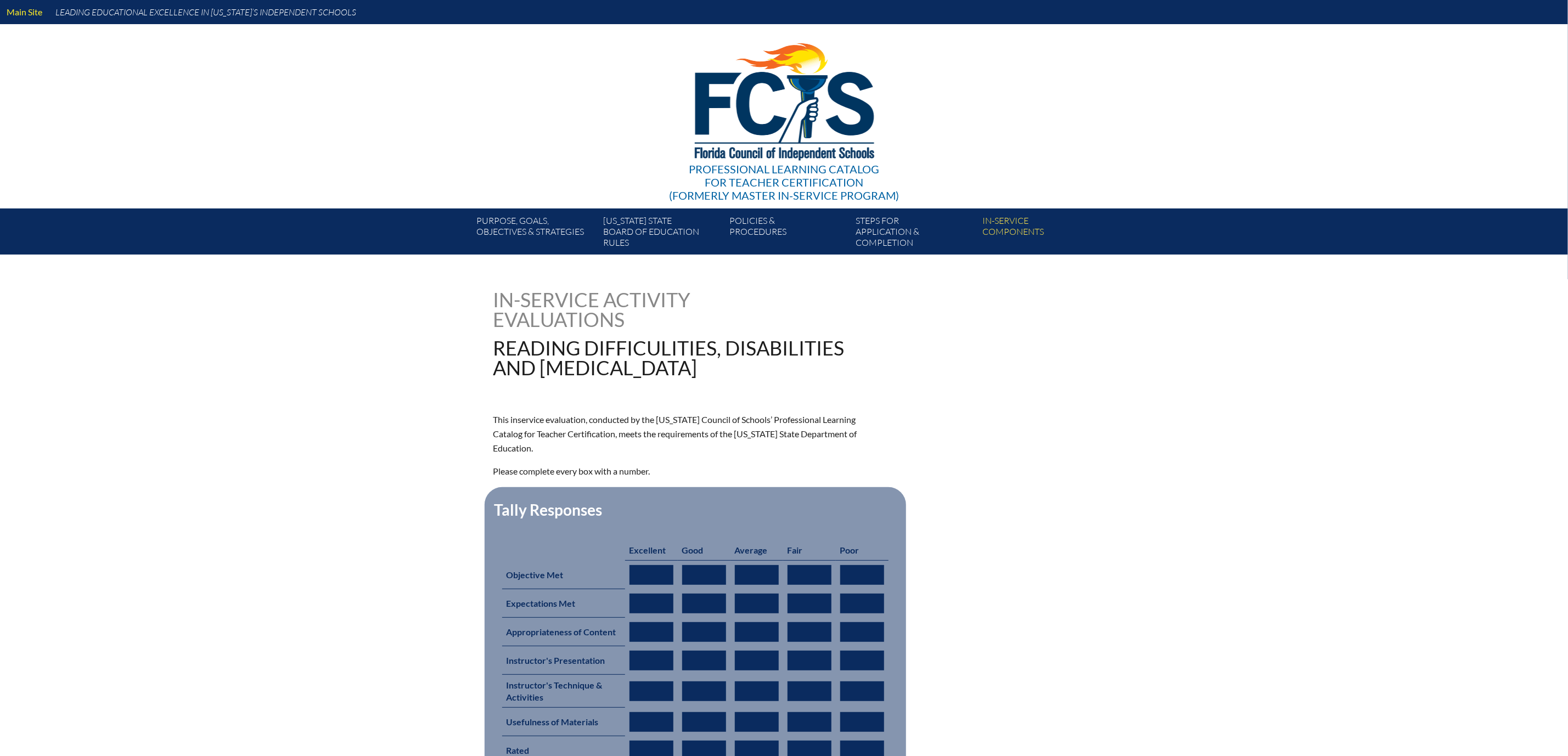
type input "0"
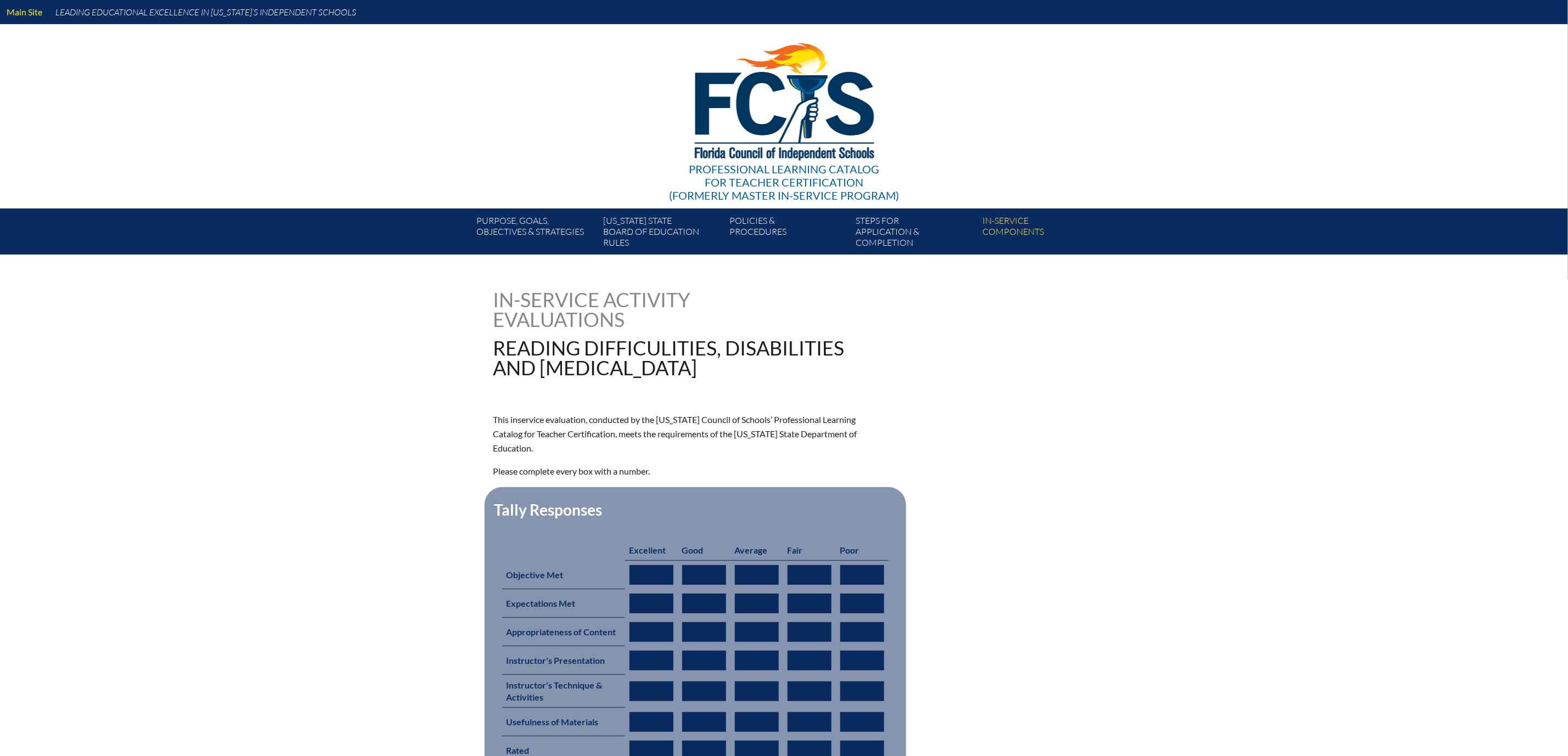
type input "0"
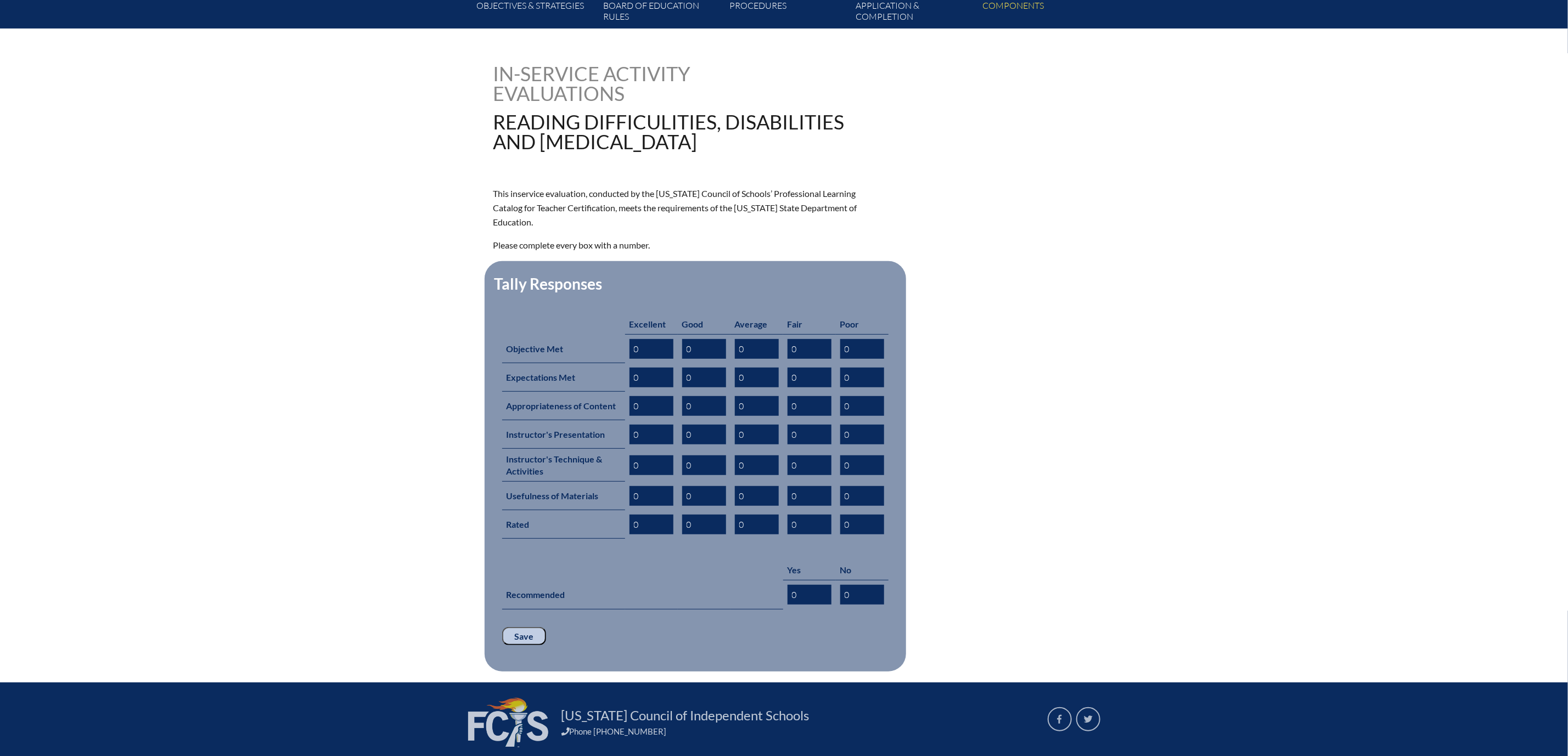
scroll to position [247, 0]
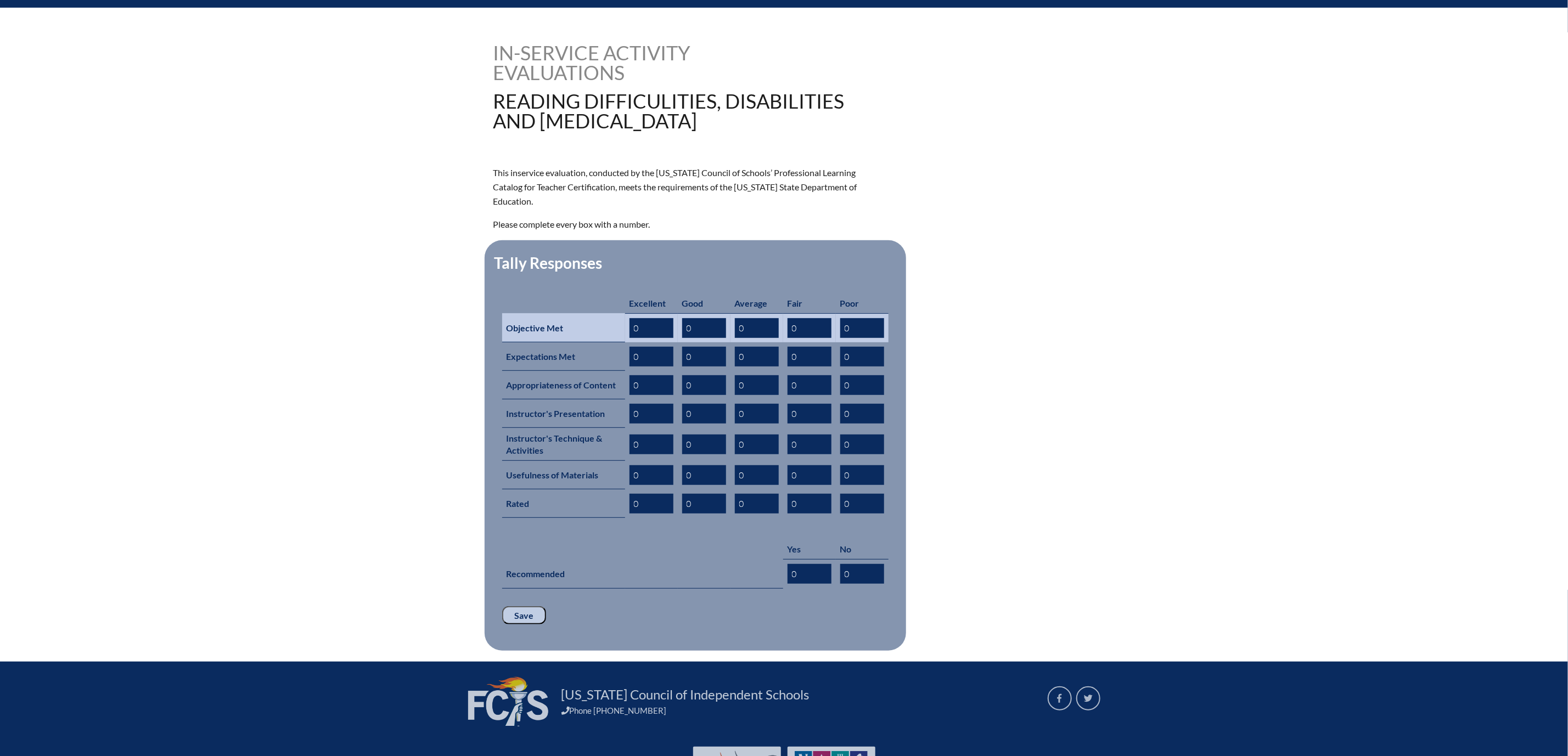
click at [630, 338] on input "0" at bounding box center [651, 328] width 44 height 20
type input "01"
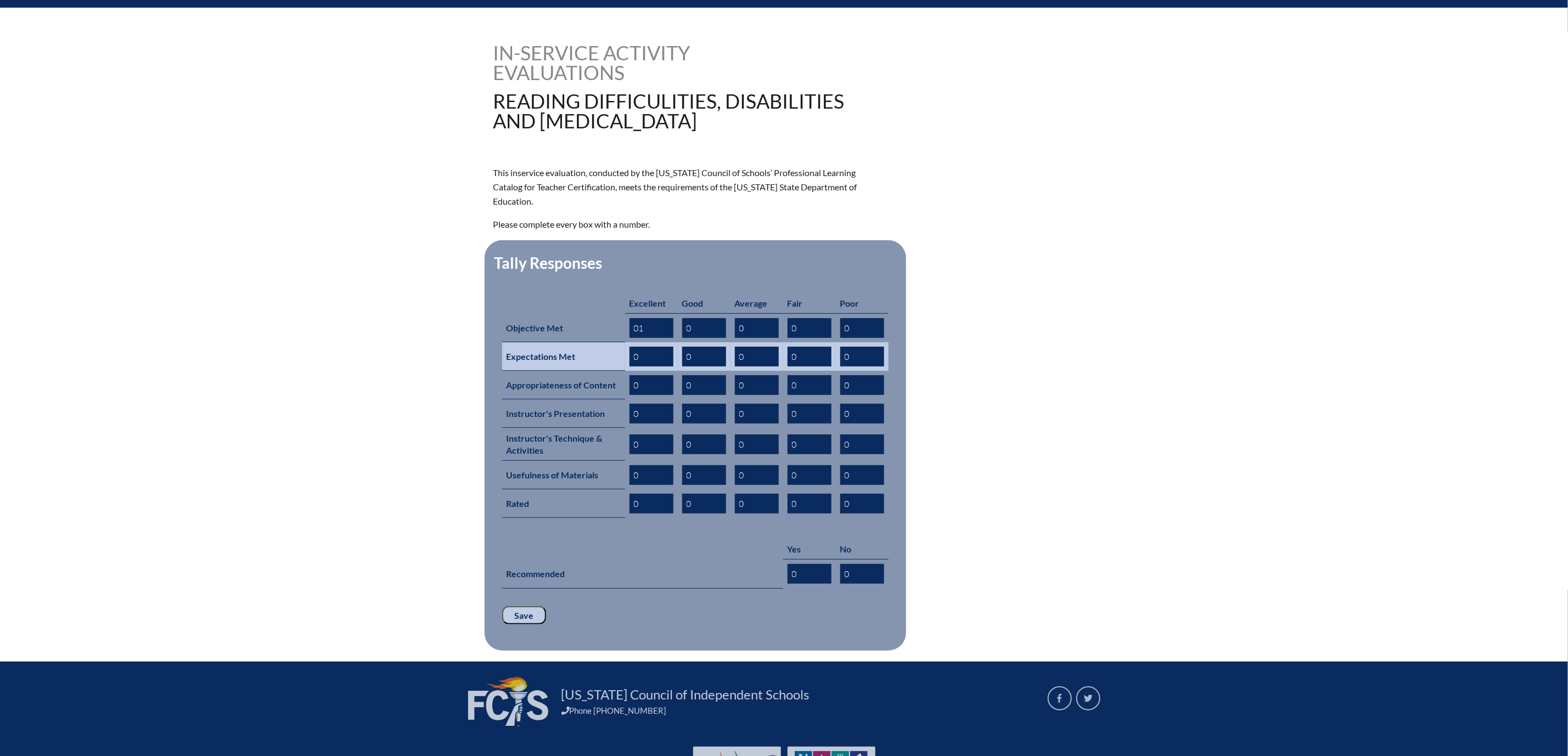
click at [630, 366] on input "0" at bounding box center [651, 357] width 44 height 20
type input "01"
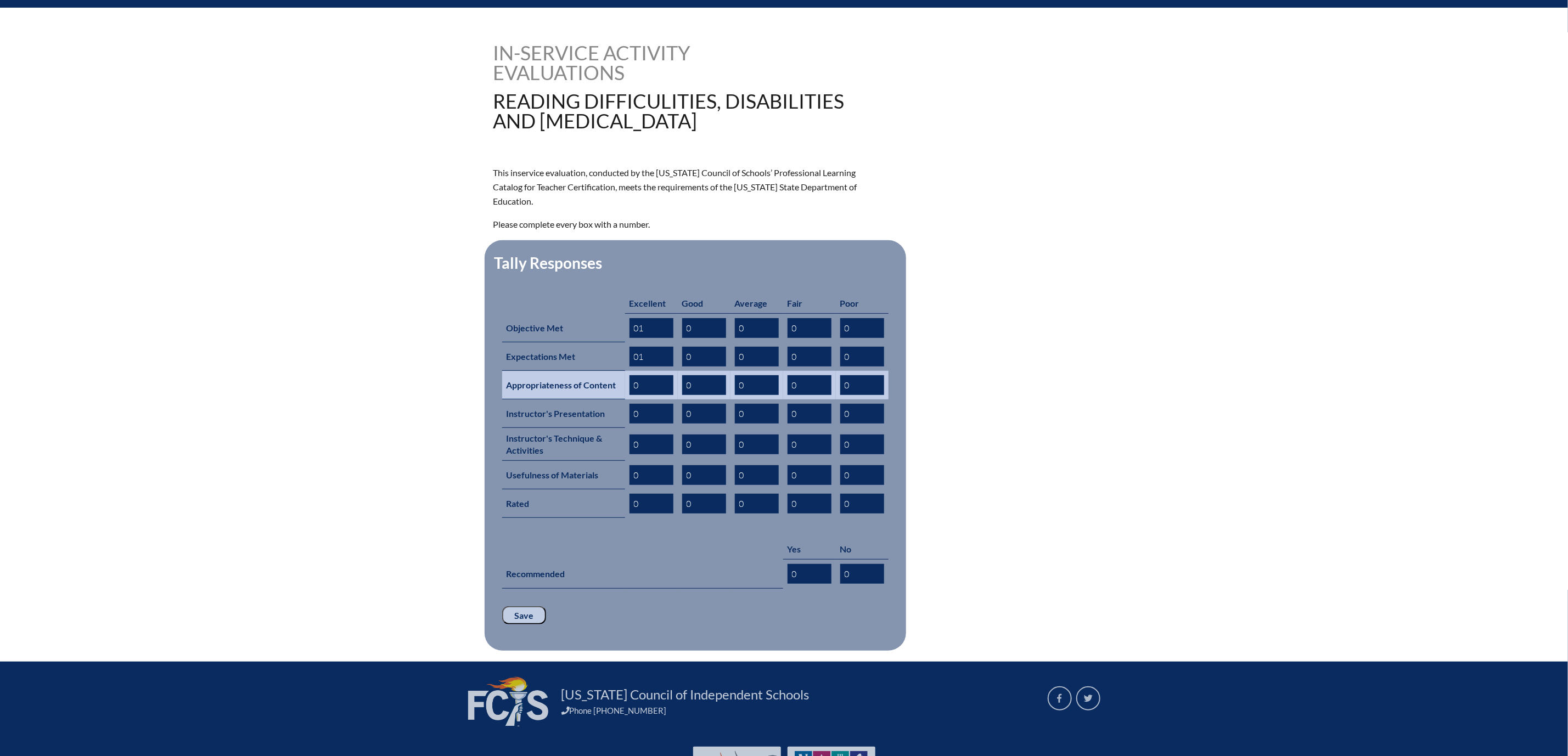
click at [630, 395] on input "0" at bounding box center [651, 385] width 44 height 20
type input "01"
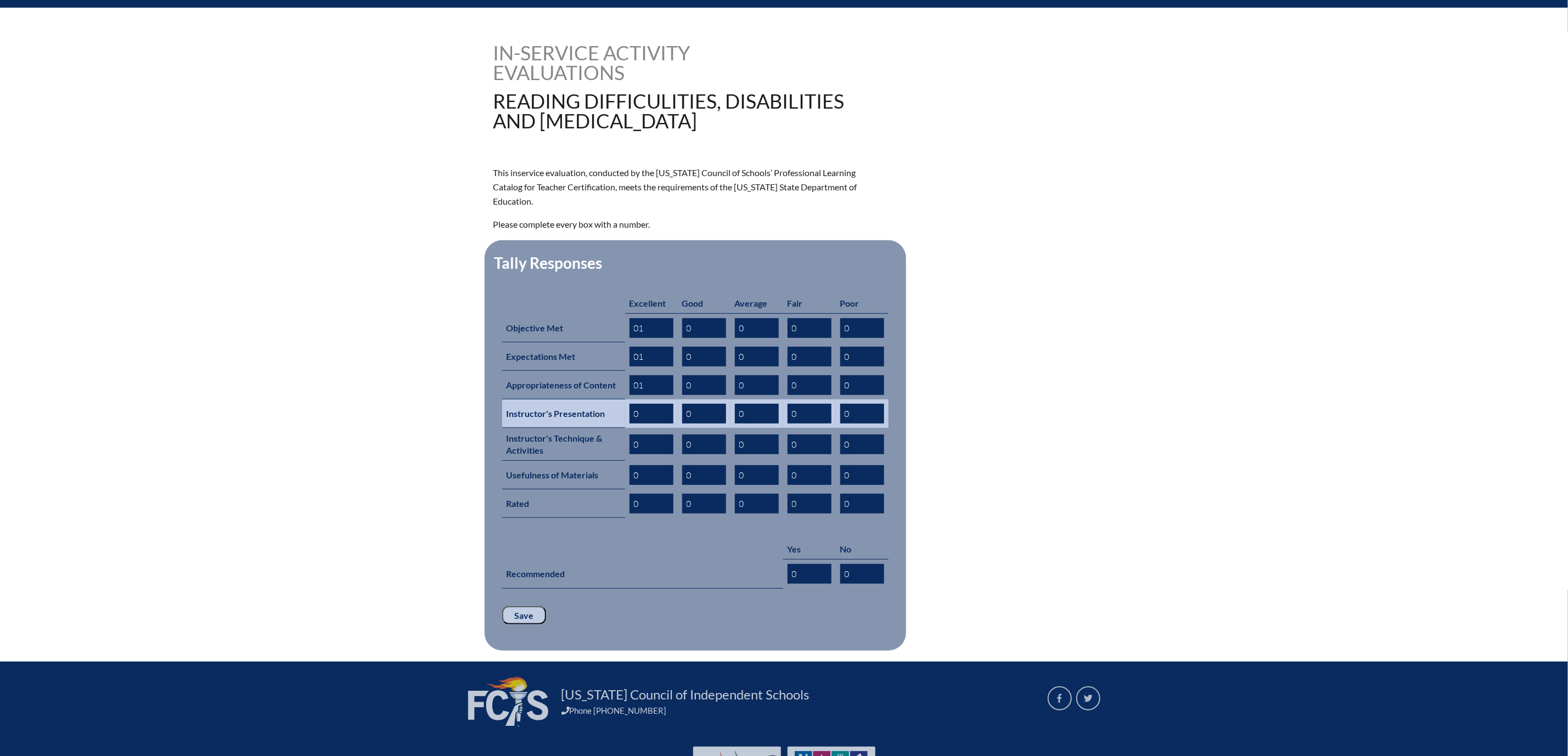
click at [630, 423] on input "0" at bounding box center [651, 414] width 44 height 20
type input "01"
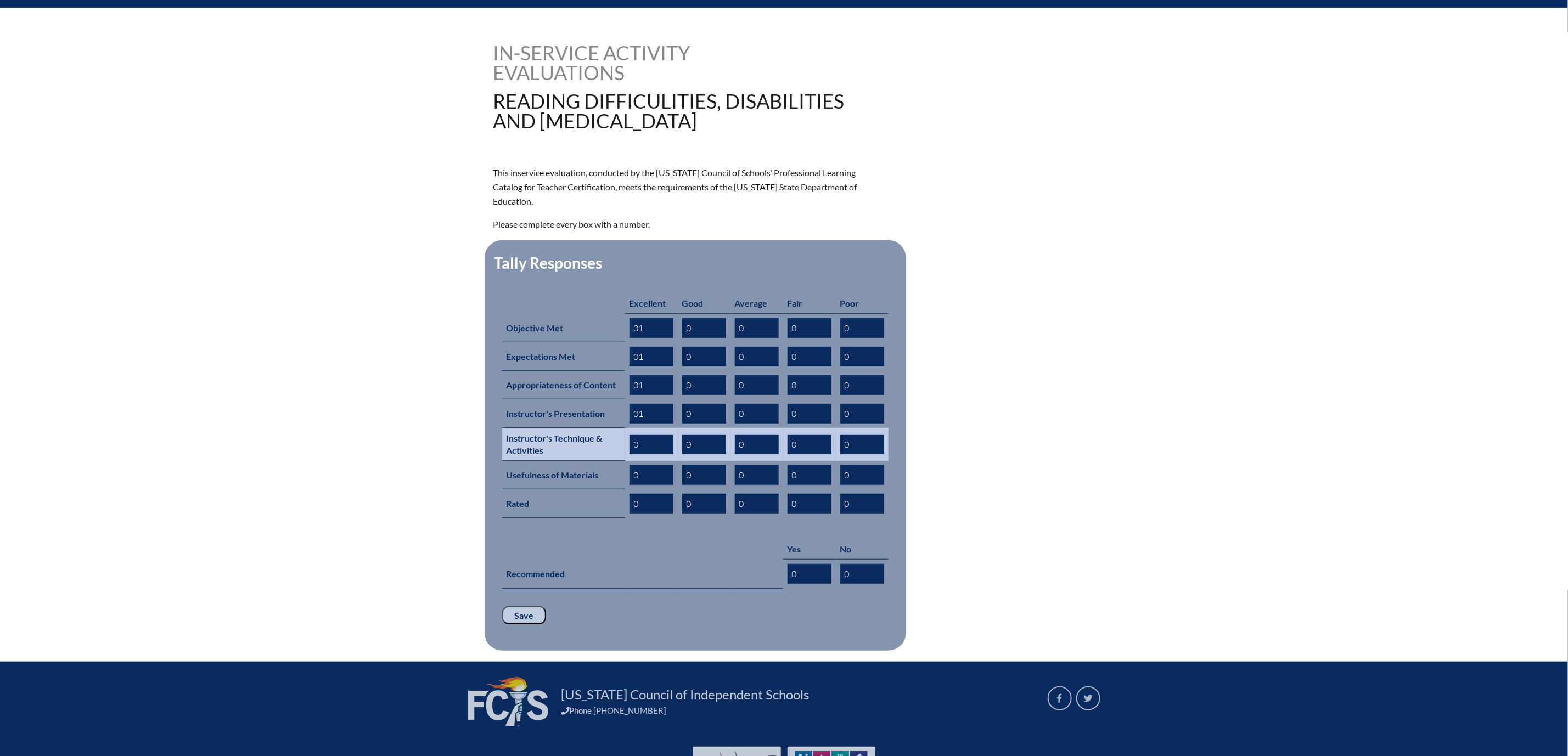
click at [630, 455] on input "0" at bounding box center [651, 444] width 44 height 20
type input "01"
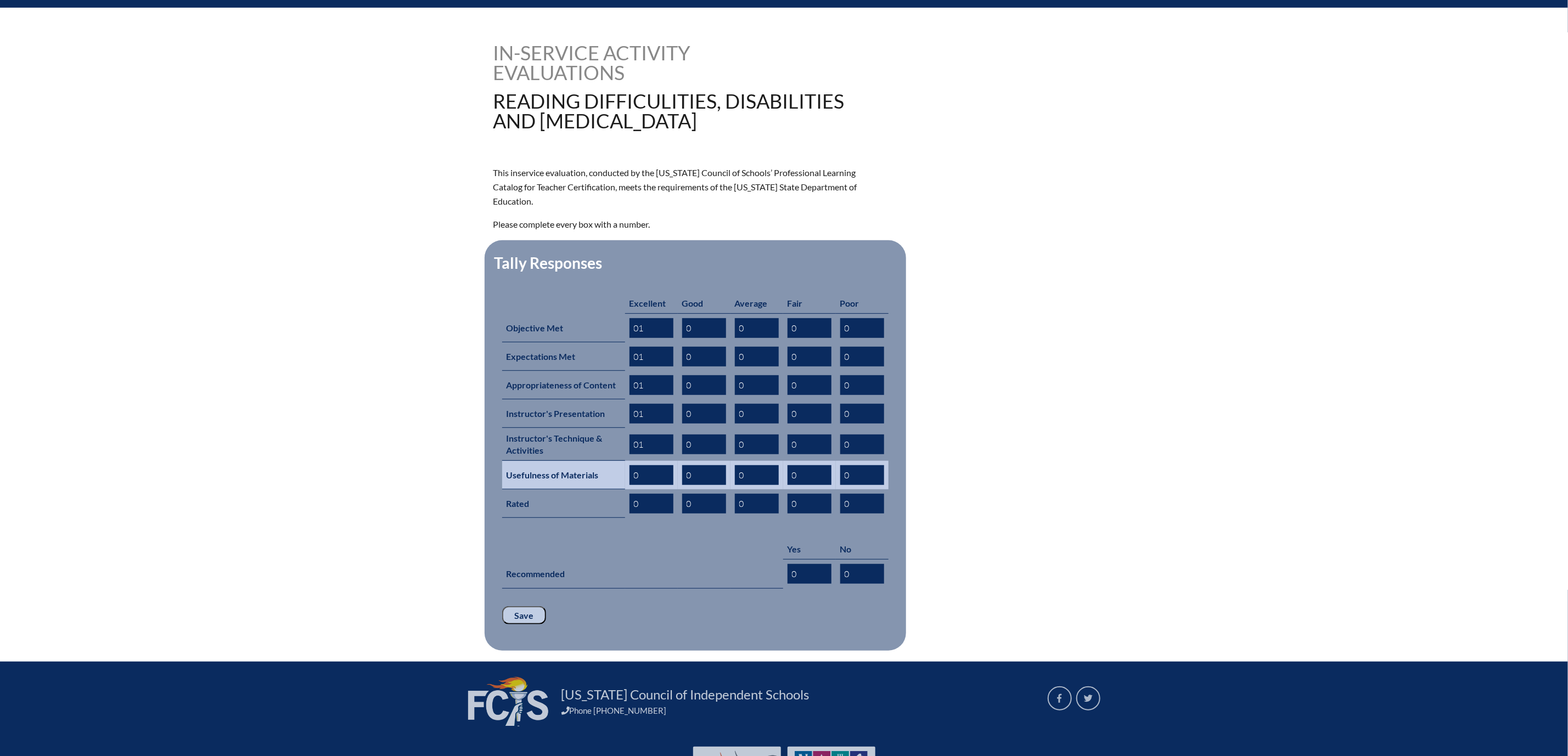
click at [630, 485] on input "0" at bounding box center [651, 475] width 44 height 20
type input "01"
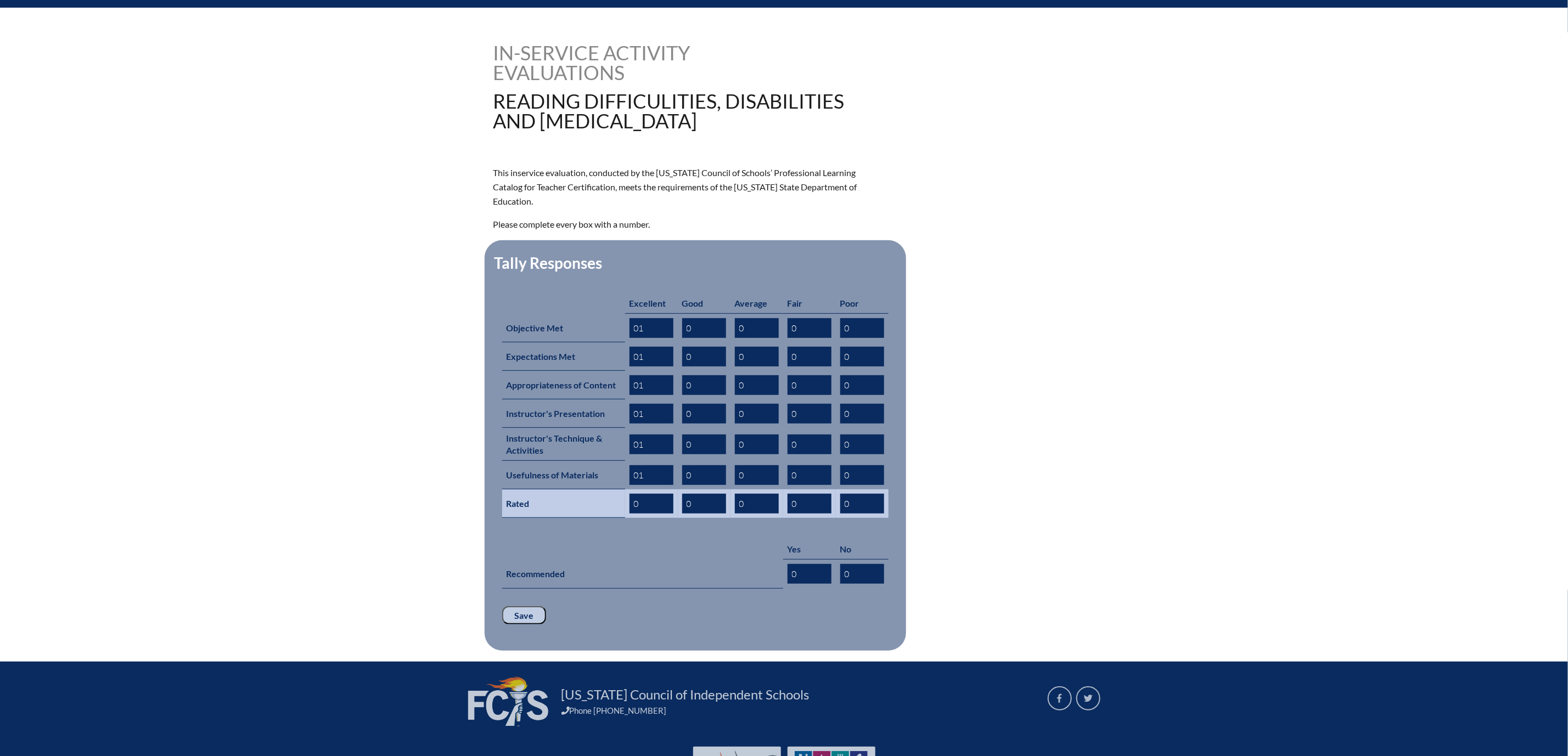
click at [630, 514] on input "0" at bounding box center [651, 503] width 44 height 20
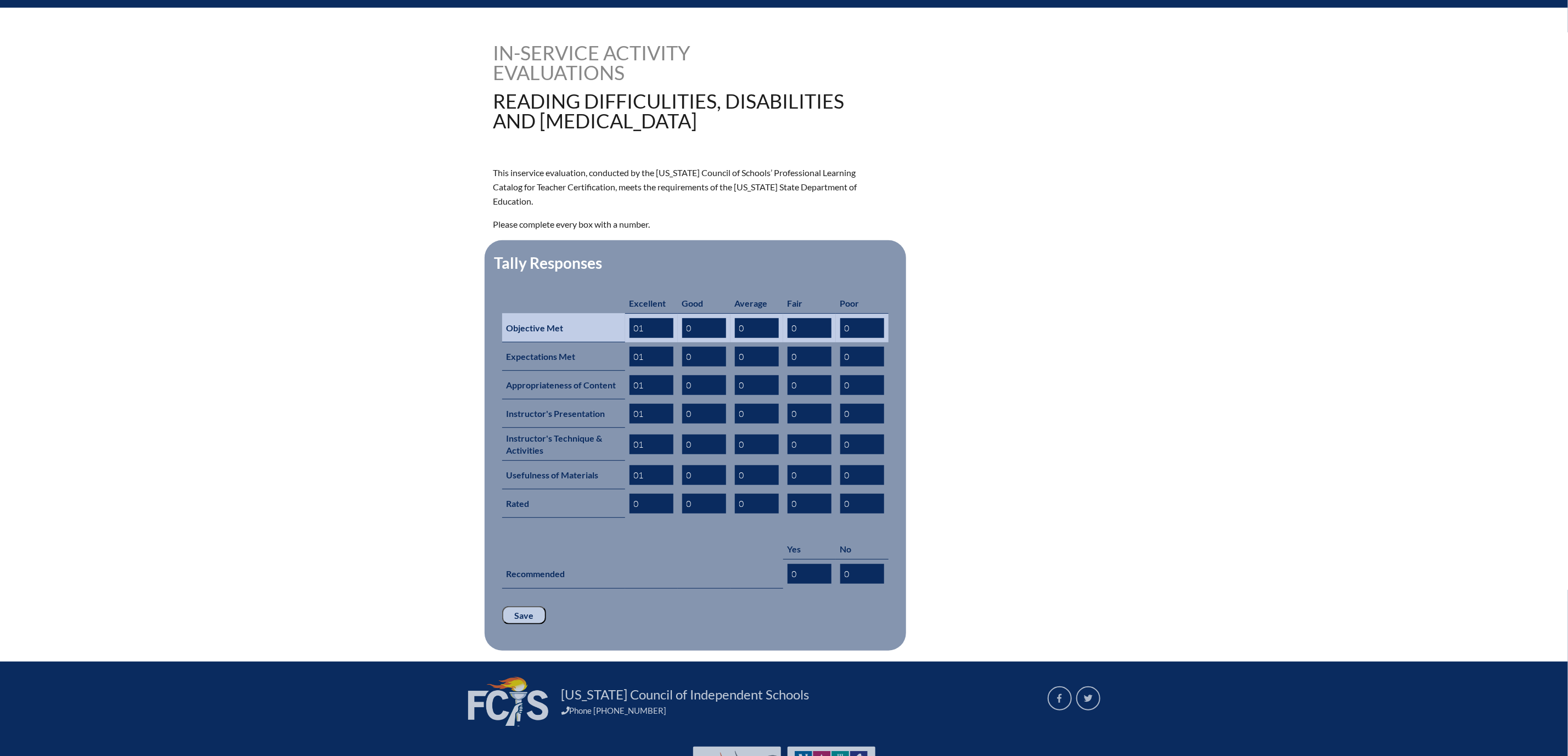
type input "01"
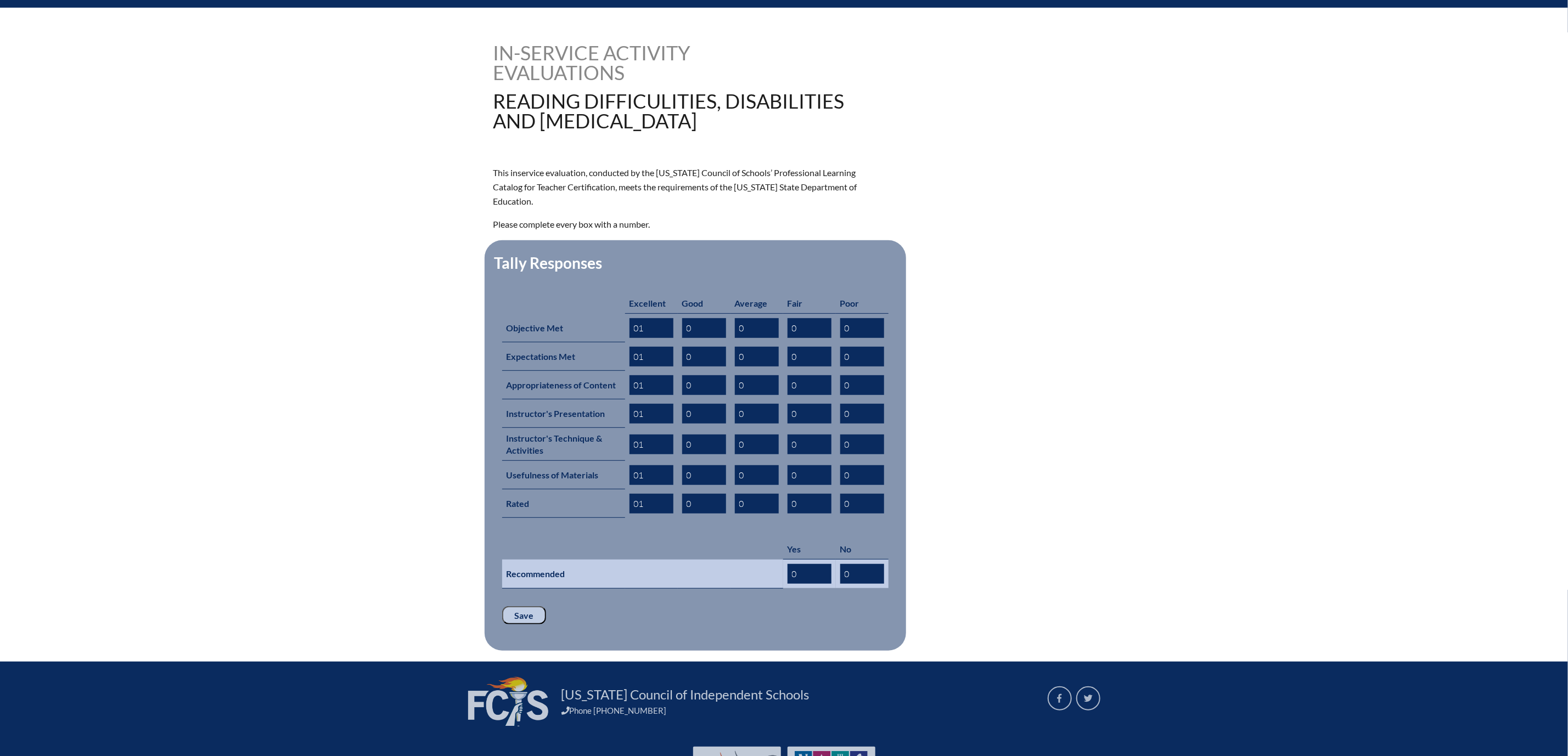
click at [821, 584] on input "0" at bounding box center [809, 573] width 44 height 20
type input "01"
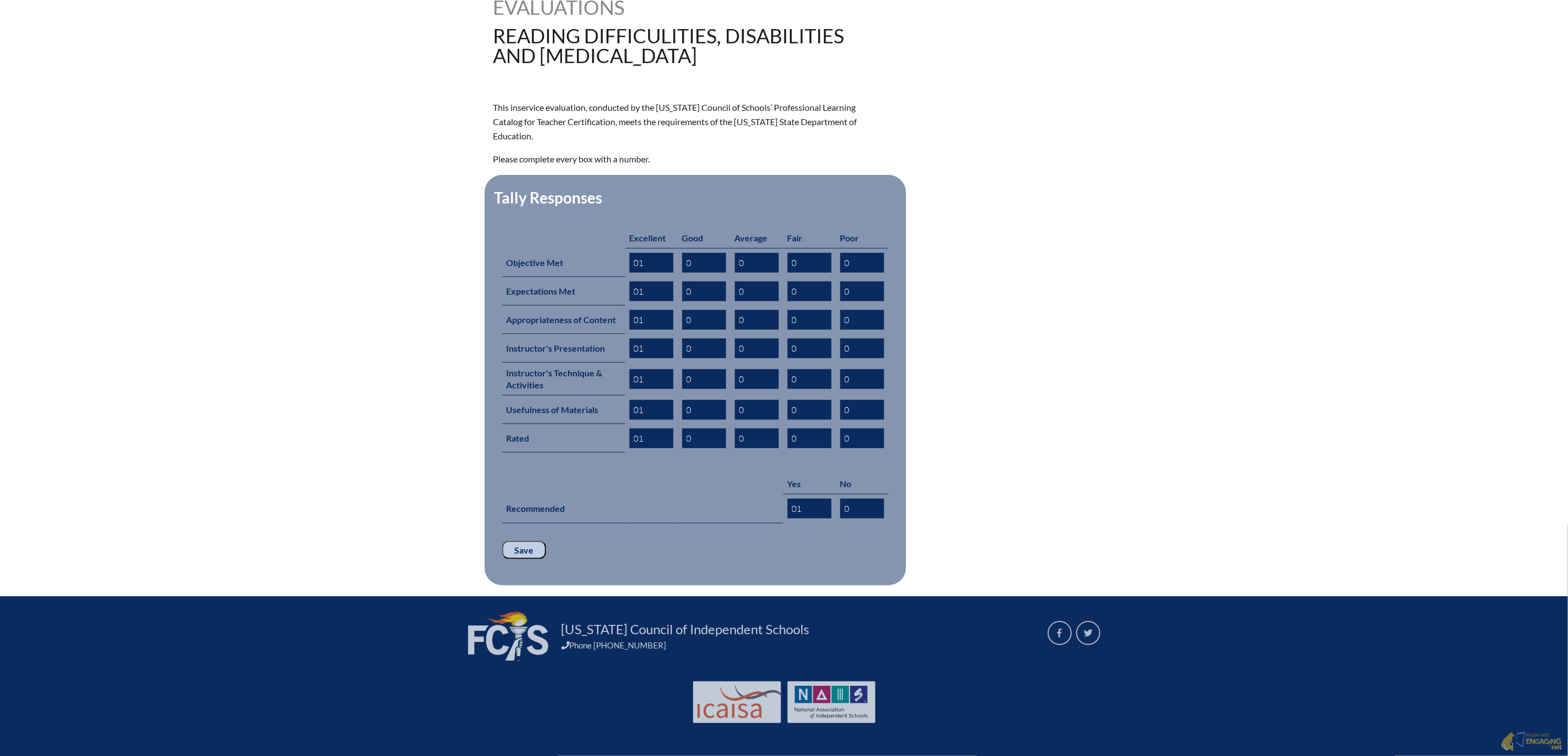
scroll to position [494, 0]
click at [502, 541] on input "Save" at bounding box center [524, 550] width 44 height 18
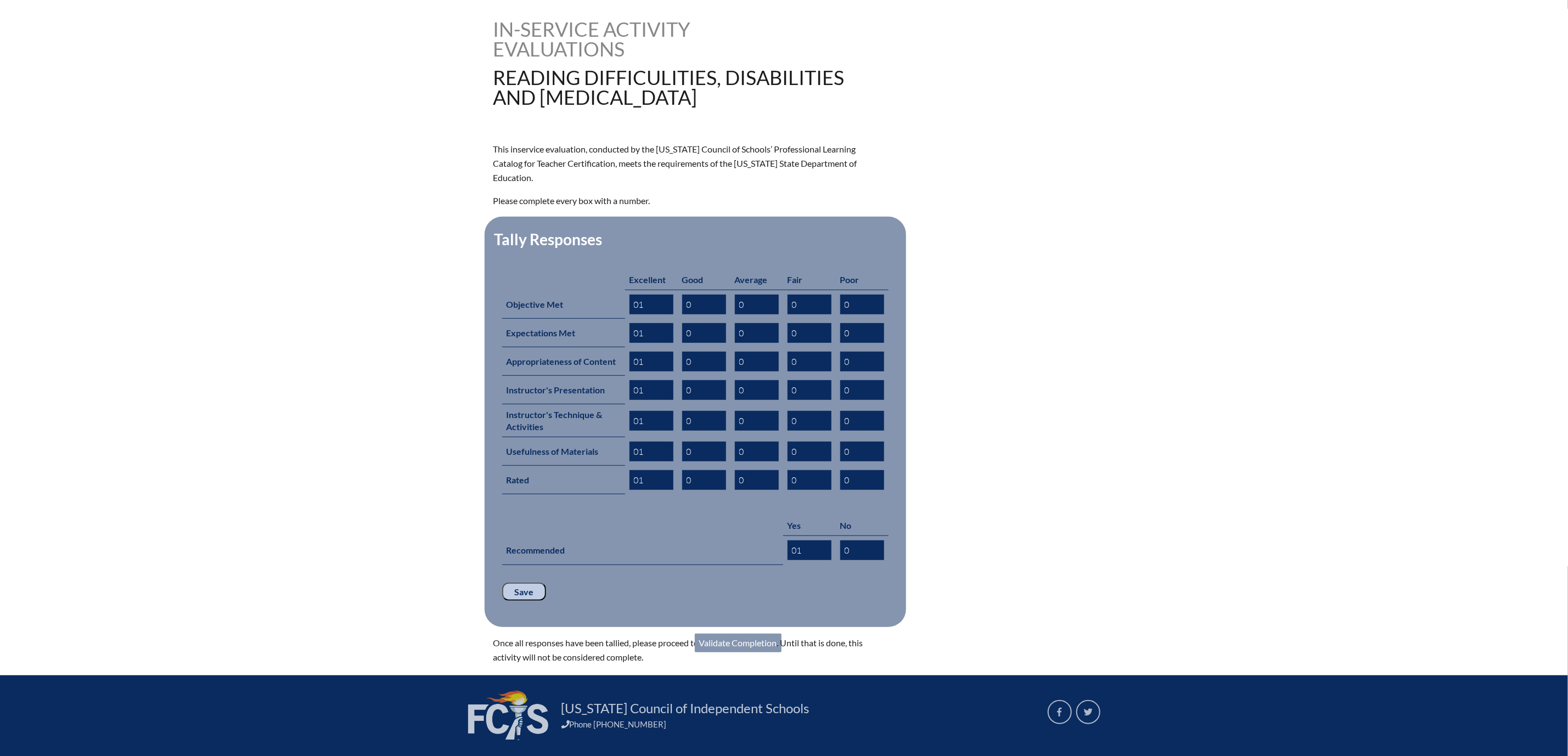
scroll to position [494, 0]
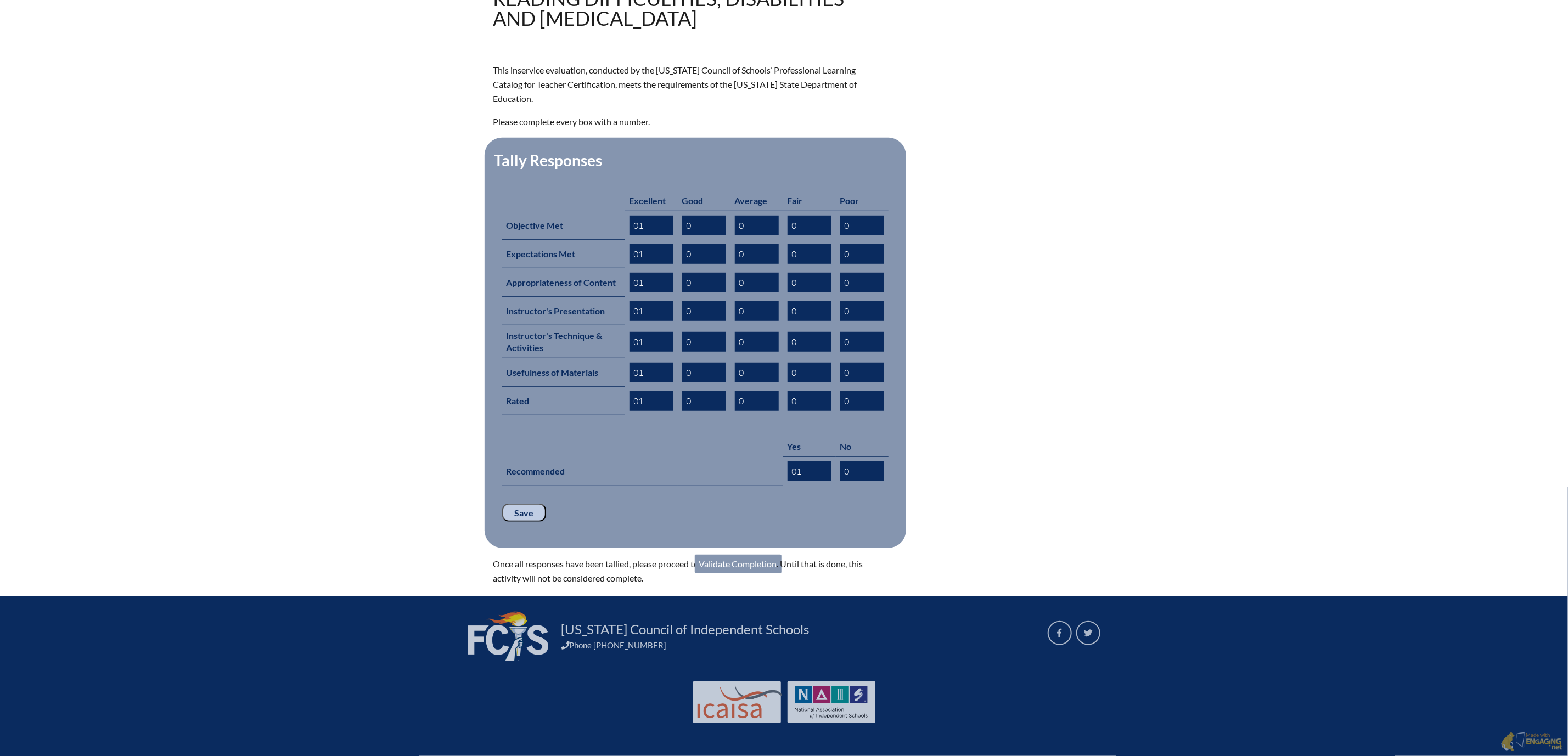
click at [729, 573] on link "Validate Completion" at bounding box center [738, 564] width 87 height 18
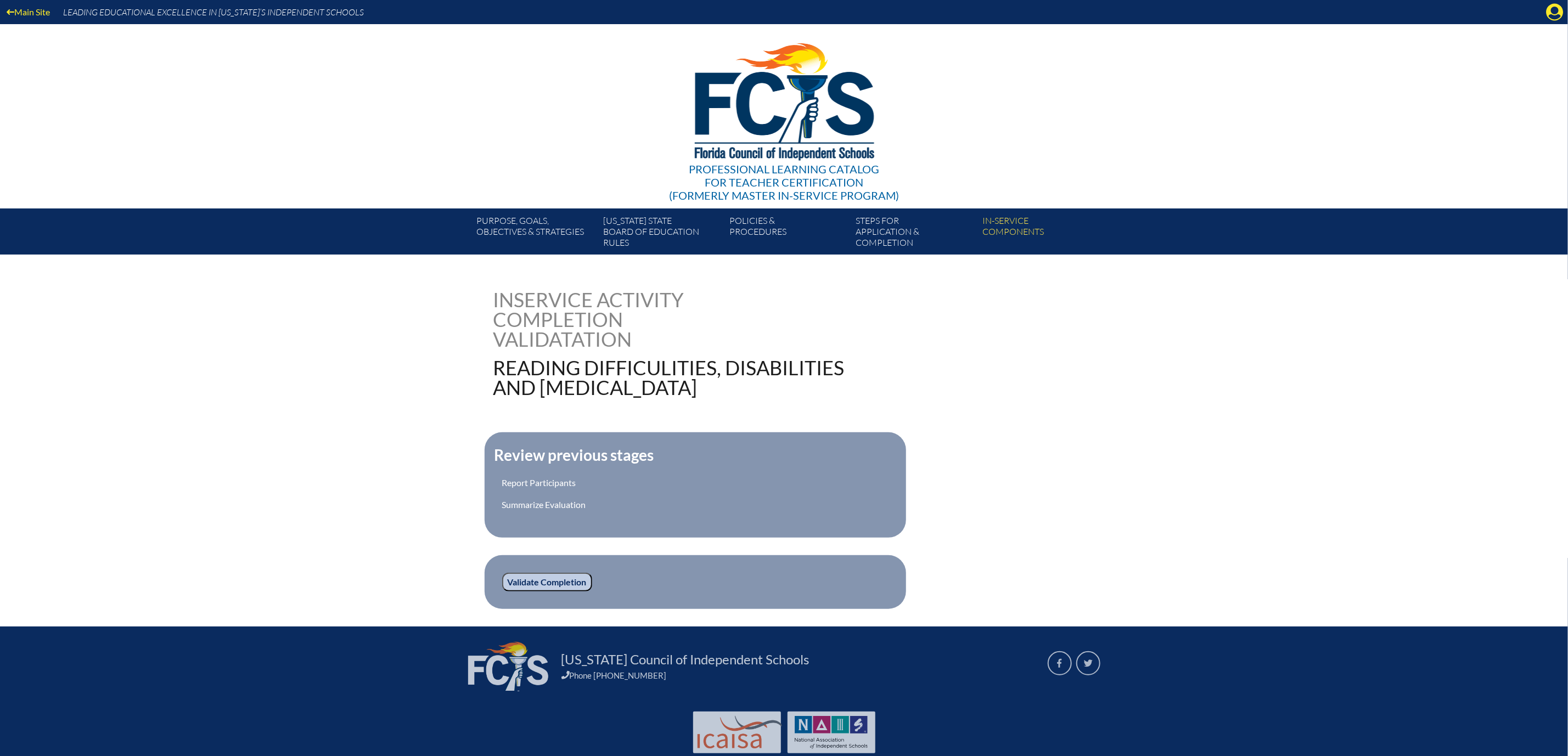
click at [502, 592] on input "Validate Completion" at bounding box center [547, 581] width 90 height 18
